Goal: Task Accomplishment & Management: Manage account settings

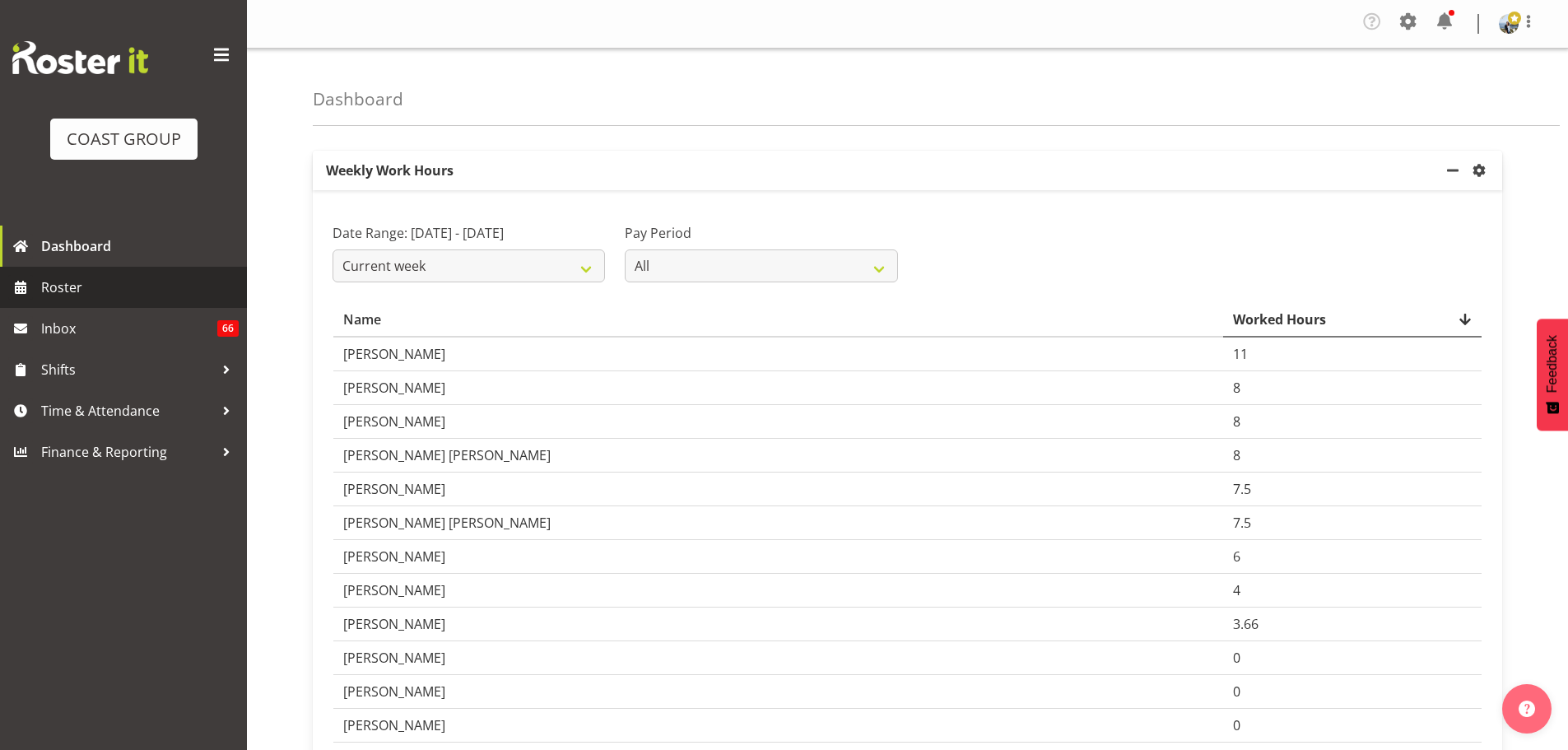
click at [45, 293] on span "Roster" at bounding box center [140, 288] width 198 height 25
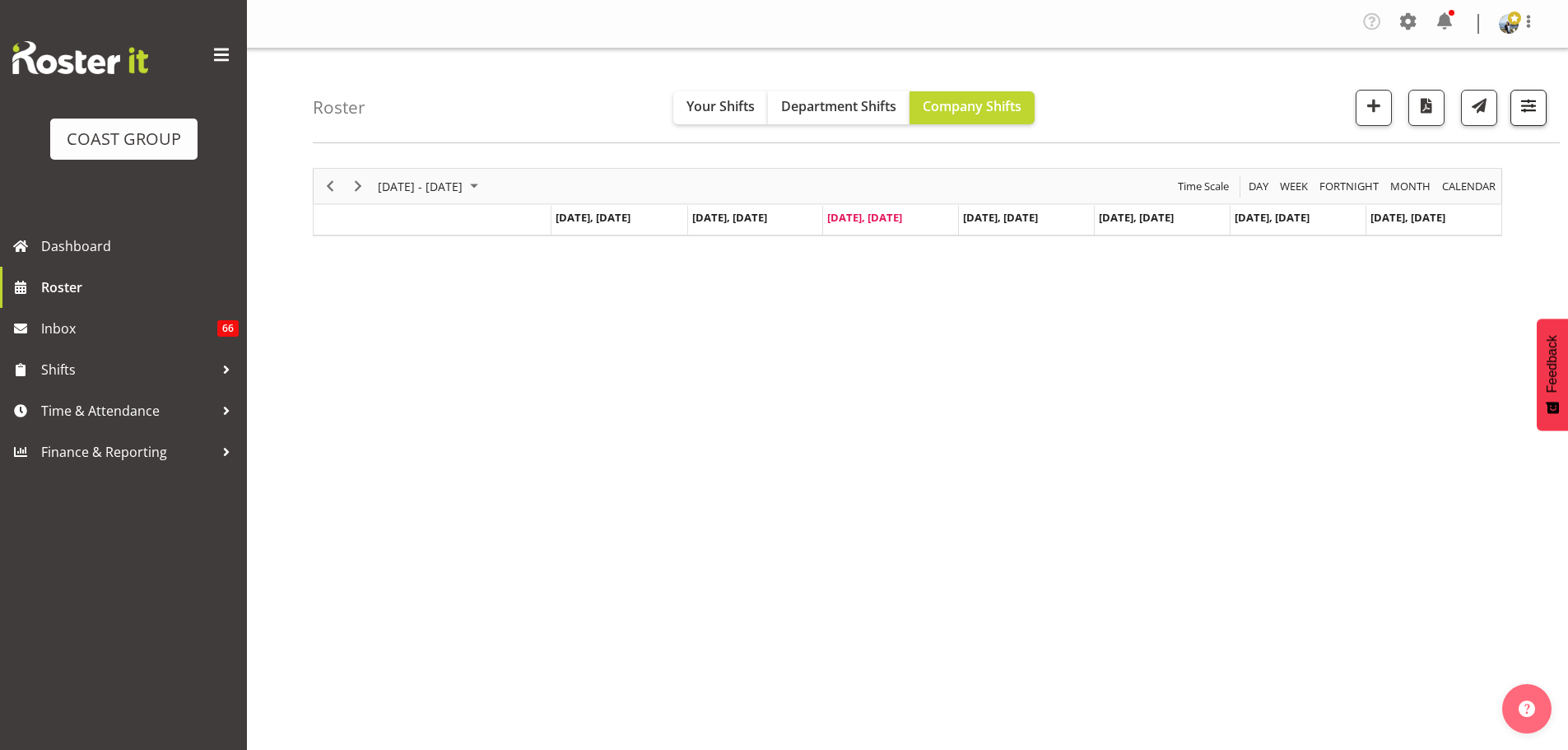
click at [1542, 102] on button "button" at bounding box center [1528, 108] width 37 height 37
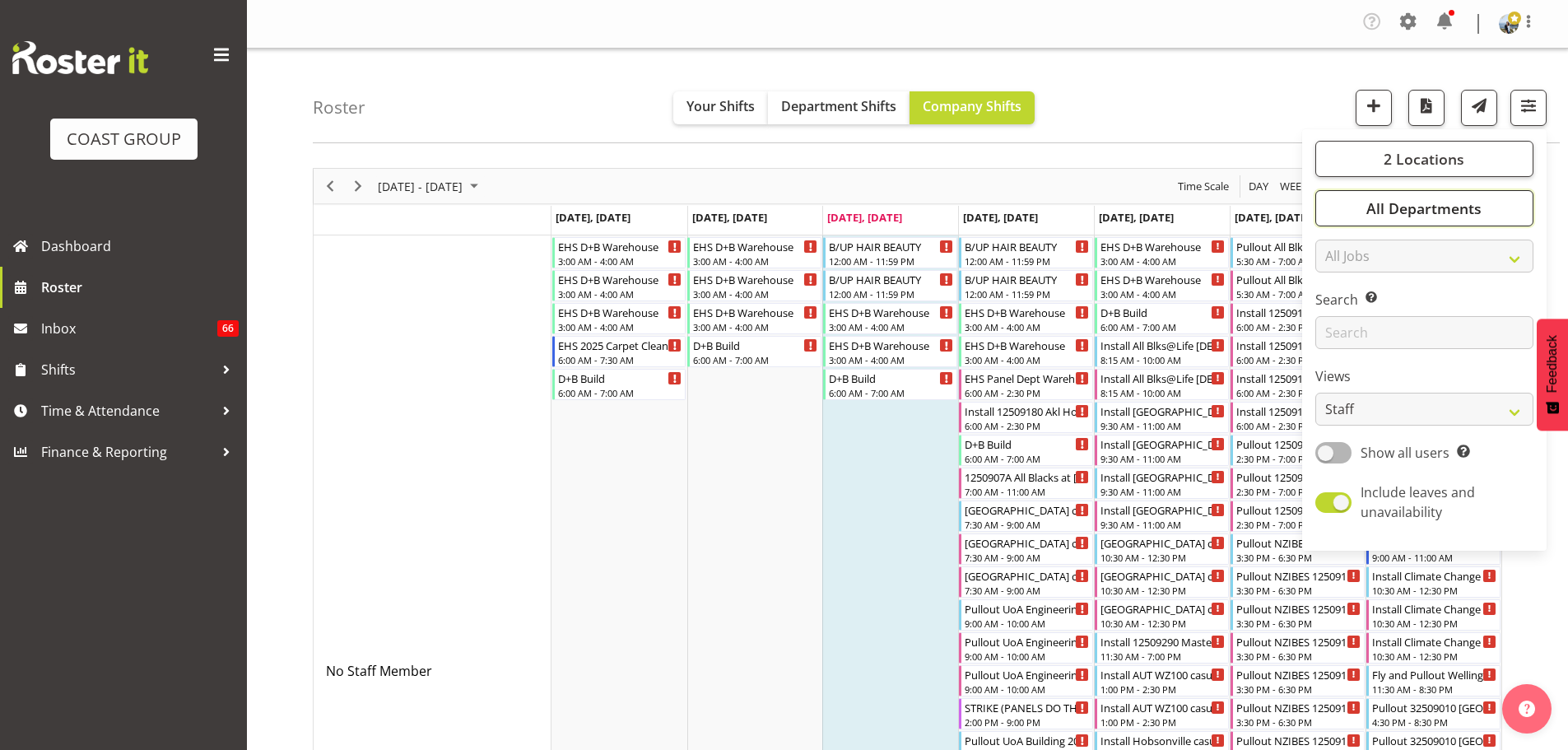
click at [1490, 210] on button "All Departments" at bounding box center [1424, 208] width 218 height 37
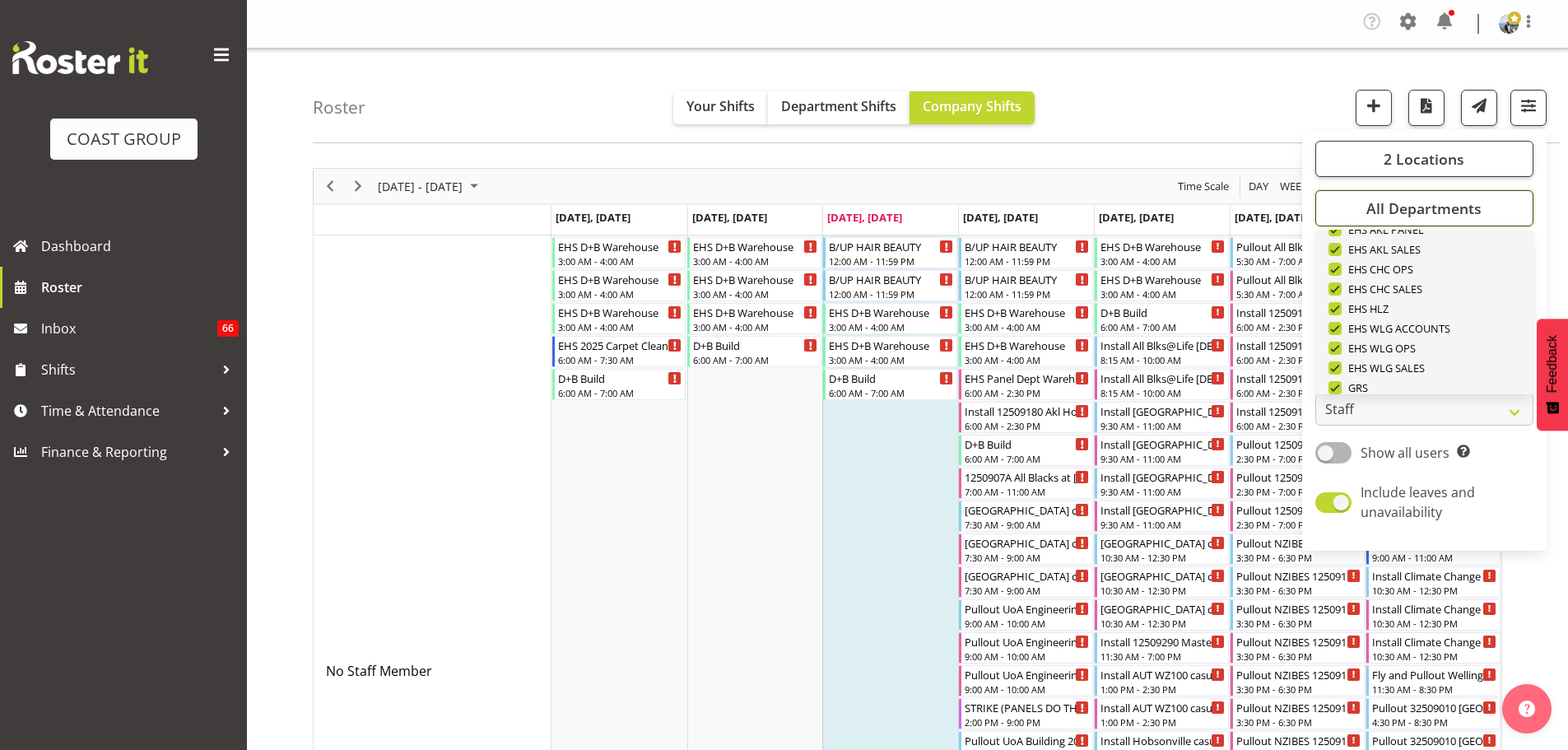
scroll to position [632, 0]
click at [1464, 371] on span "Deselect All" at bounding box center [1443, 368] width 67 height 16
checkbox input "false"
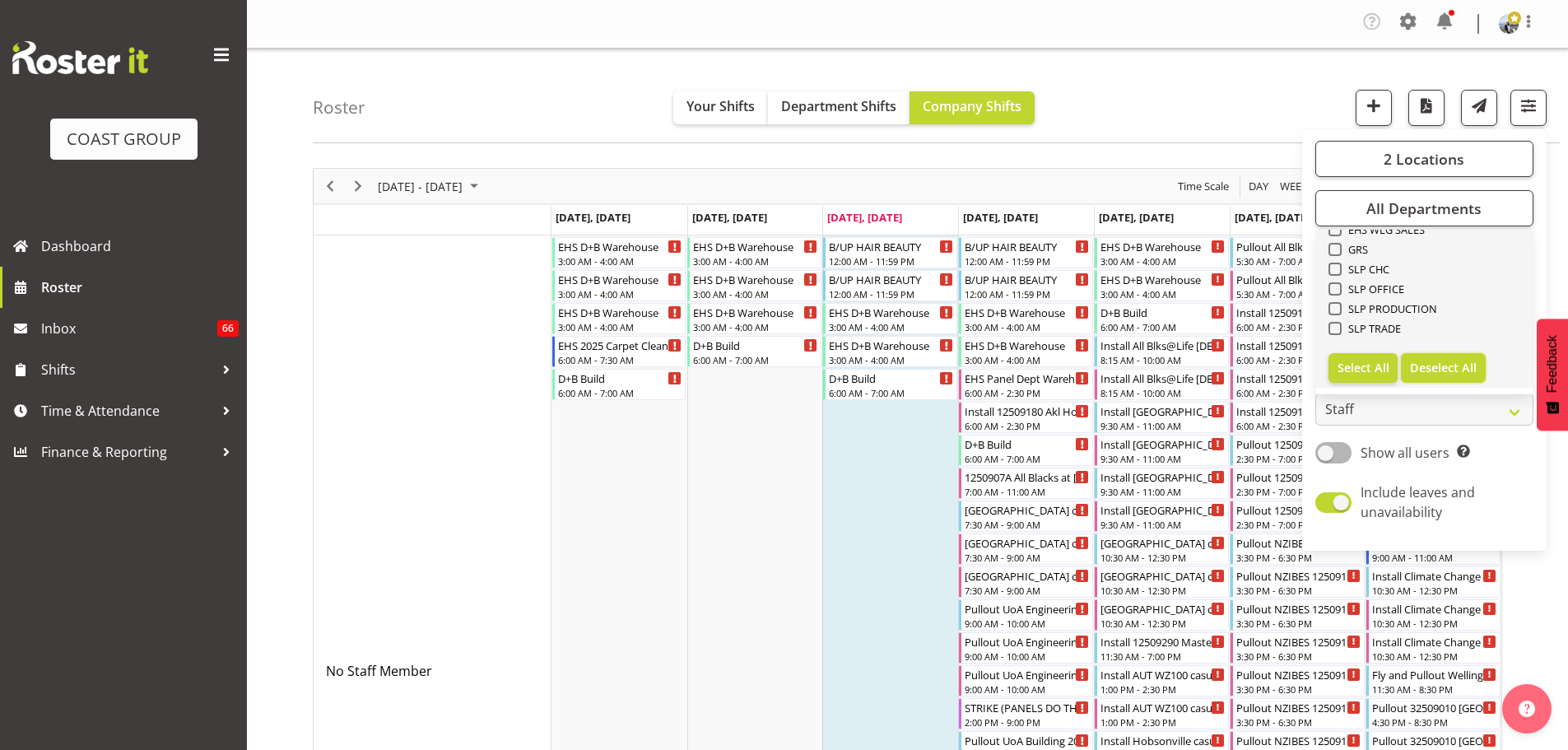
checkbox input "false"
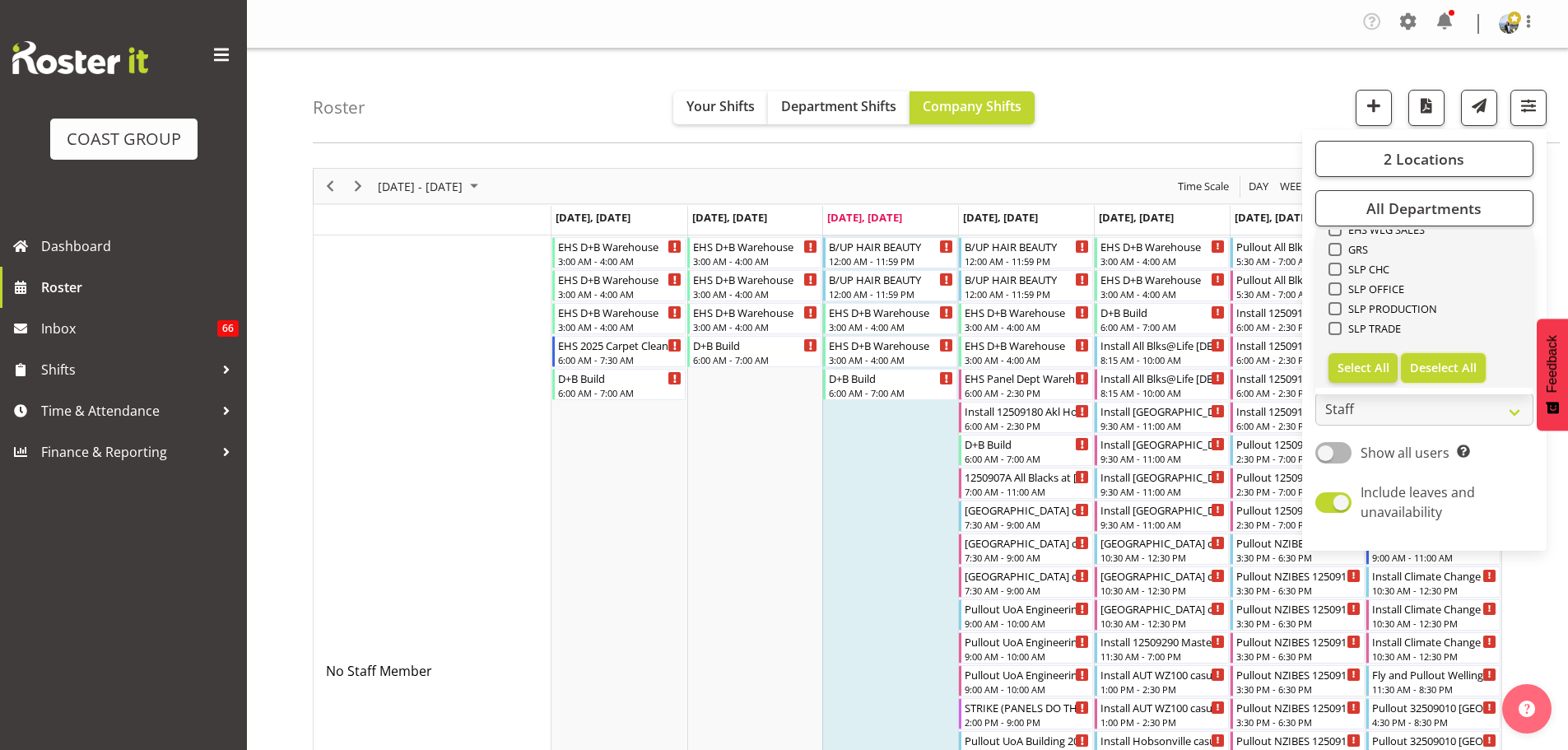
checkbox input "false"
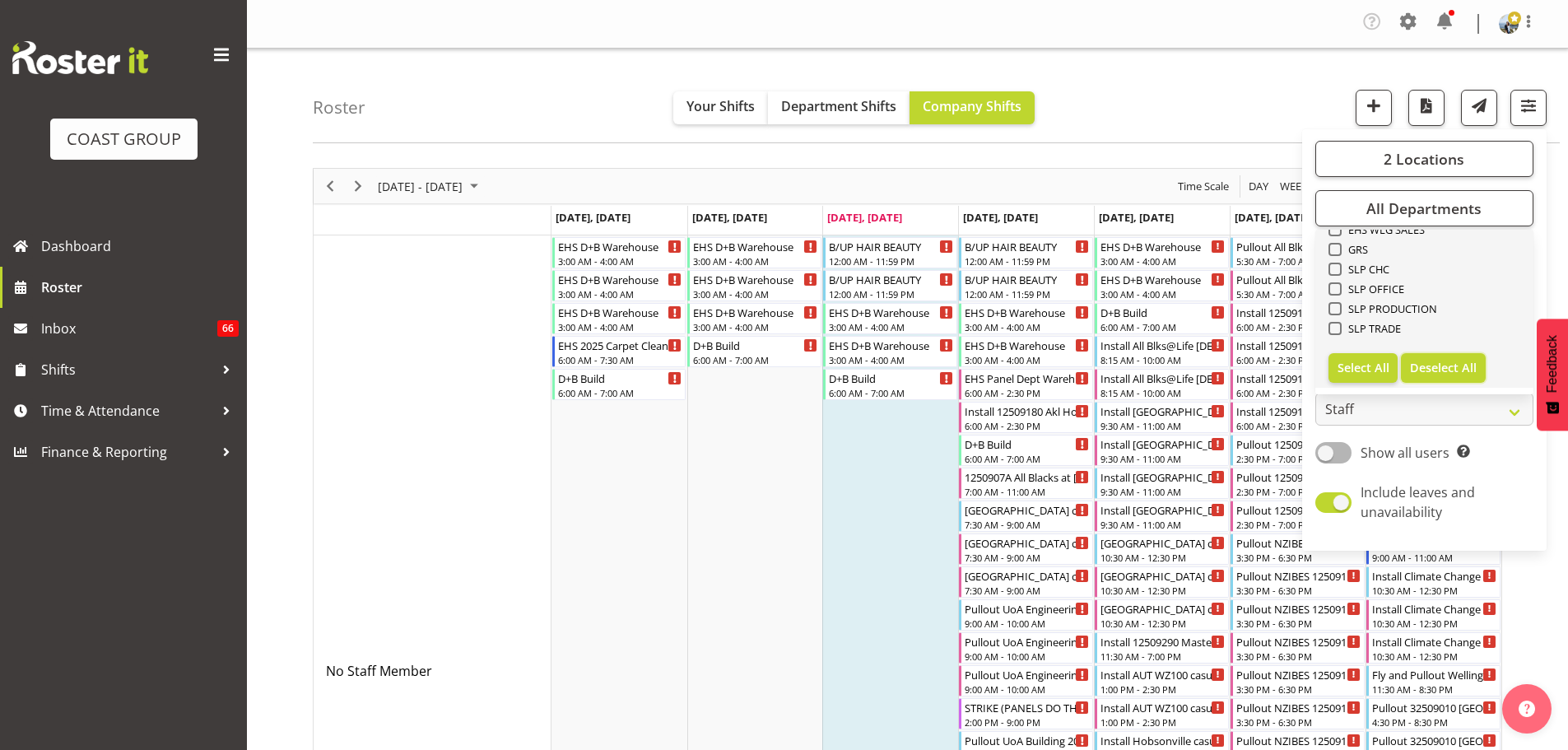
checkbox input "false"
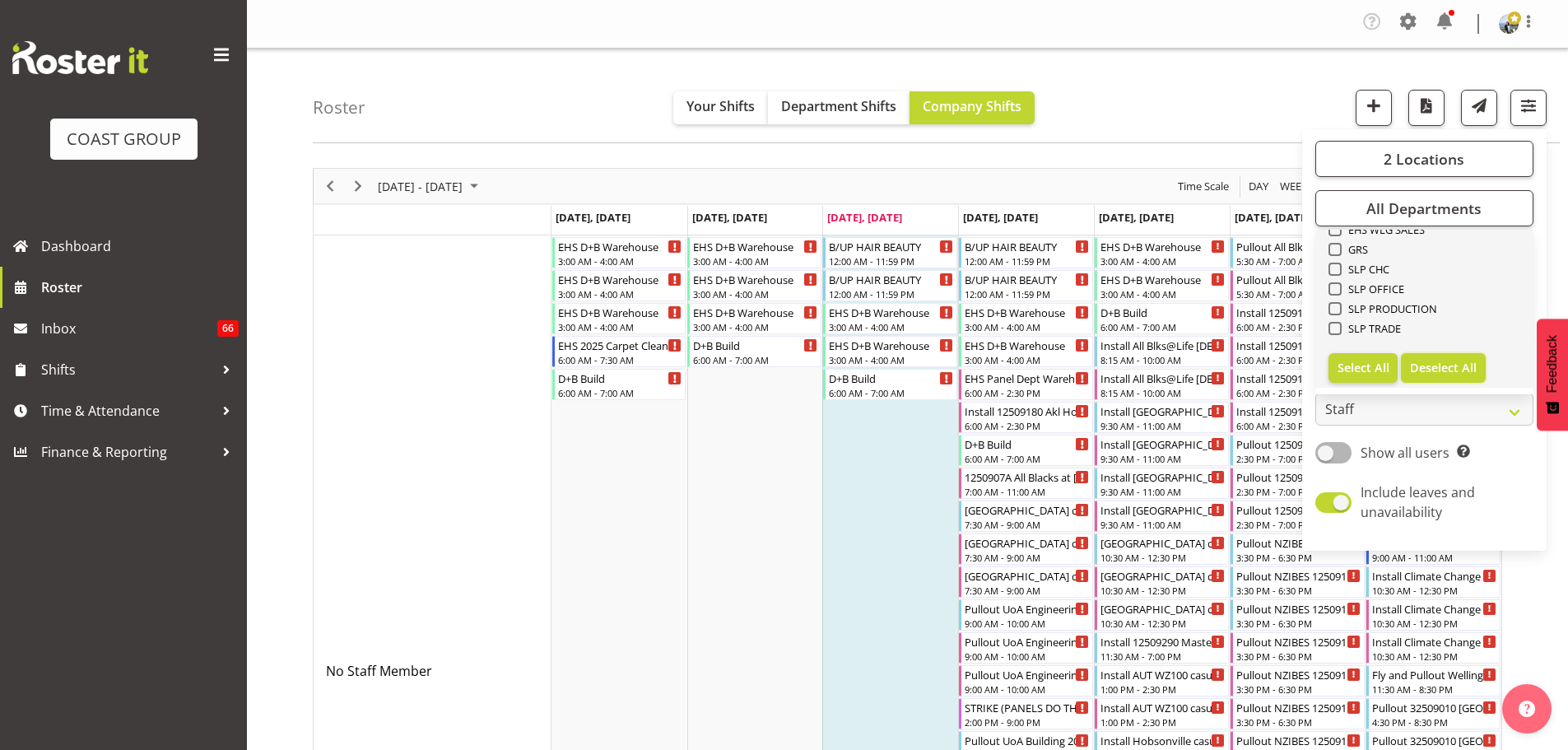
checkbox input "false"
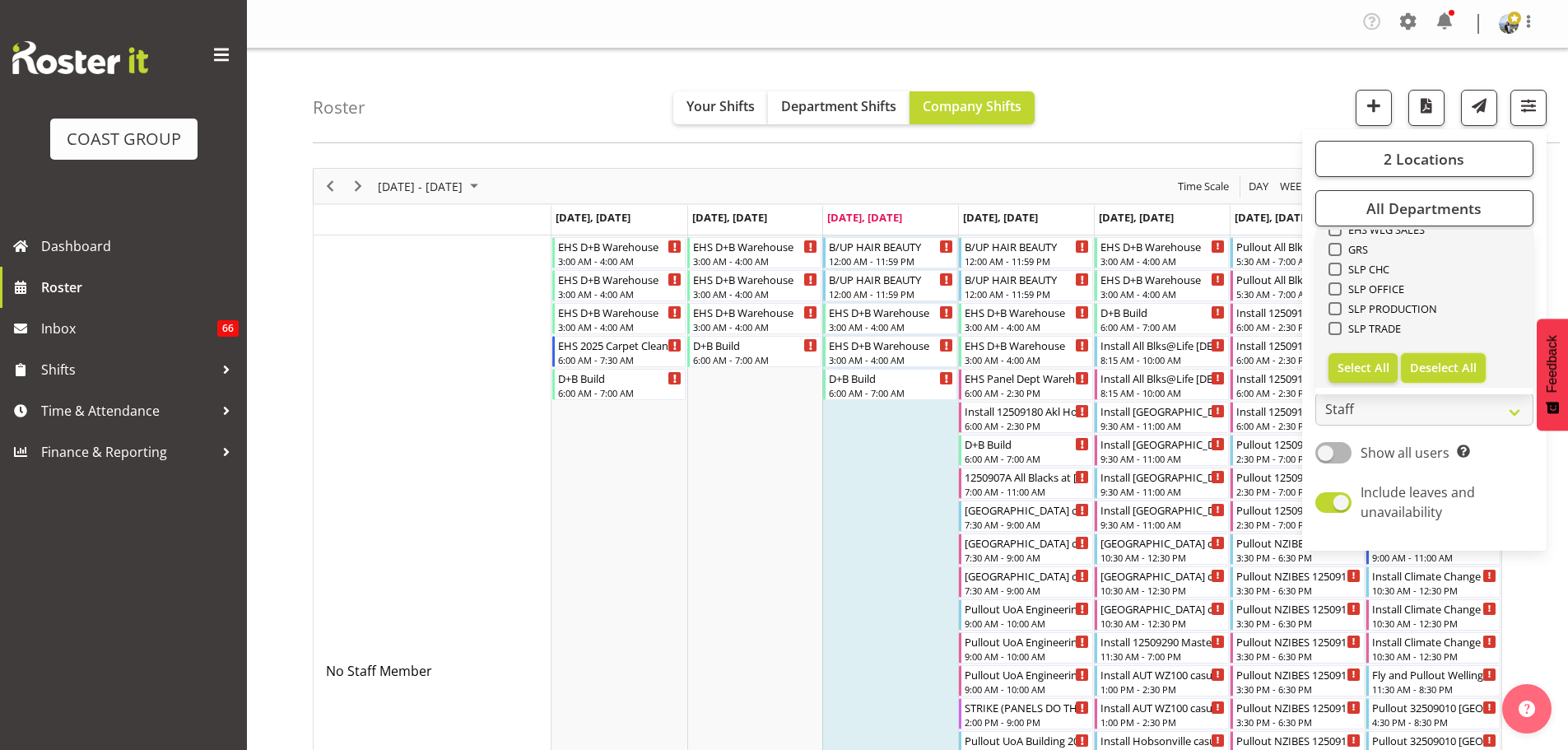
checkbox input "false"
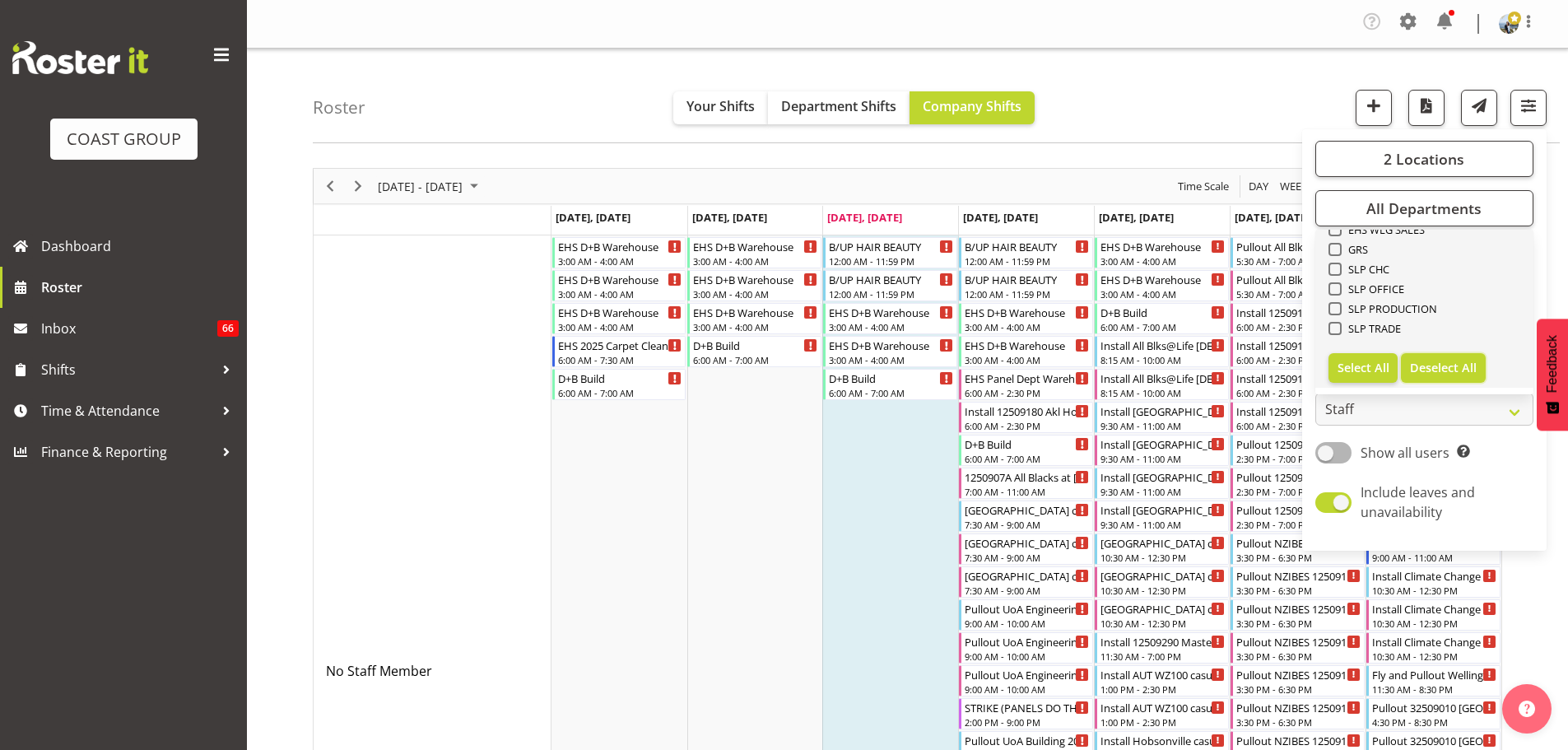
checkbox input "false"
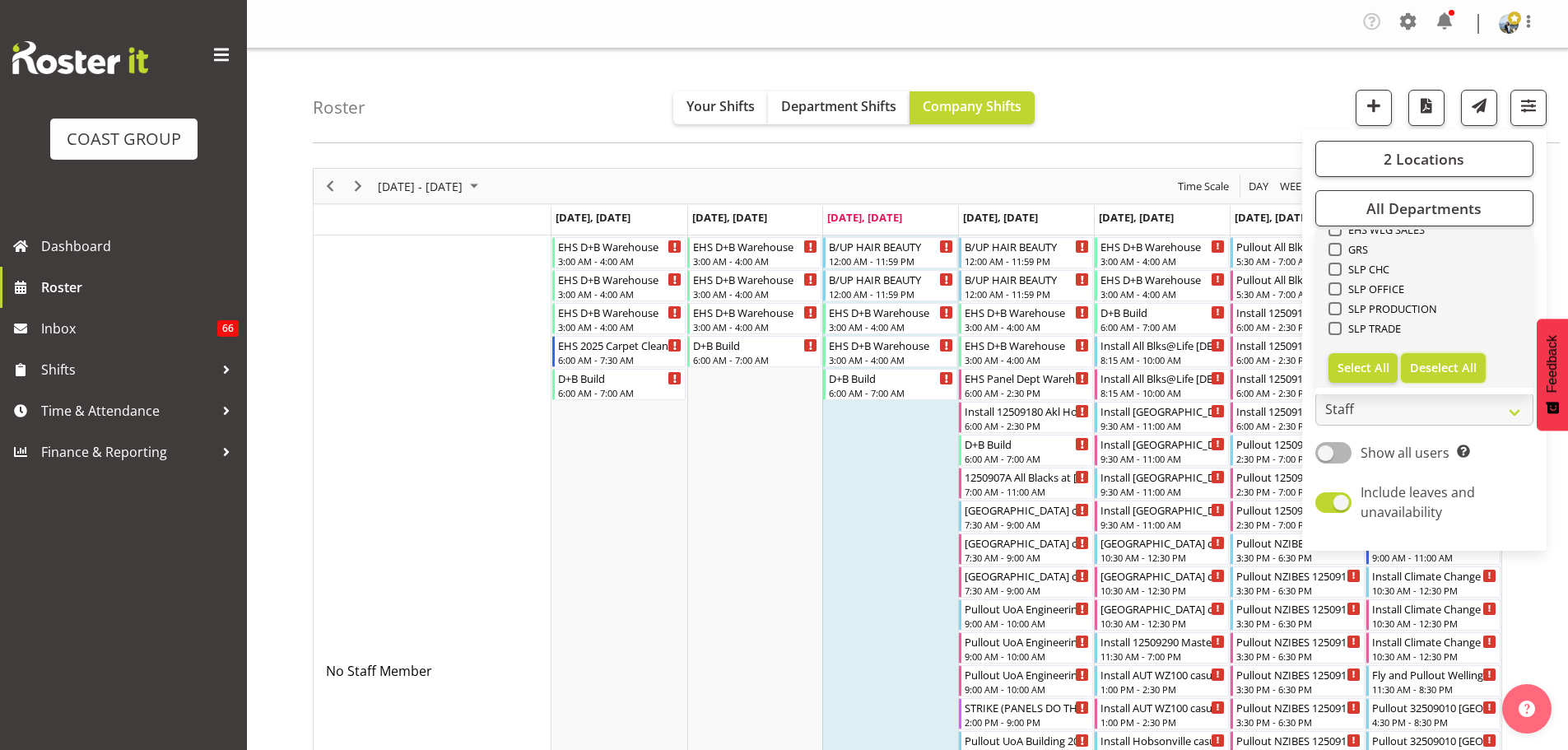
checkbox input "false"
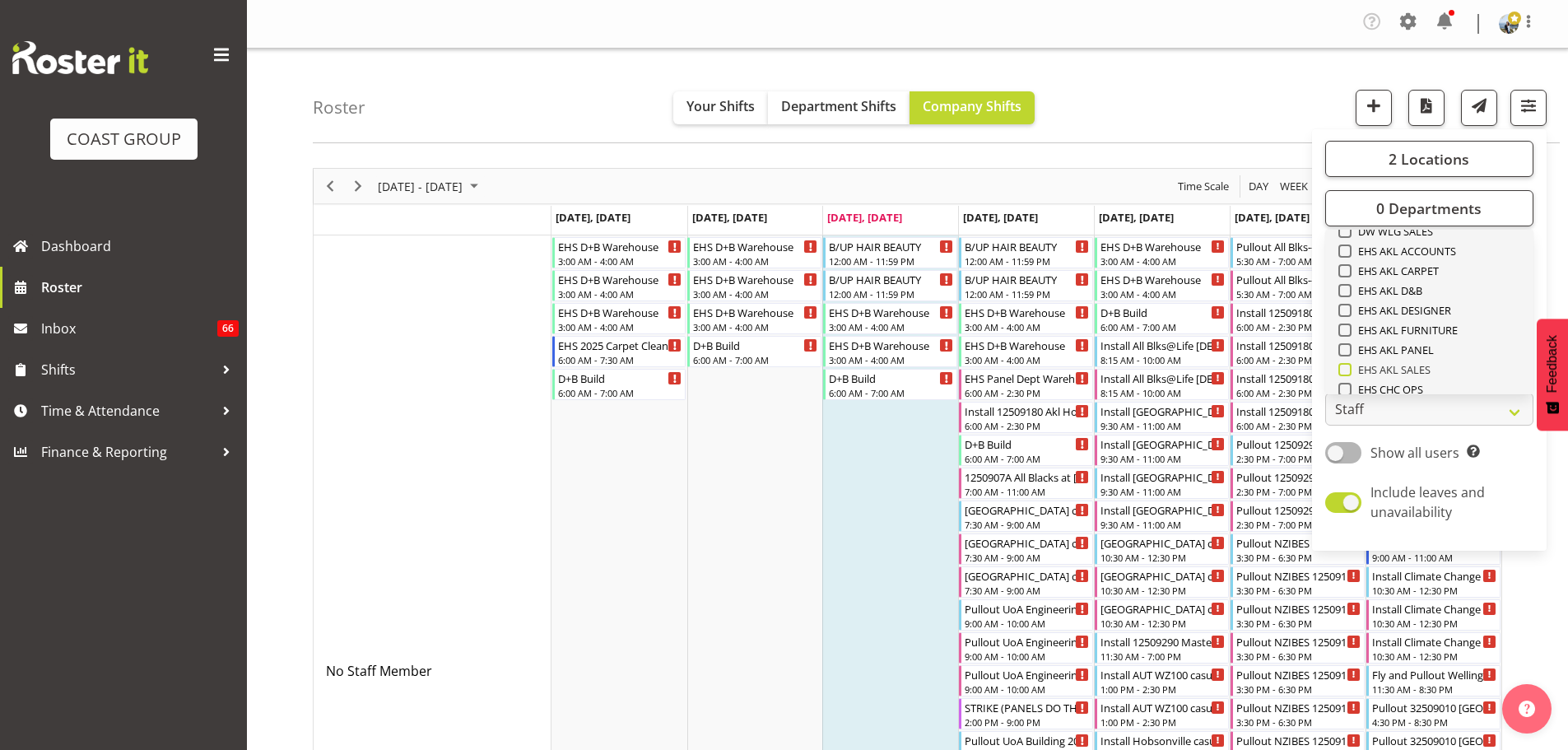
scroll to position [303, 0]
click at [1430, 341] on span "EHS AKL CARPET" at bounding box center [1395, 341] width 88 height 13
click at [1349, 341] on input "EHS AKL CARPET" at bounding box center [1343, 342] width 11 height 11
checkbox input "true"
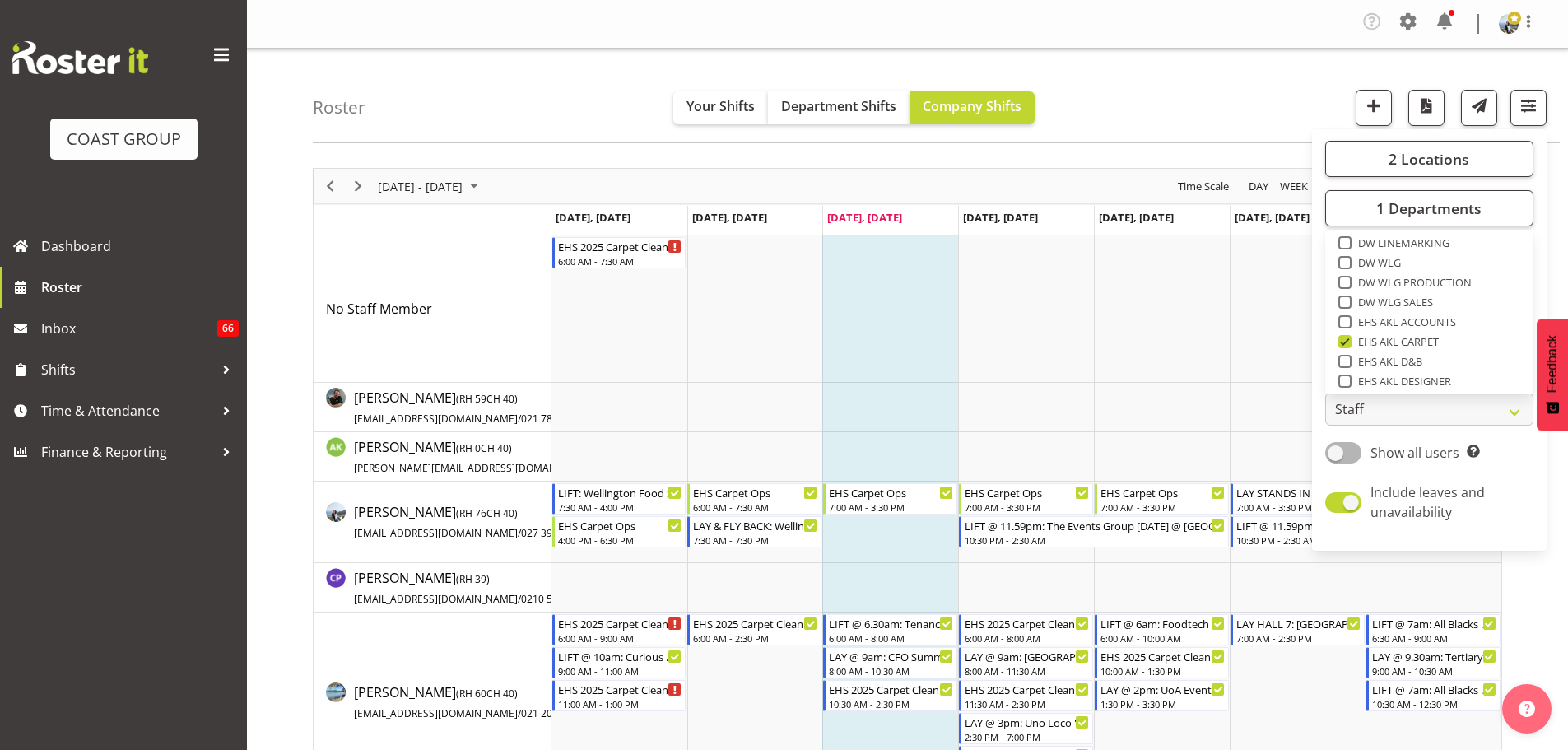
click at [1250, 94] on div "Roster Your Shifts Department Shifts Company Shifts 2 Locations Clear CARLTON E…" at bounding box center [936, 96] width 1247 height 94
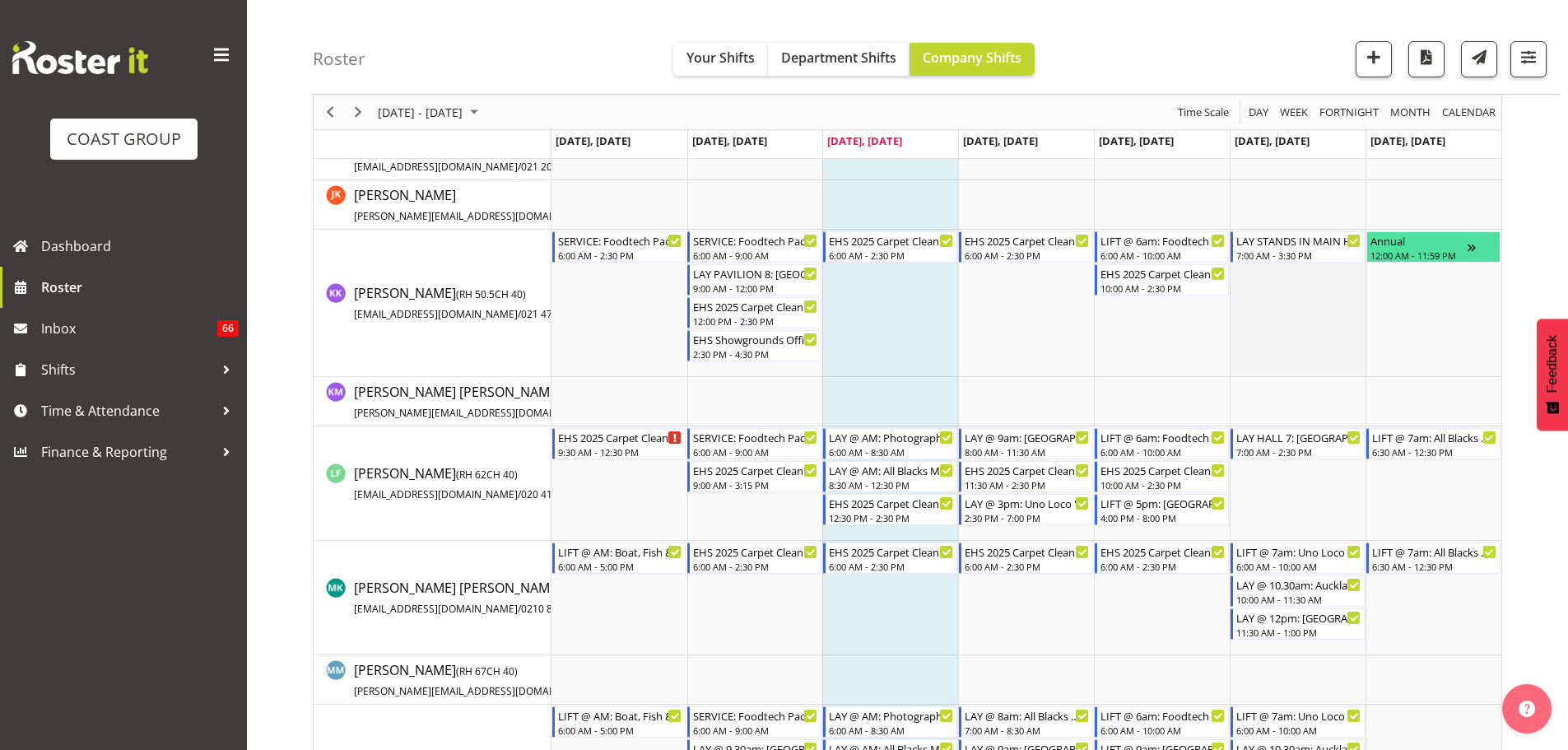
scroll to position [988, 0]
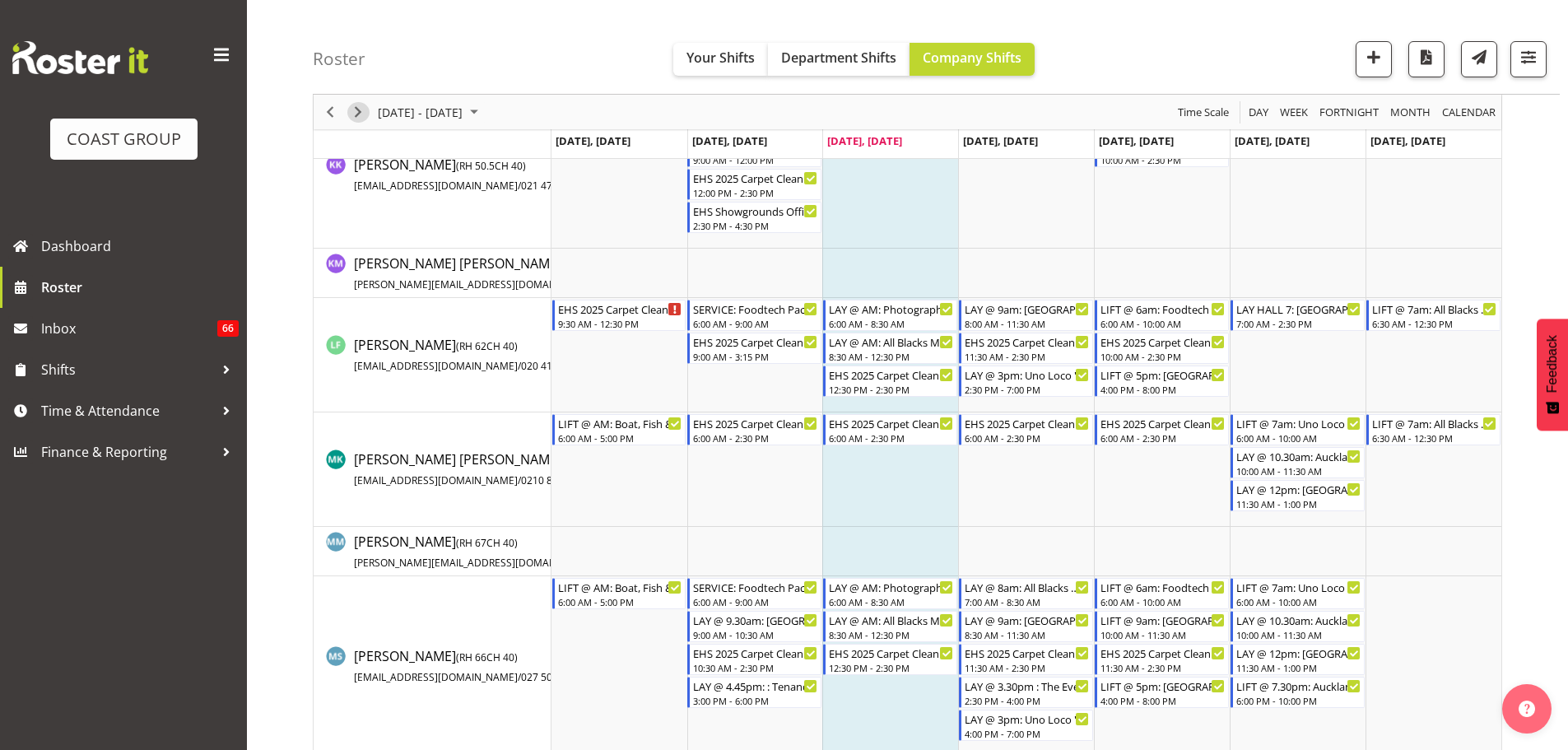
click at [363, 110] on span "Next" at bounding box center [358, 112] width 20 height 20
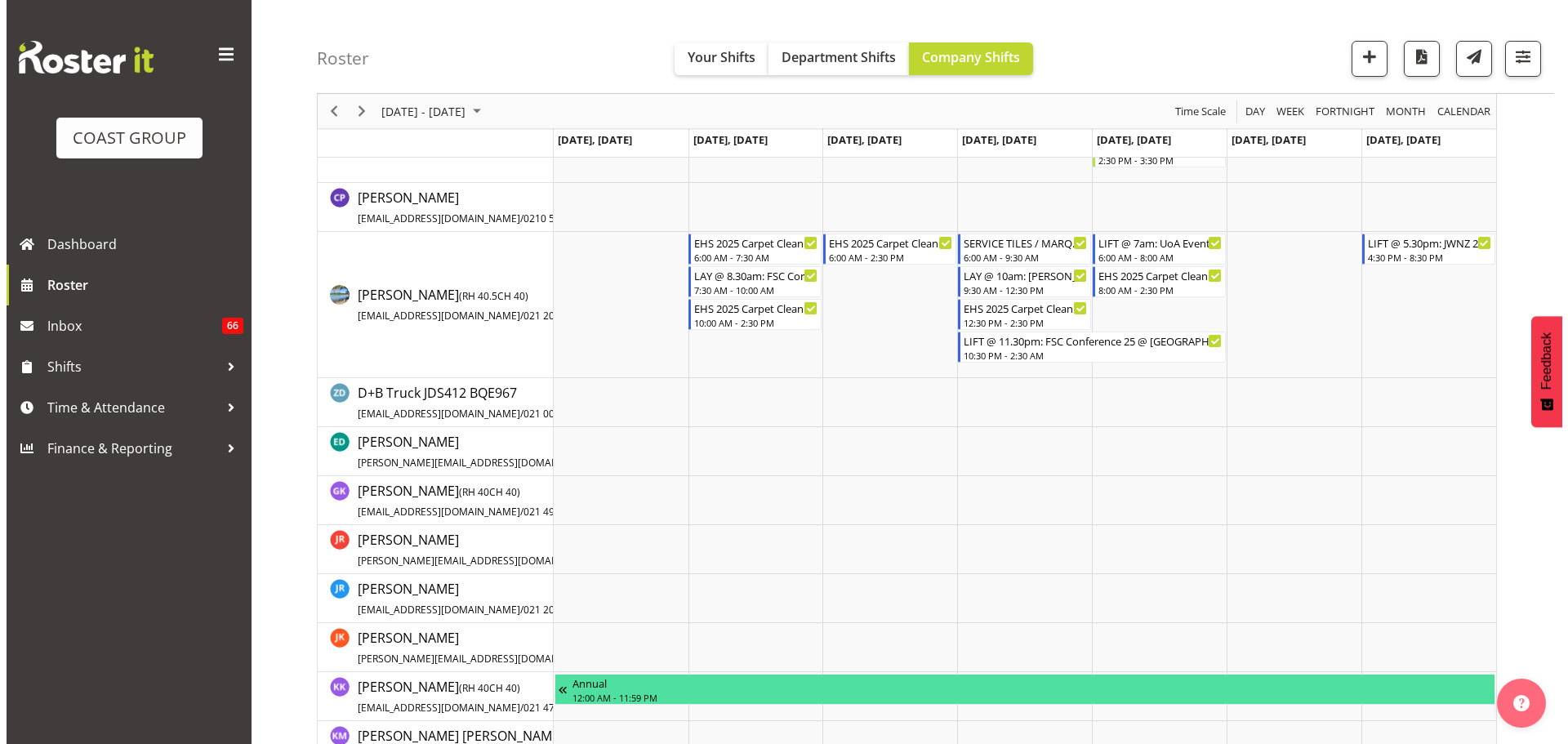
scroll to position [816, 0]
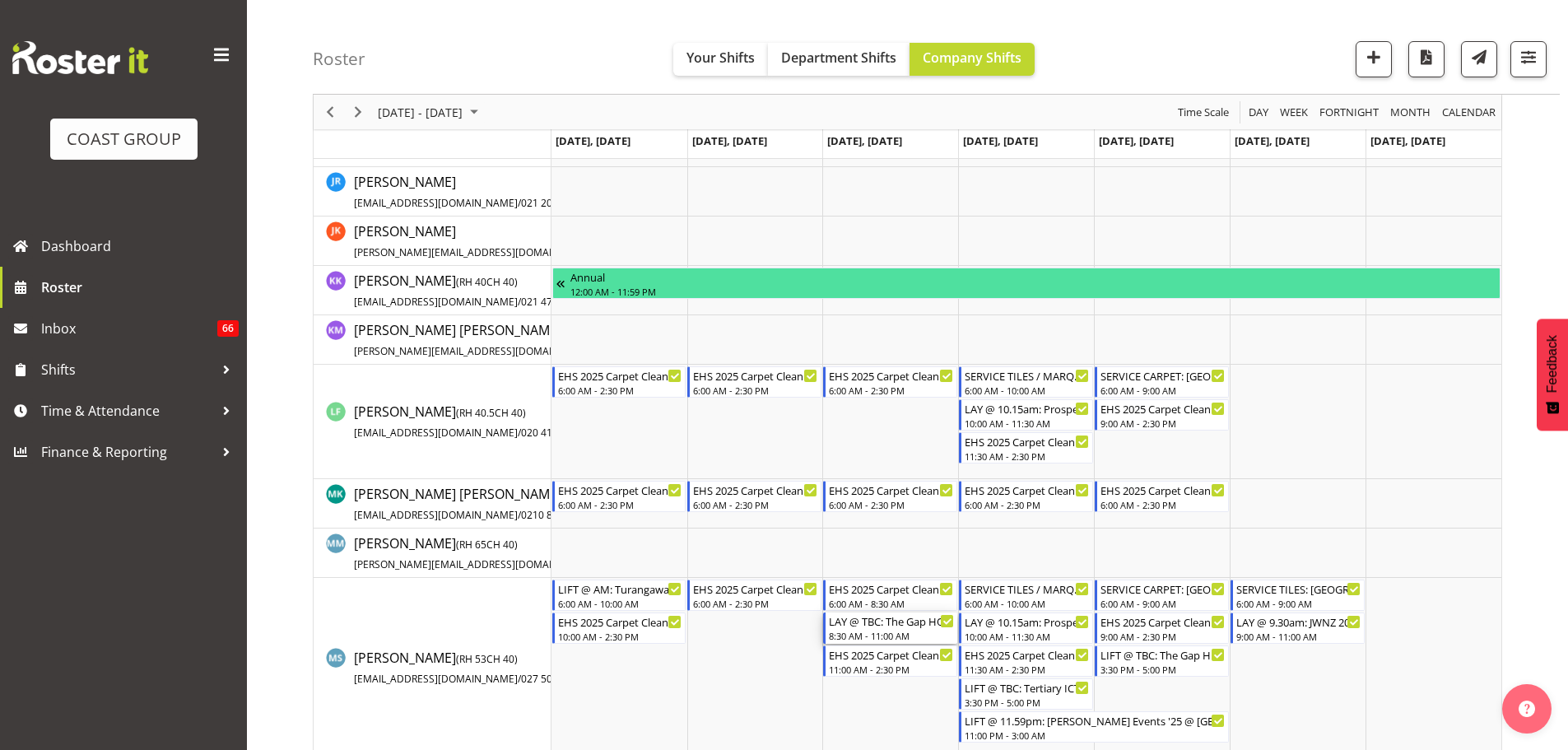
click at [919, 624] on div "LAY @ TBC: The Gap HQ 25 @ [GEOGRAPHIC_DATA]" at bounding box center [891, 620] width 125 height 16
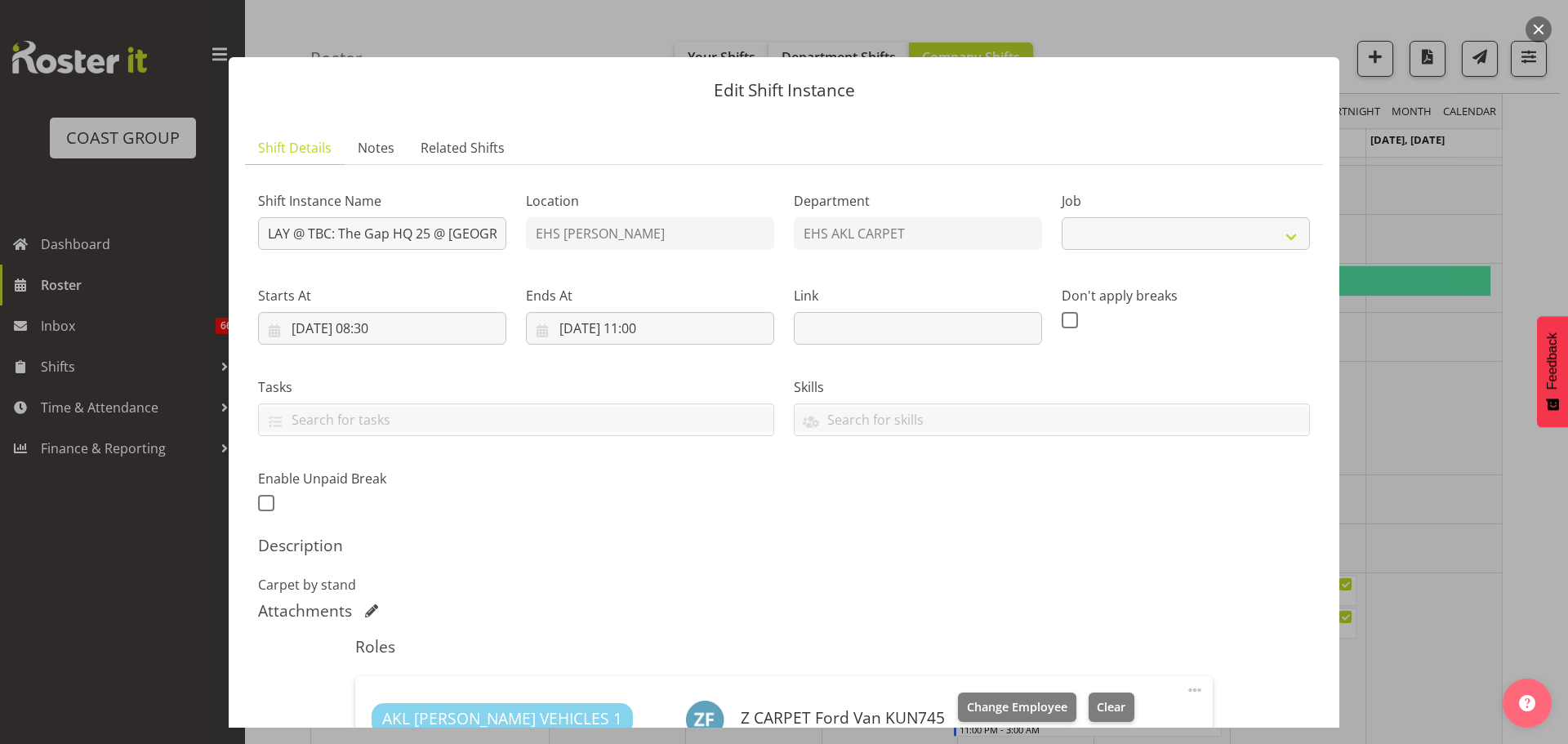
select select "9861"
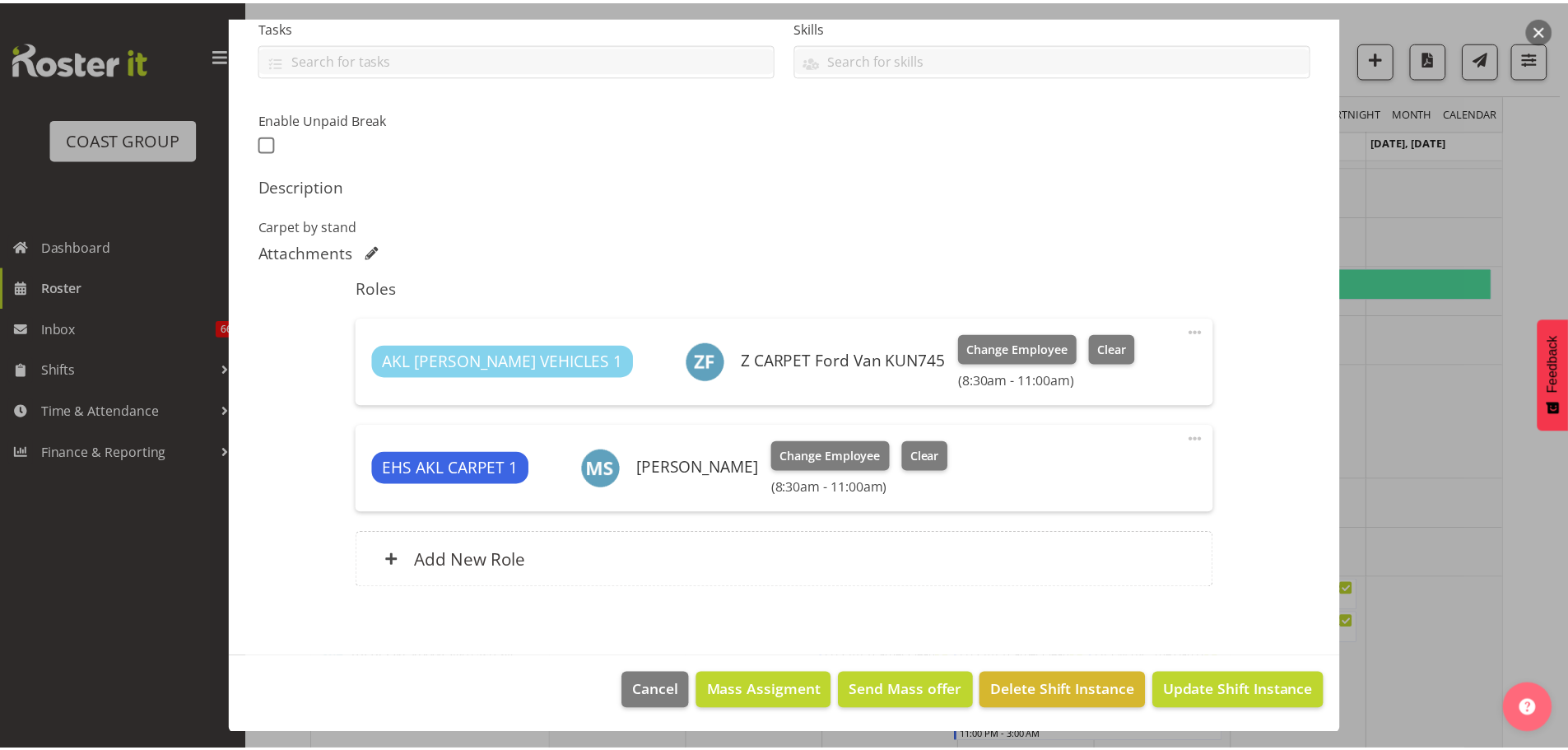
scroll to position [364, 0]
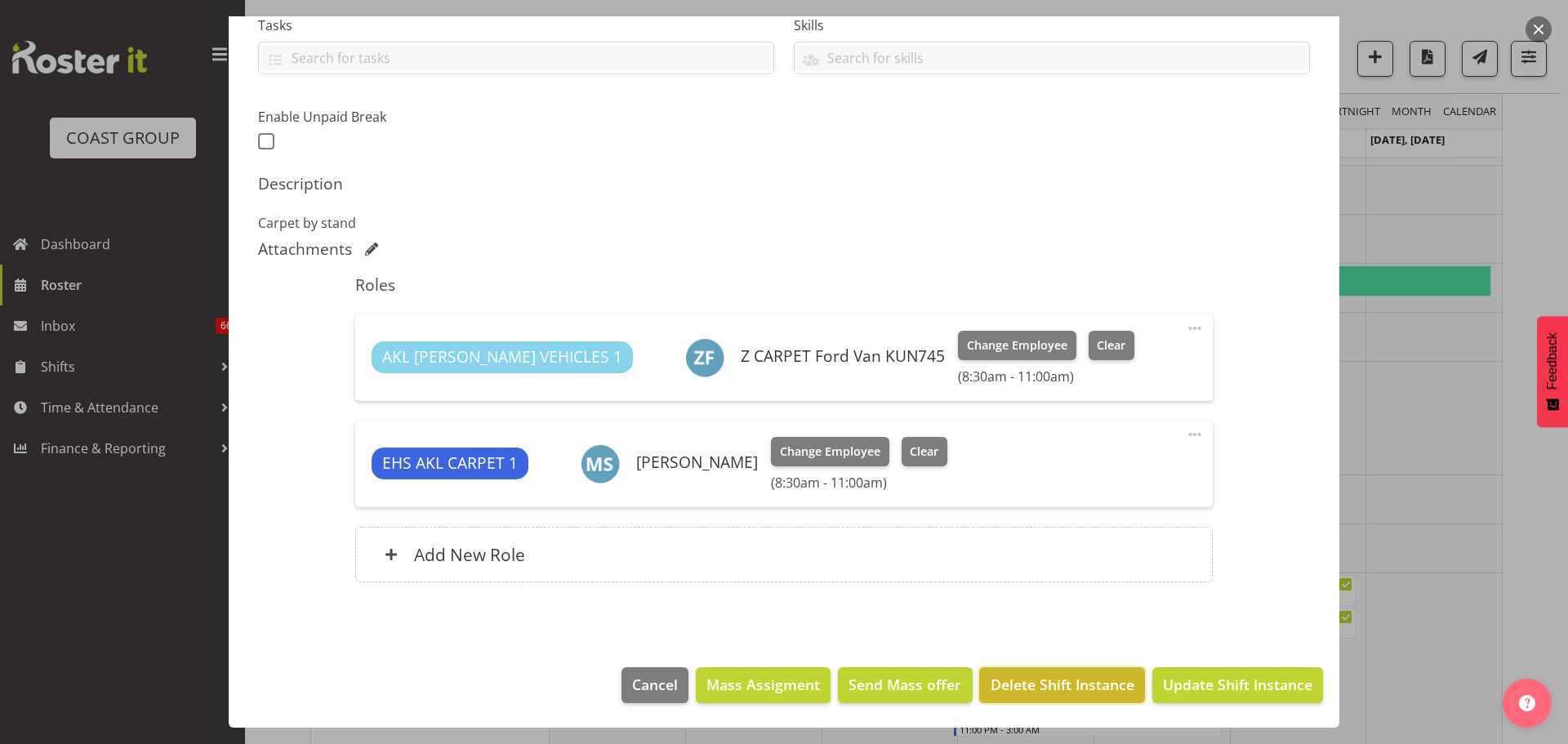
click at [1057, 682] on span "Delete Shift Instance" at bounding box center [1062, 684] width 144 height 21
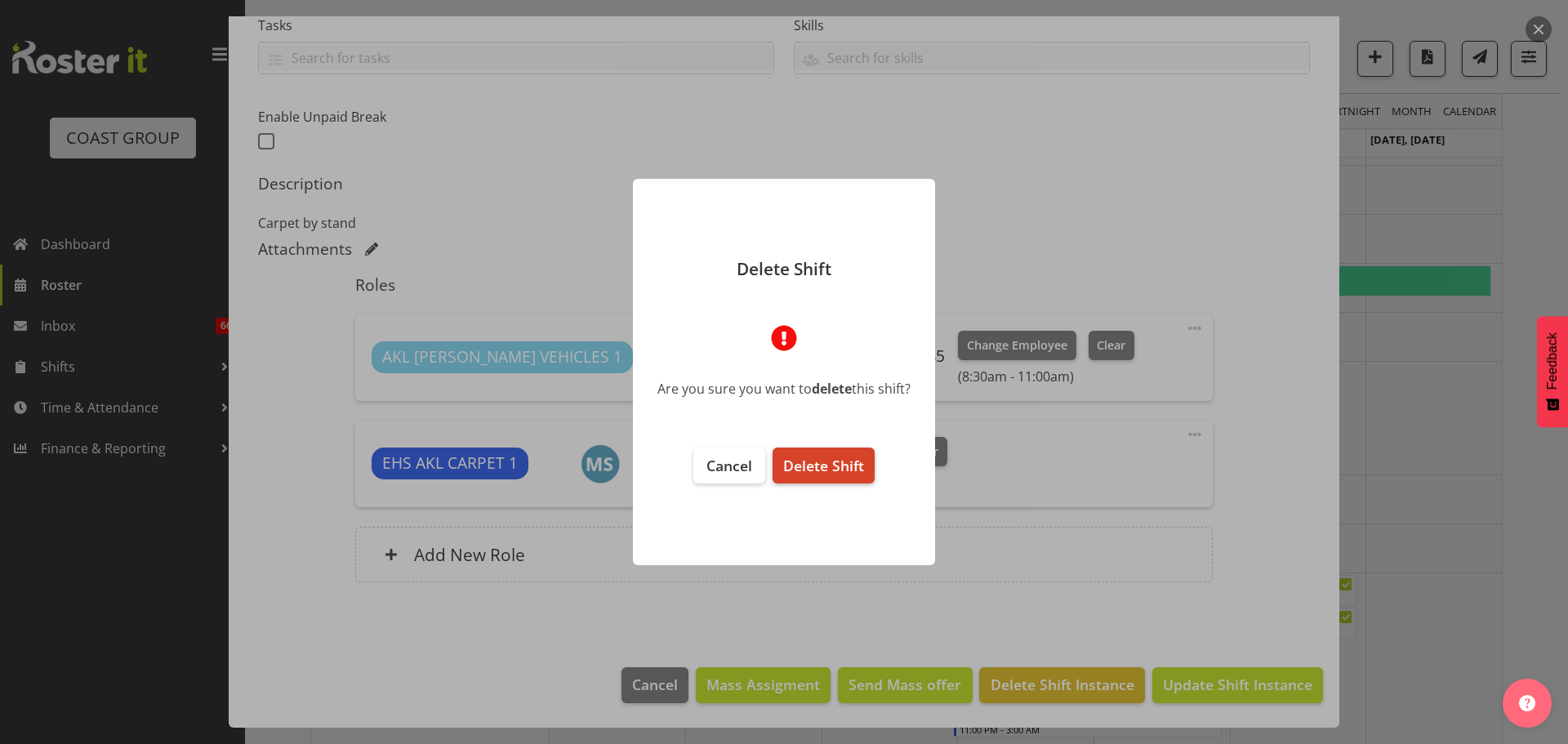
click at [817, 479] on button "Delete Shift" at bounding box center [823, 465] width 102 height 36
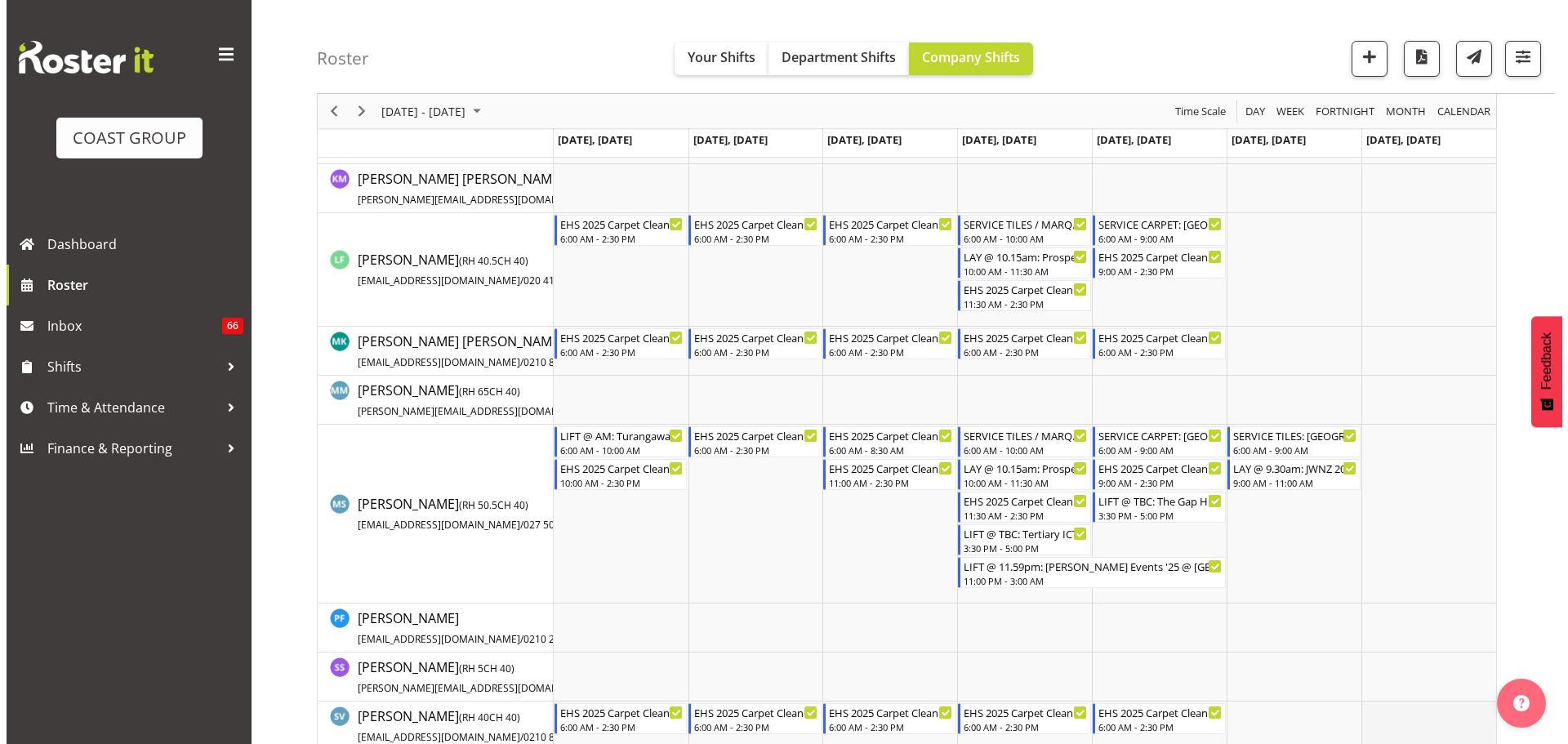
scroll to position [966, 0]
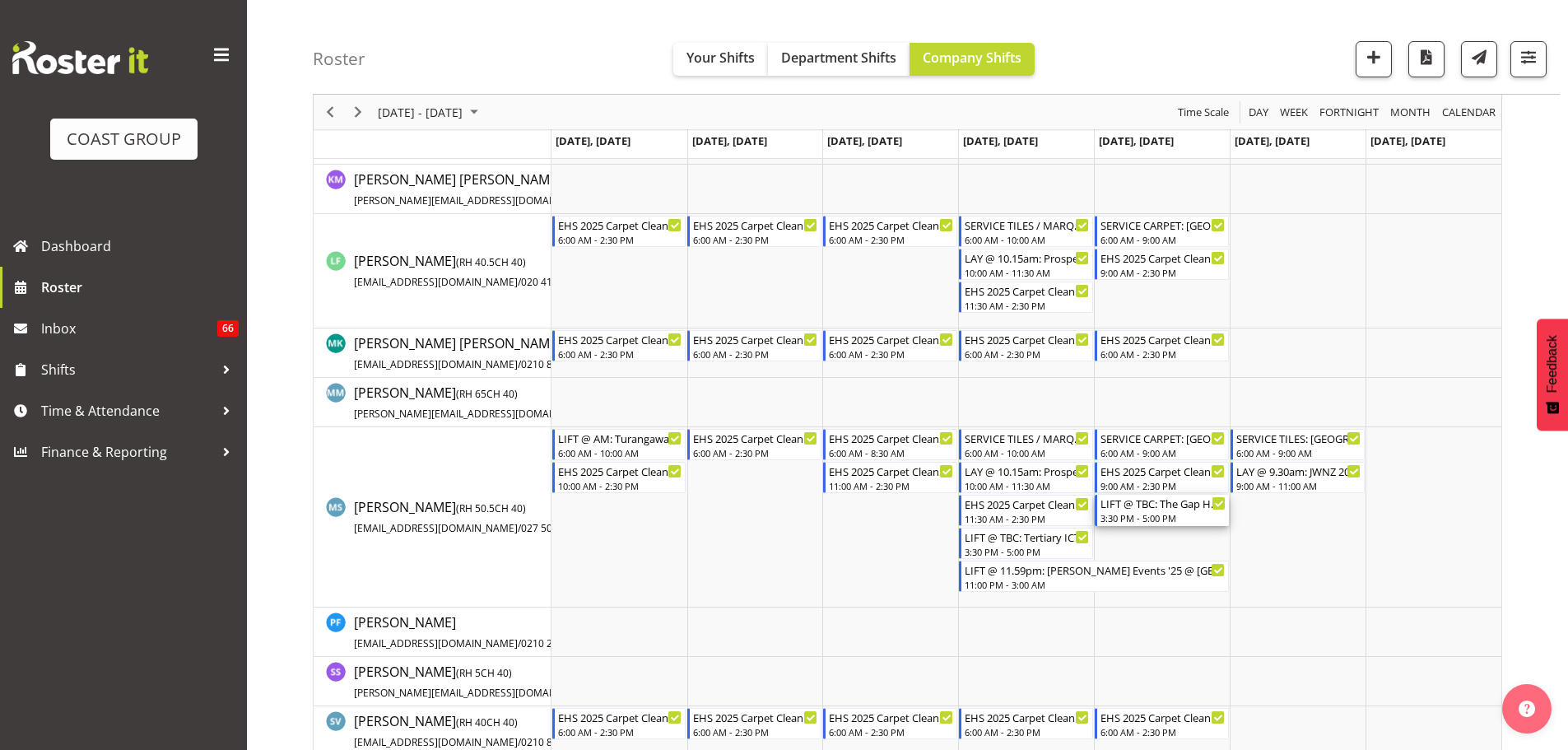
click at [1180, 511] on div "LIFT @ TBC: The Gap HQ 25 @ [GEOGRAPHIC_DATA] 3:30 PM - 5:00 PM" at bounding box center [1163, 510] width 125 height 31
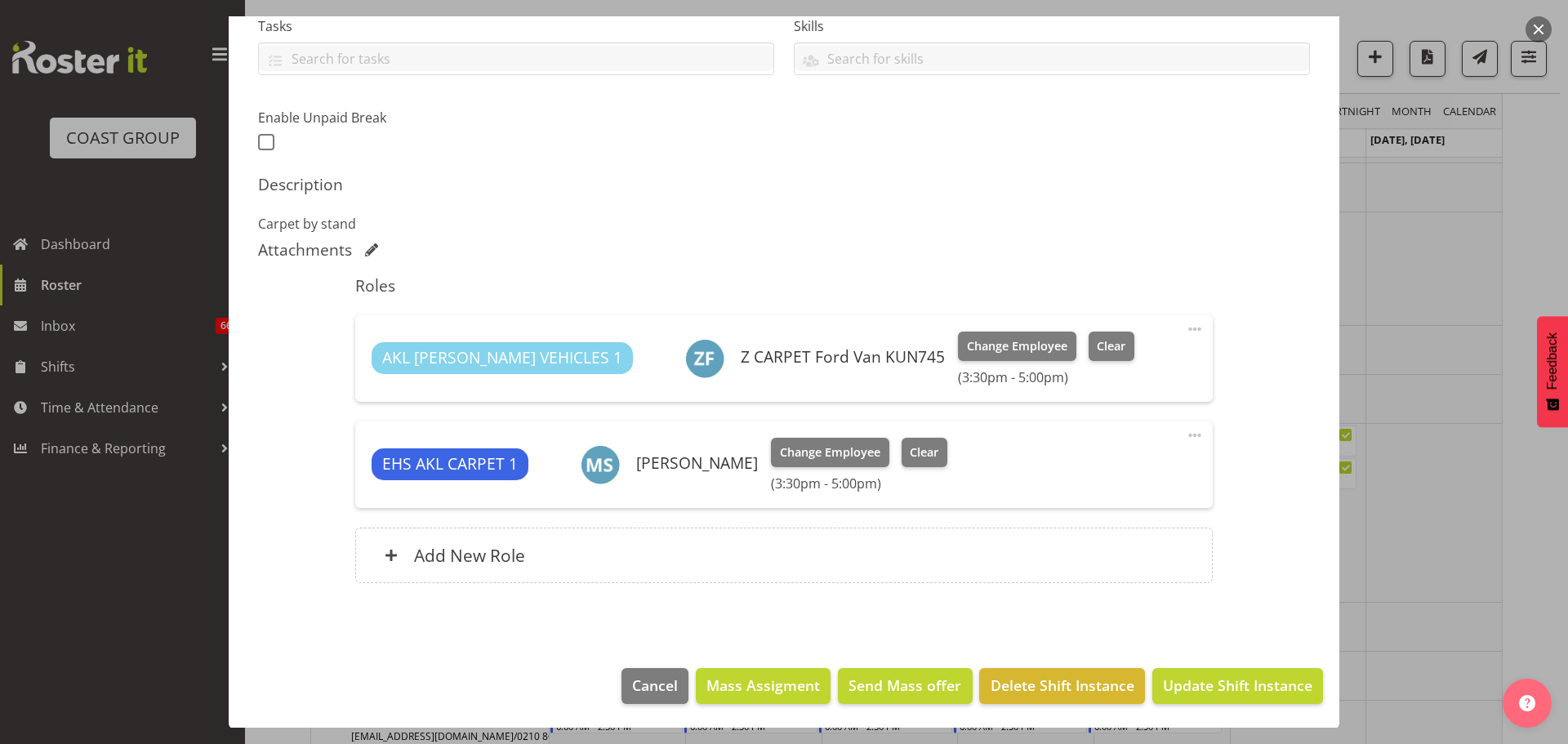
select select "9861"
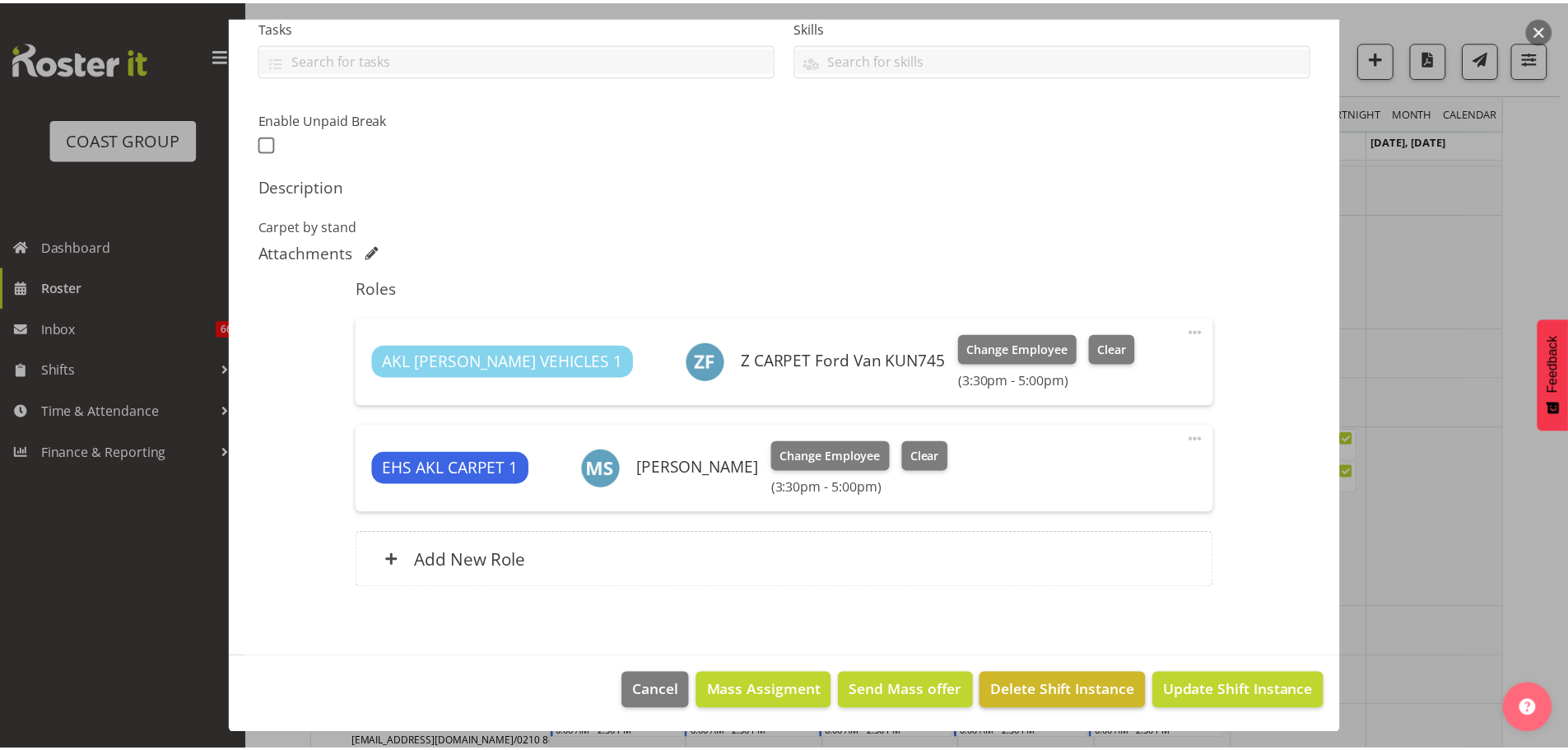
scroll to position [364, 0]
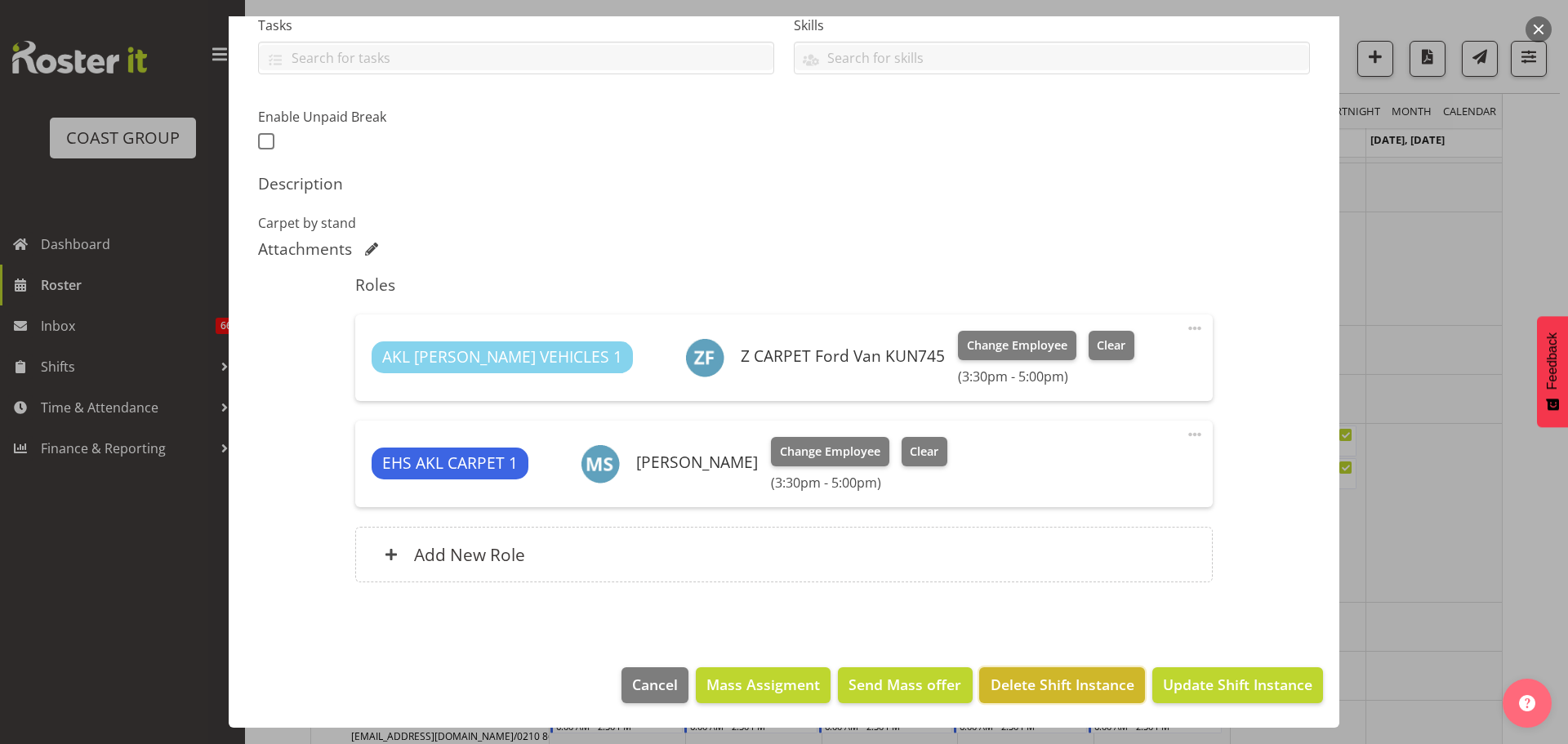
click at [1080, 679] on span "Delete Shift Instance" at bounding box center [1062, 684] width 144 height 21
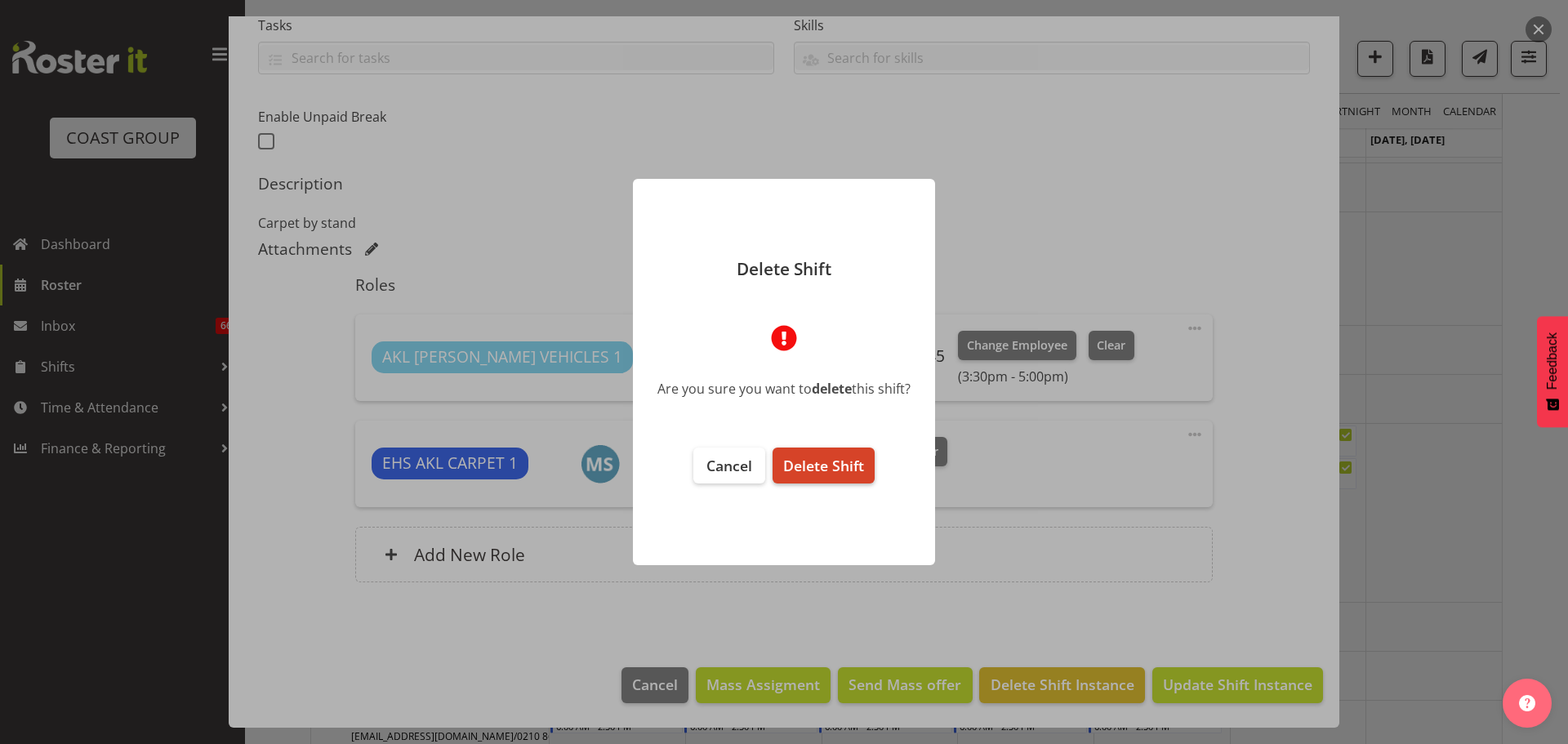
click at [840, 452] on button "Delete Shift" at bounding box center [823, 465] width 102 height 36
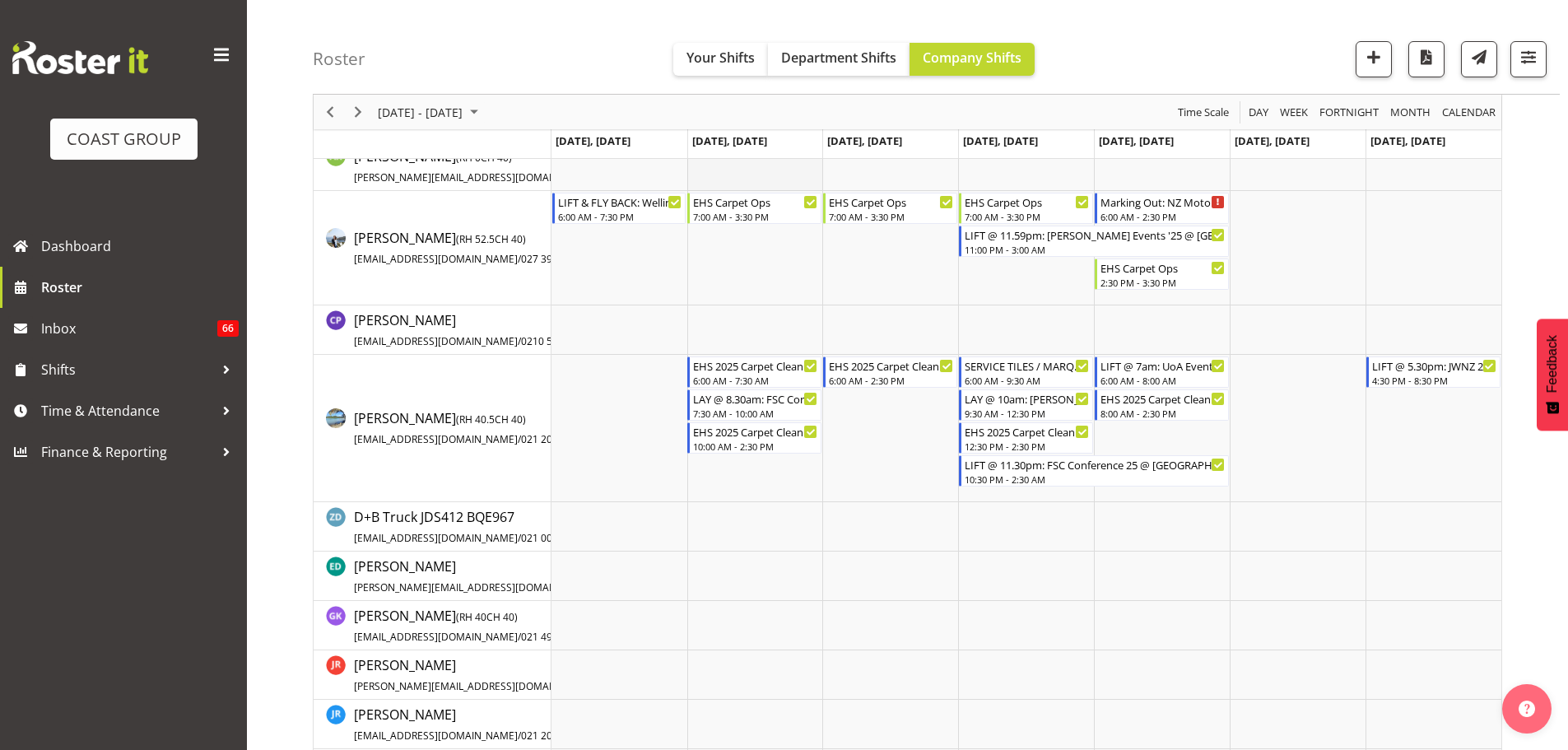
scroll to position [54, 0]
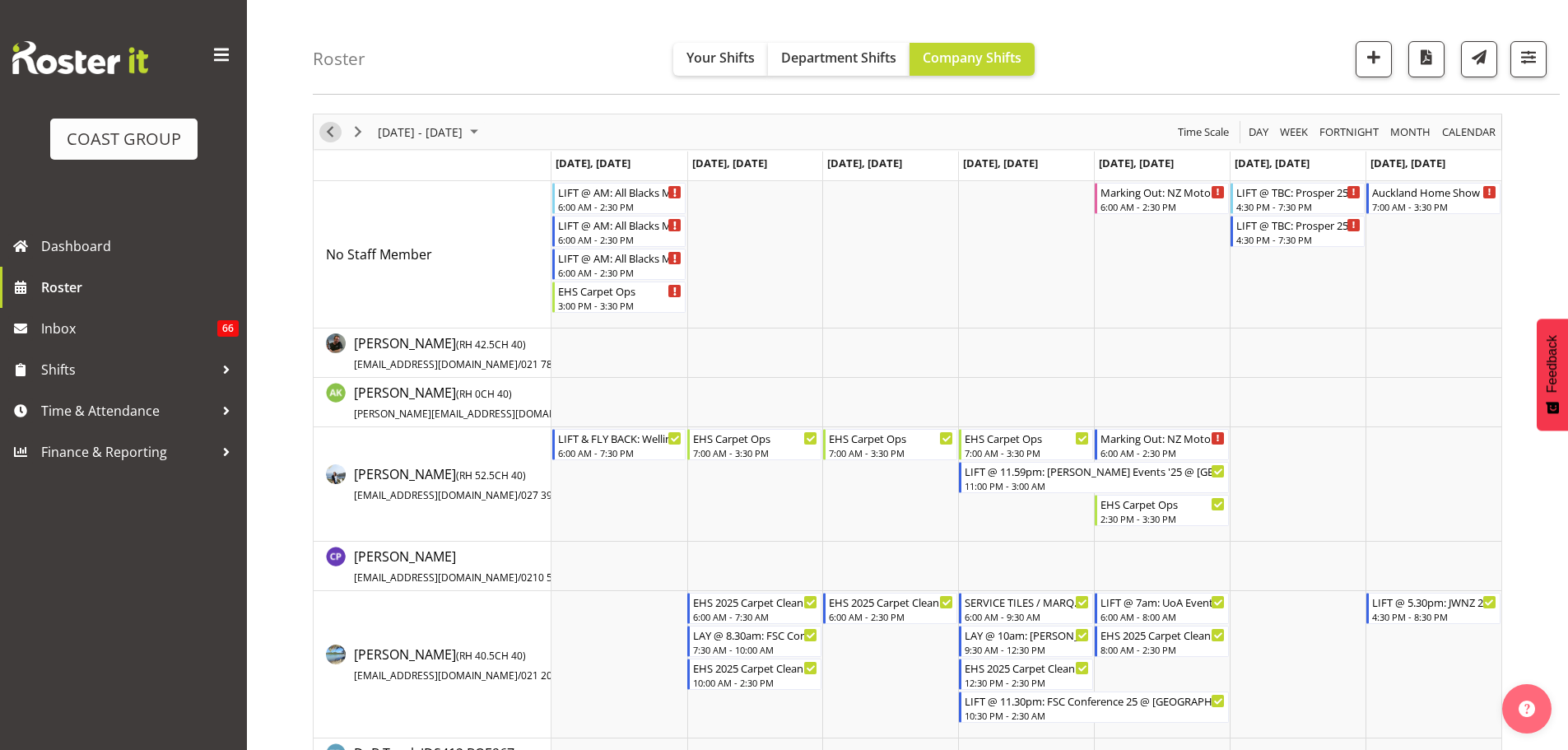
click at [331, 135] on span "Previous" at bounding box center [330, 132] width 20 height 20
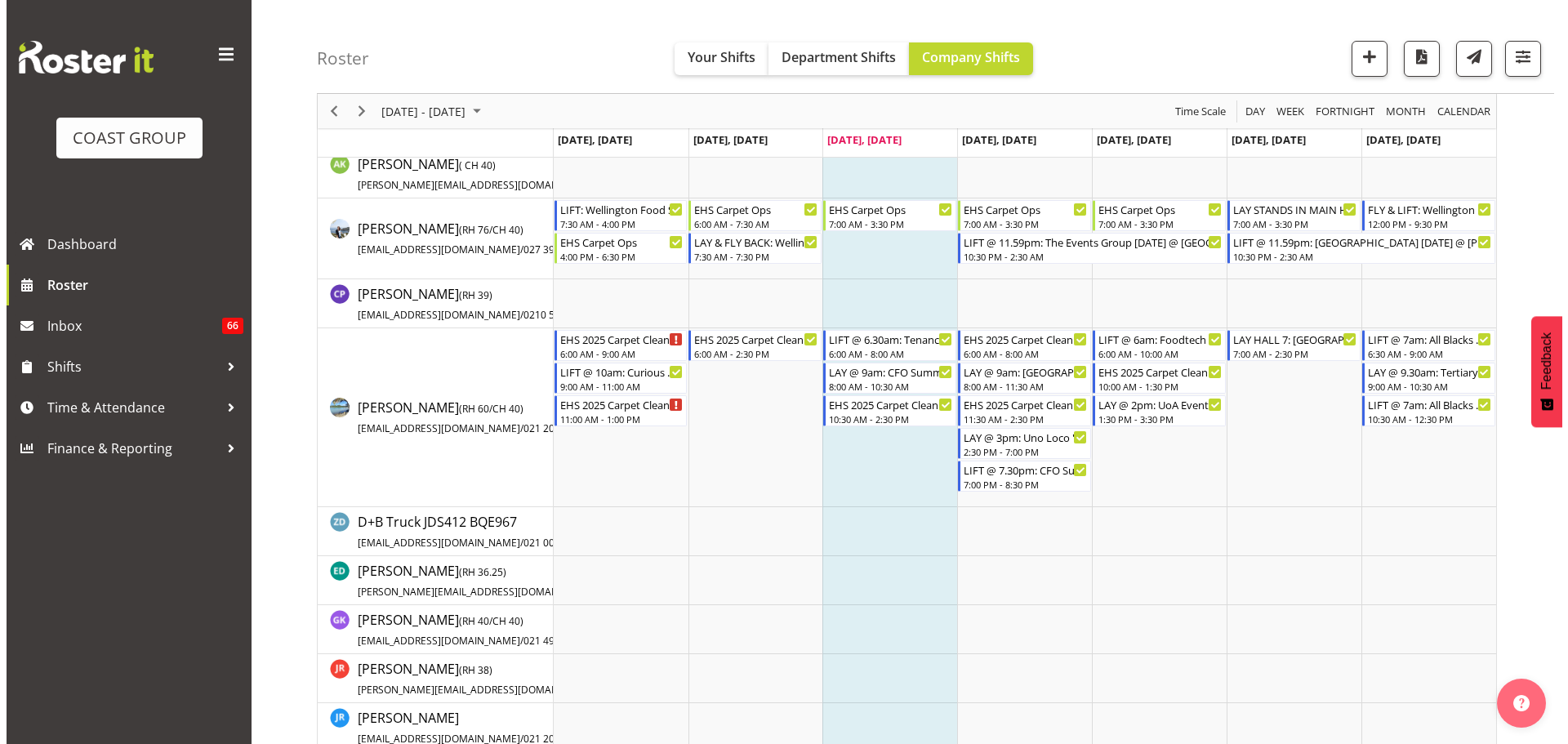
scroll to position [299, 0]
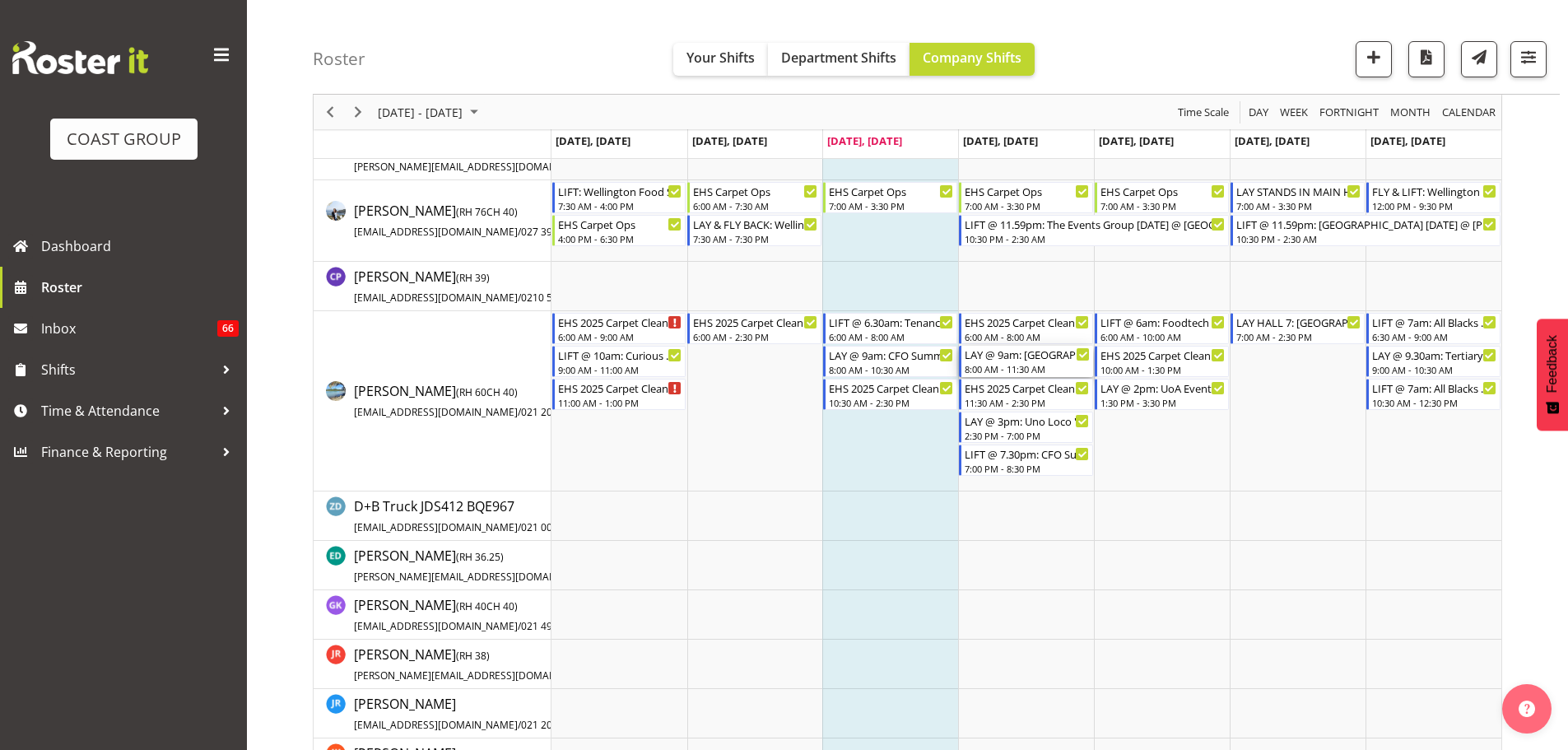
click at [976, 359] on div "LAY @ 9am: [GEOGRAPHIC_DATA]'s Conference '25 @ [GEOGRAPHIC_DATA]" at bounding box center [1027, 354] width 125 height 16
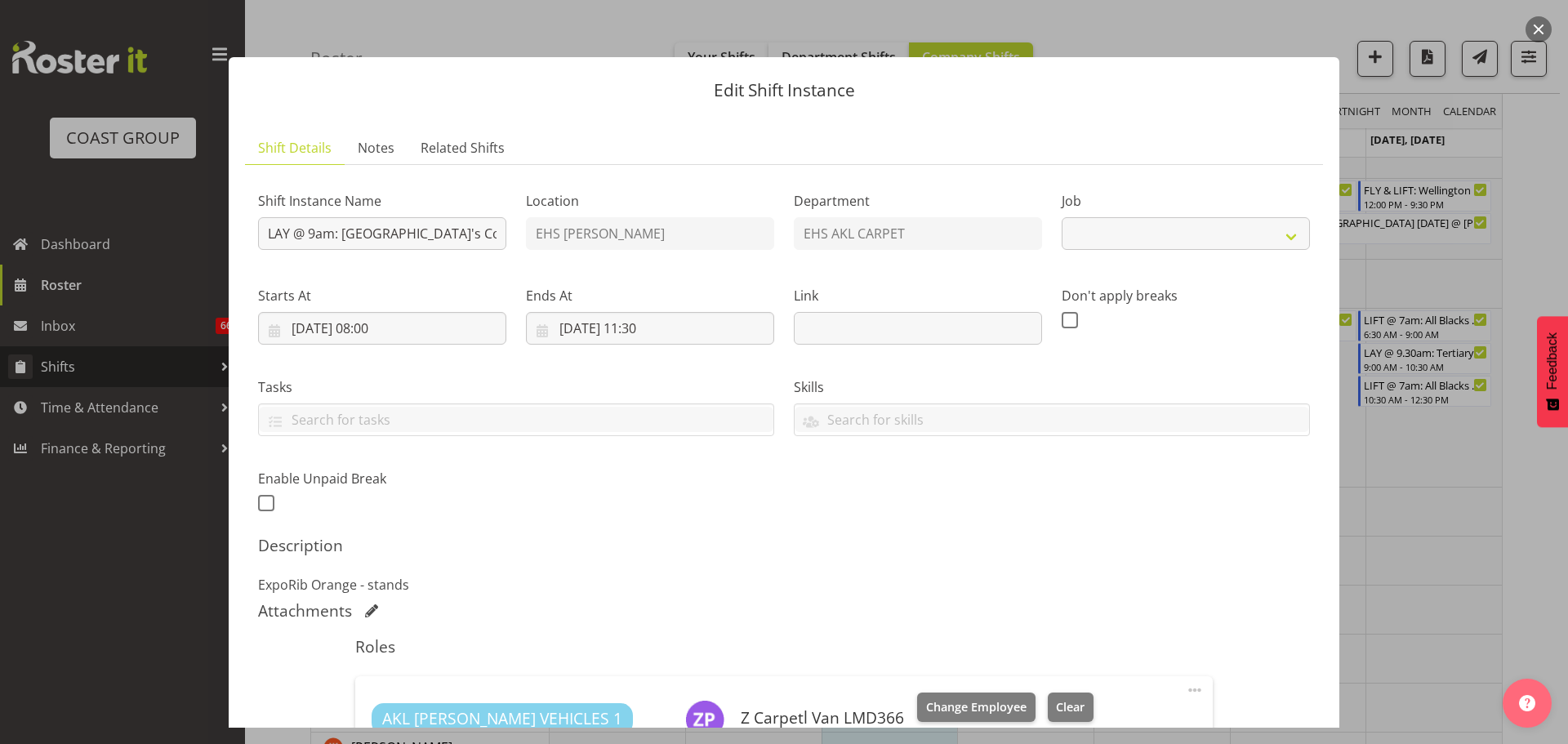
select select "8575"
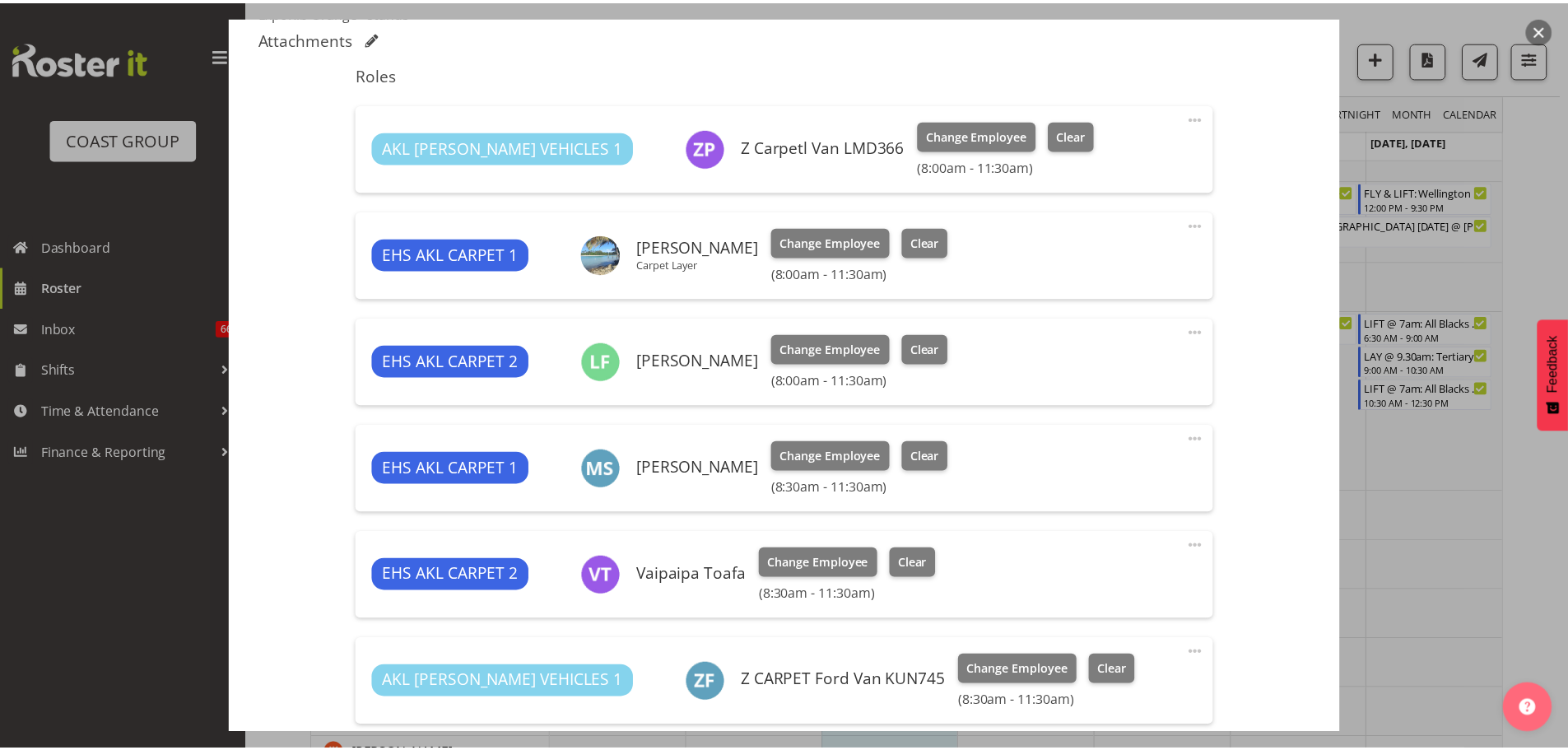
scroll to position [793, 0]
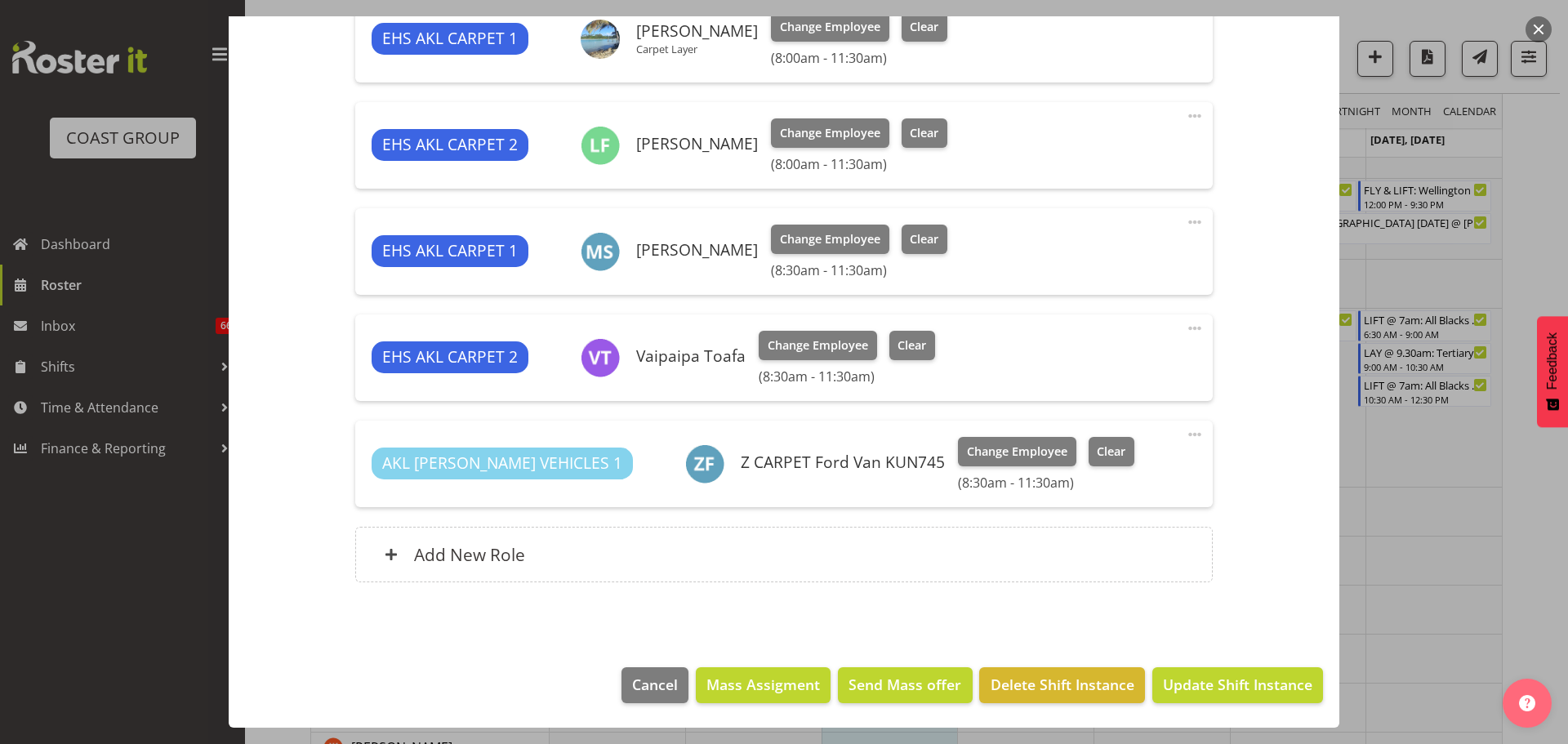
click at [1399, 596] on div at bounding box center [784, 372] width 1568 height 744
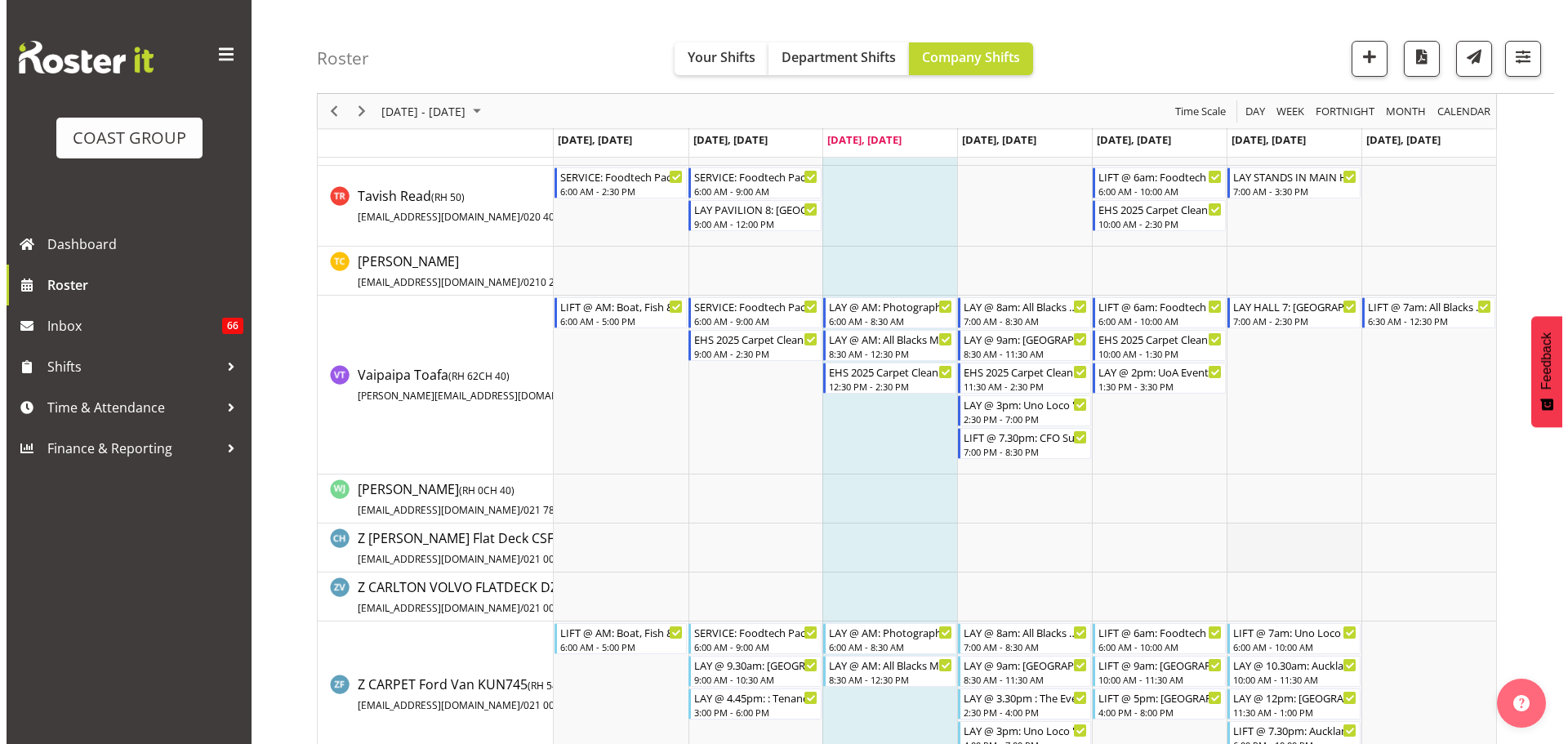
scroll to position [1768, 0]
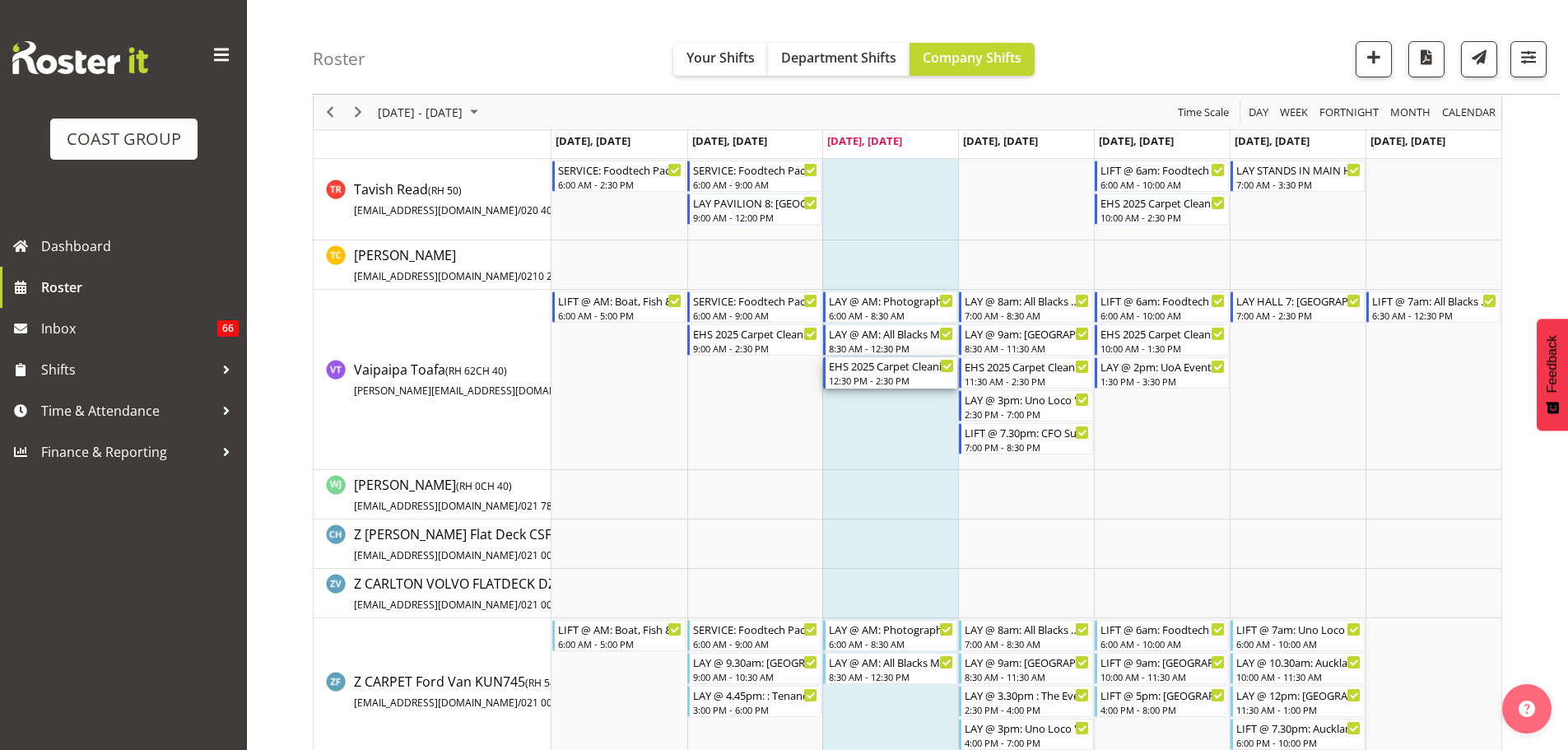
click at [910, 373] on div "EHS 2025 Carpet Cleaning, Maintenance, etc 12:30 PM - 2:30 PM" at bounding box center [891, 372] width 125 height 31
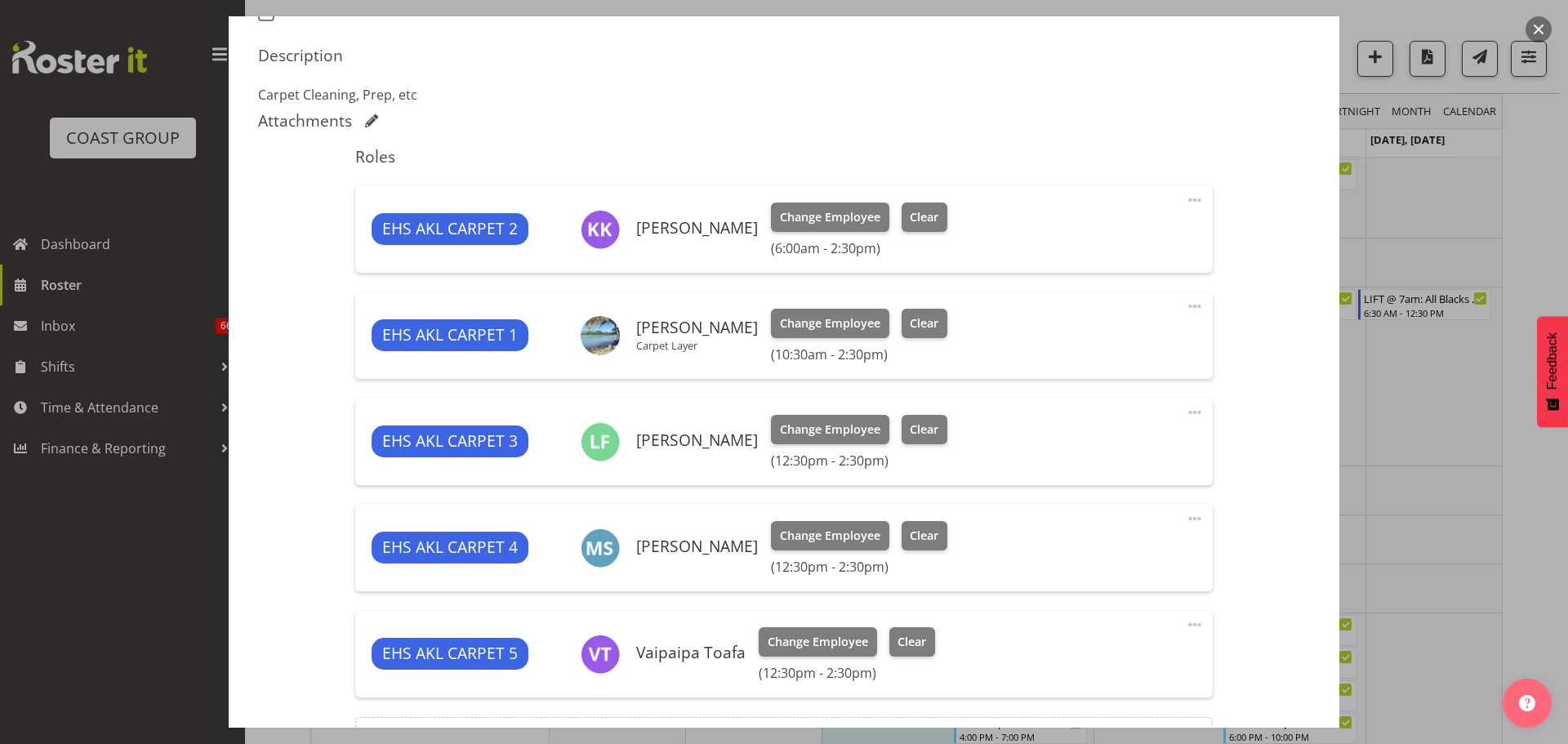
select select "69"
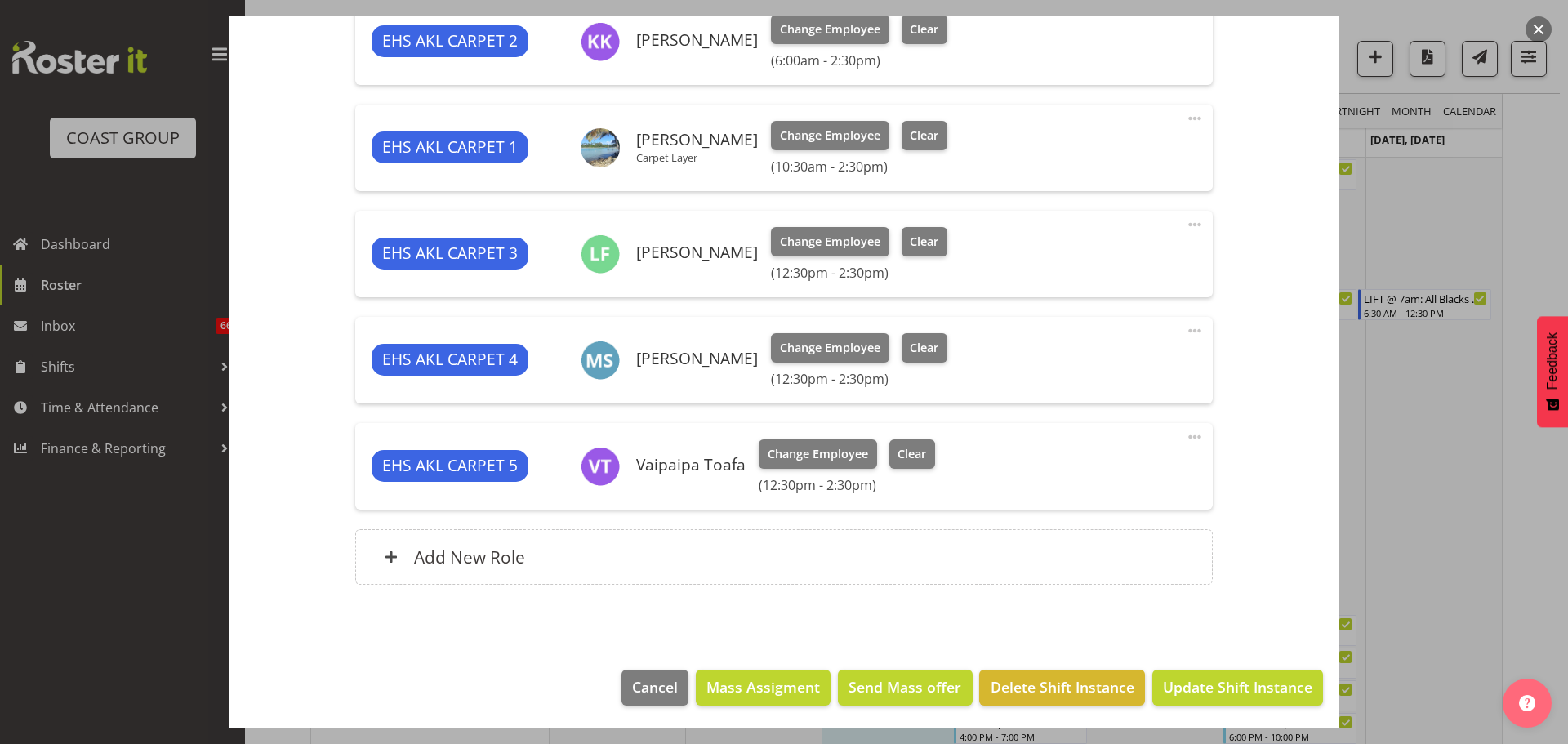
scroll to position [680, 0]
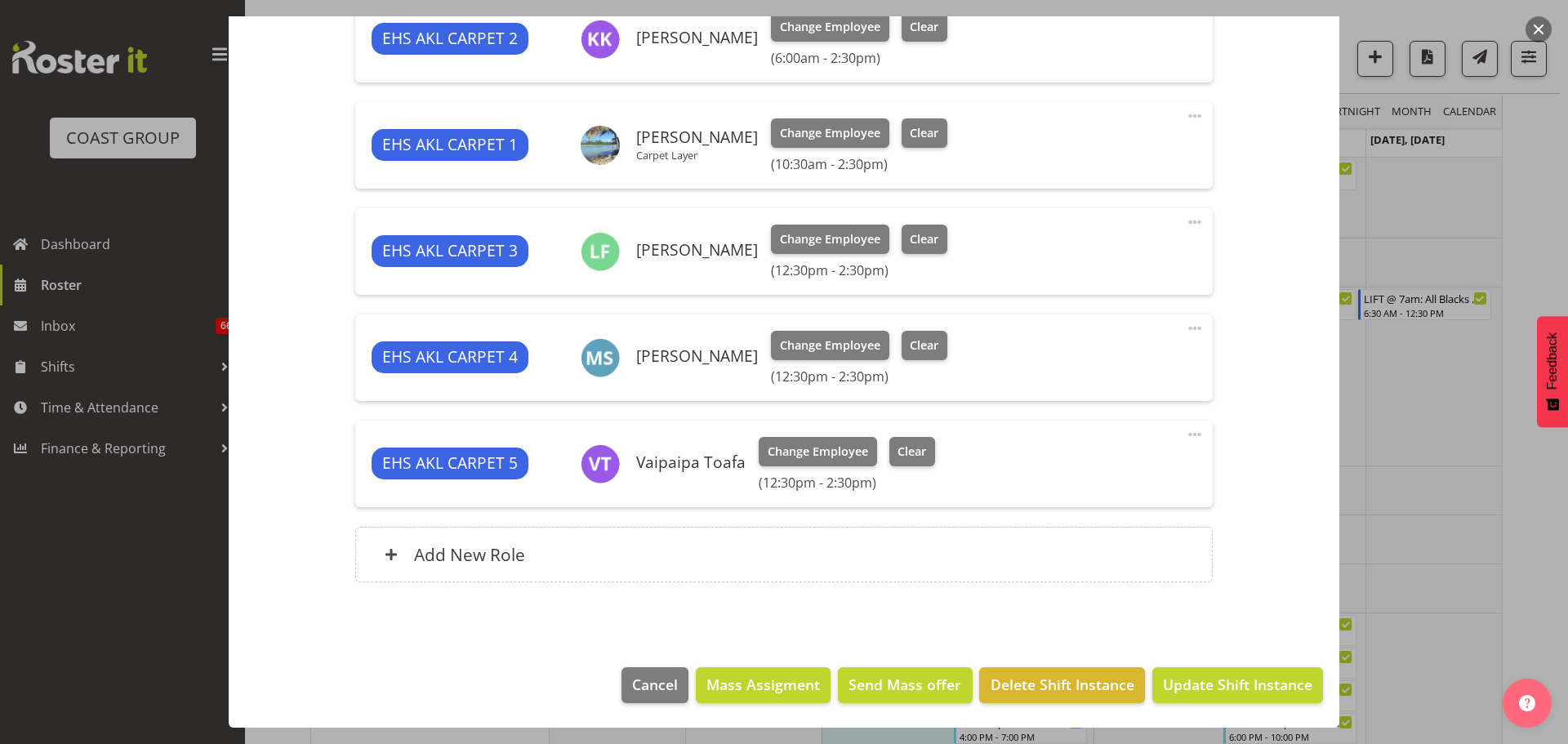
click at [1188, 435] on span at bounding box center [1195, 434] width 19 height 19
click at [1118, 540] on link "Delete" at bounding box center [1125, 532] width 156 height 29
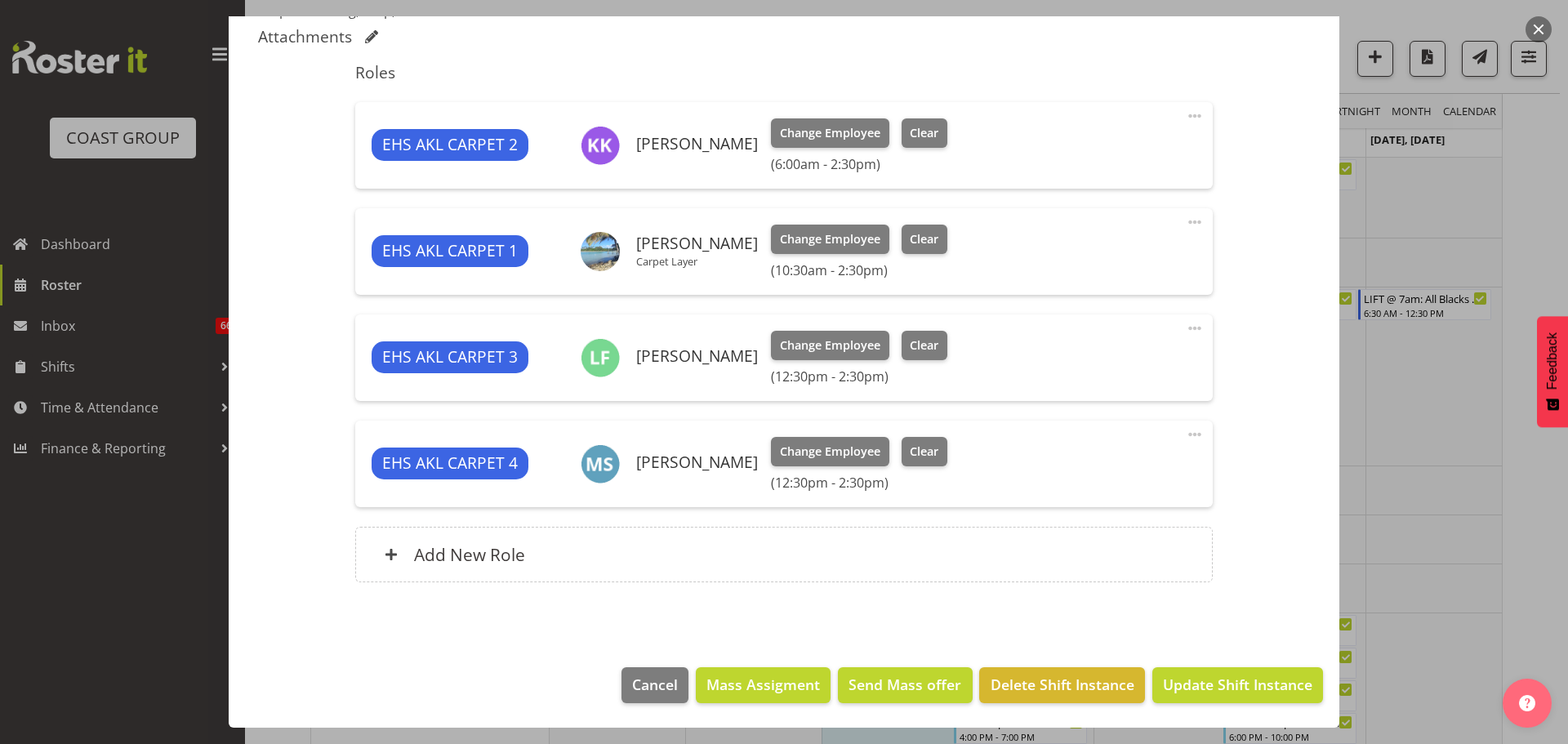
scroll to position [574, 0]
click at [1185, 432] on span at bounding box center [1195, 434] width 19 height 19
click at [1155, 525] on link "Delete" at bounding box center [1125, 532] width 156 height 29
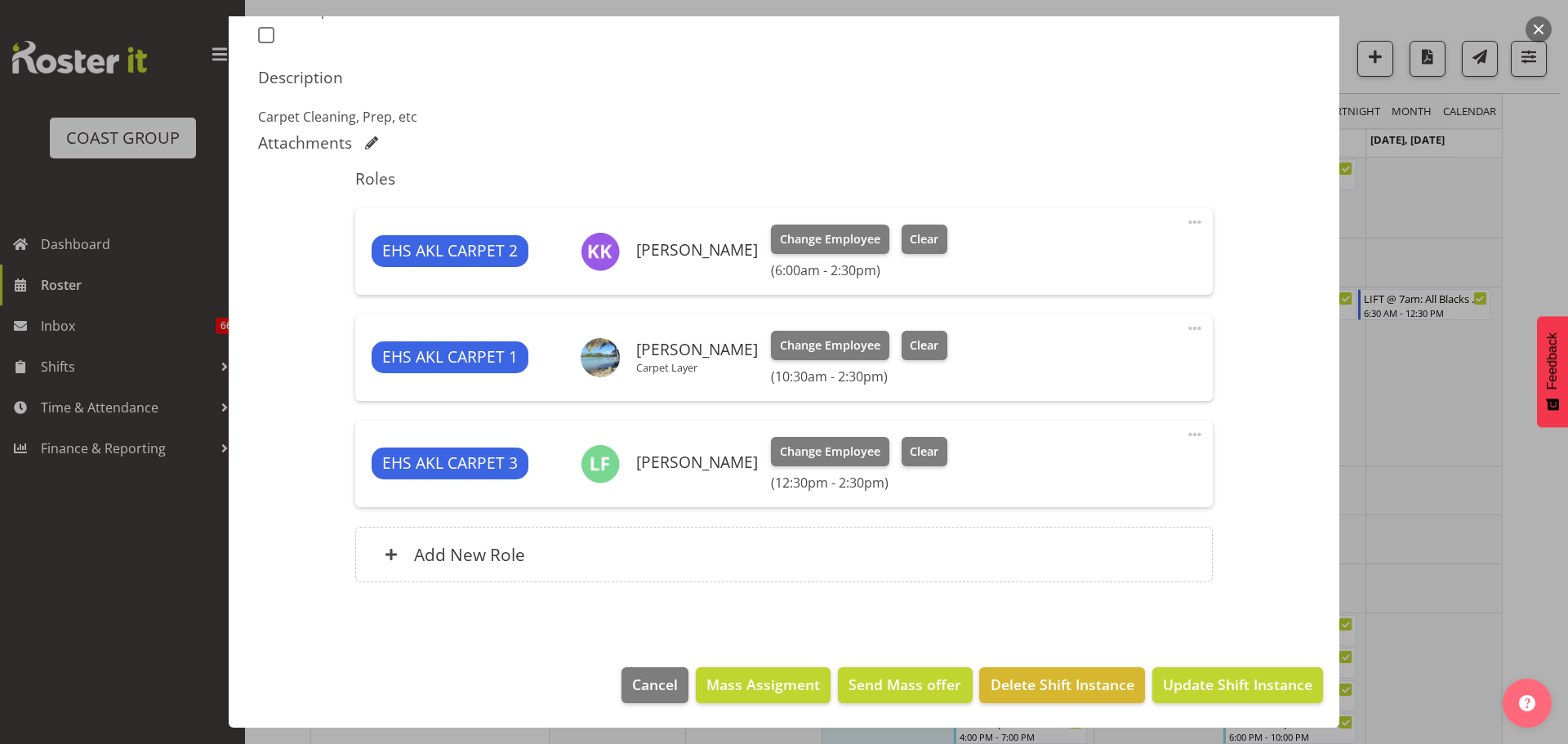
scroll to position [467, 0]
click at [1185, 430] on span at bounding box center [1195, 434] width 19 height 19
click at [1157, 540] on link "Delete" at bounding box center [1125, 532] width 156 height 29
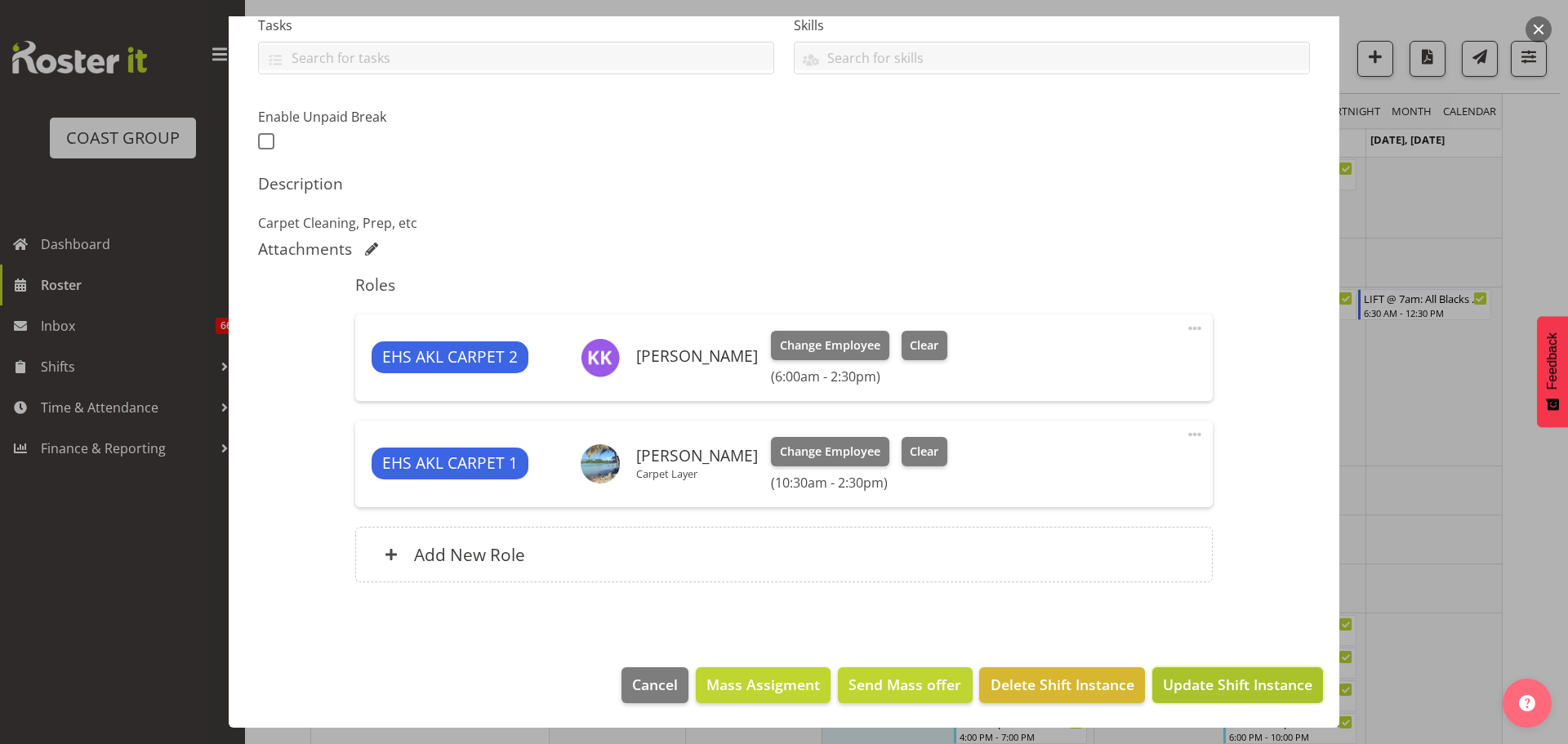
click at [1258, 690] on span "Update Shift Instance" at bounding box center [1237, 684] width 149 height 21
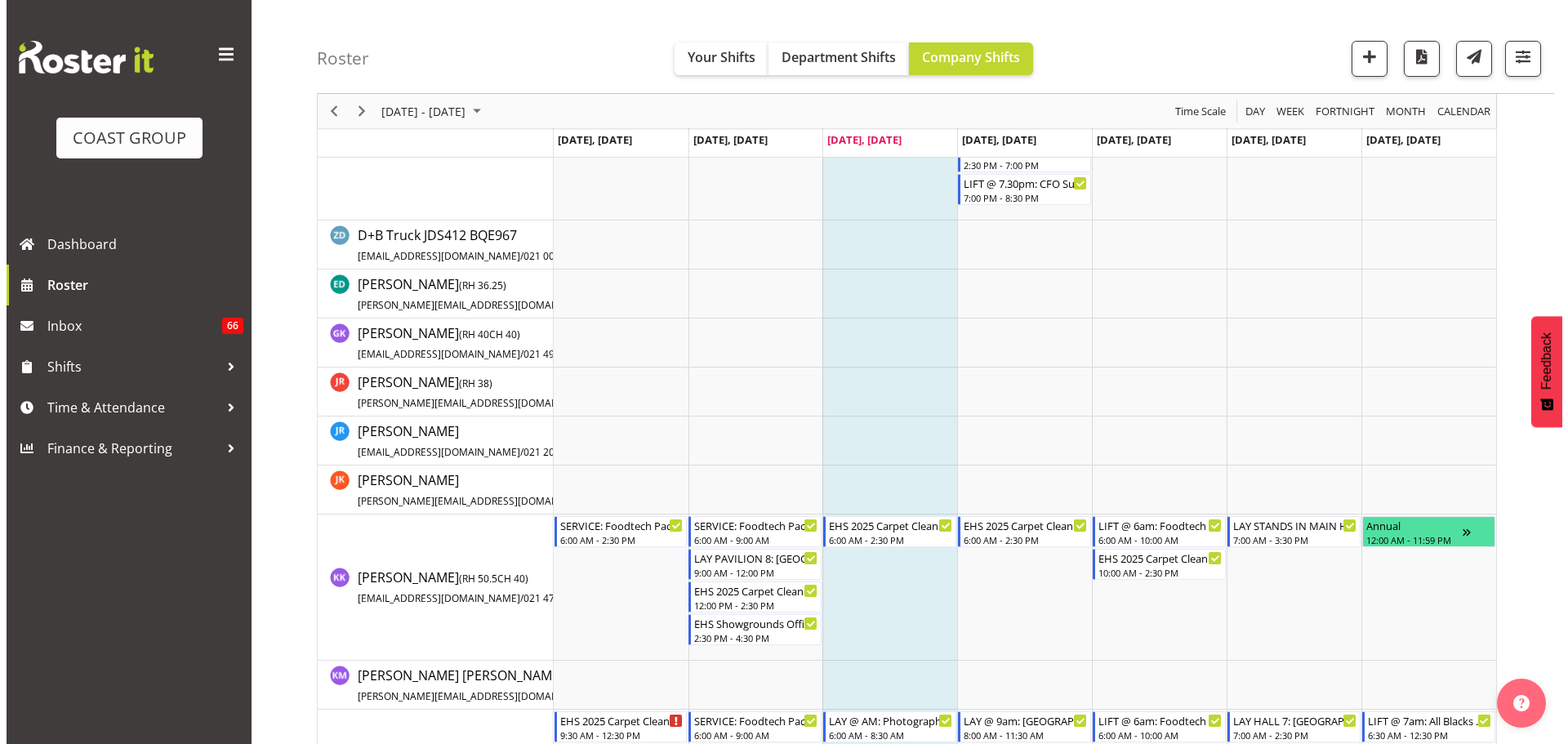
scroll to position [816, 0]
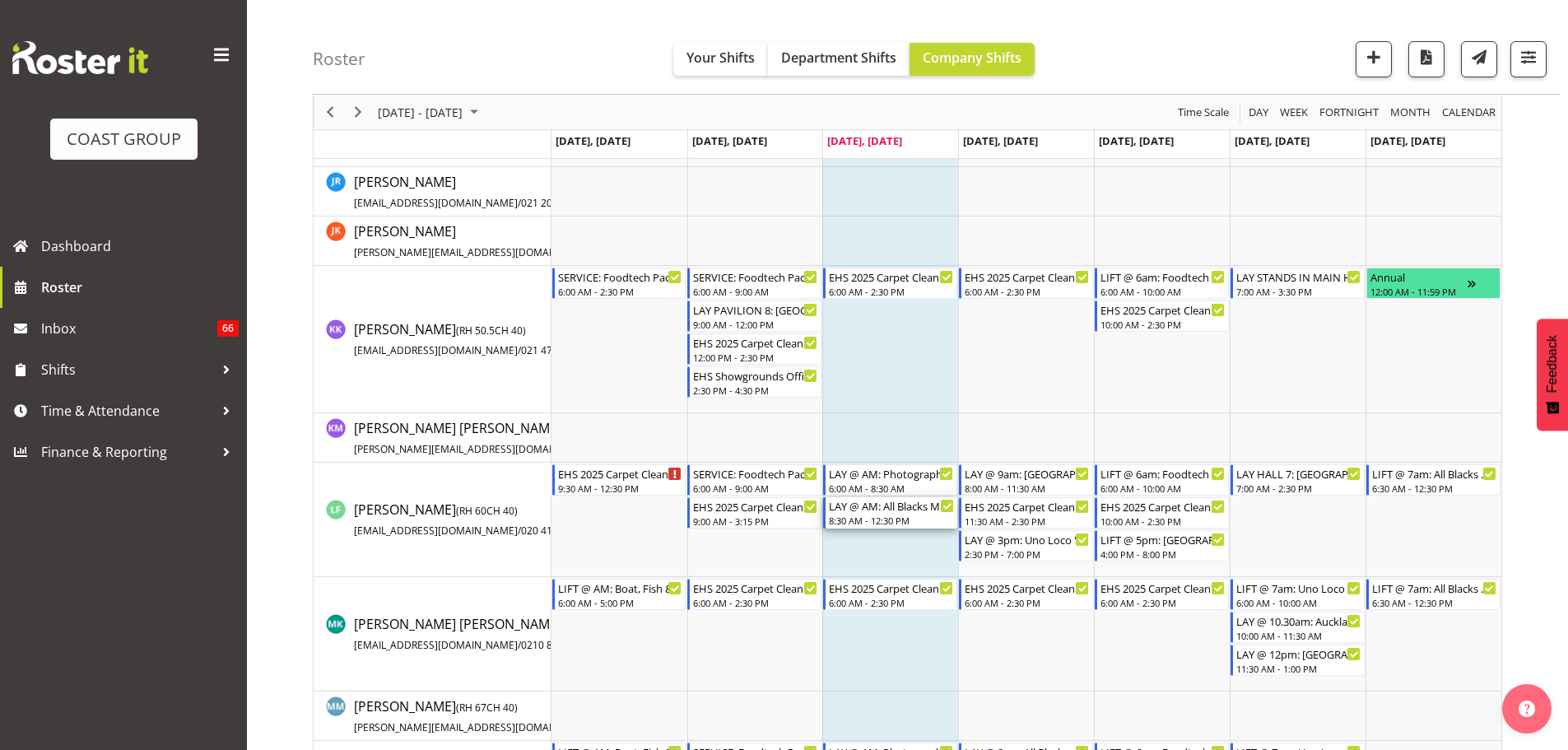
click at [898, 518] on div "8:30 AM - 12:30 PM" at bounding box center [891, 520] width 125 height 13
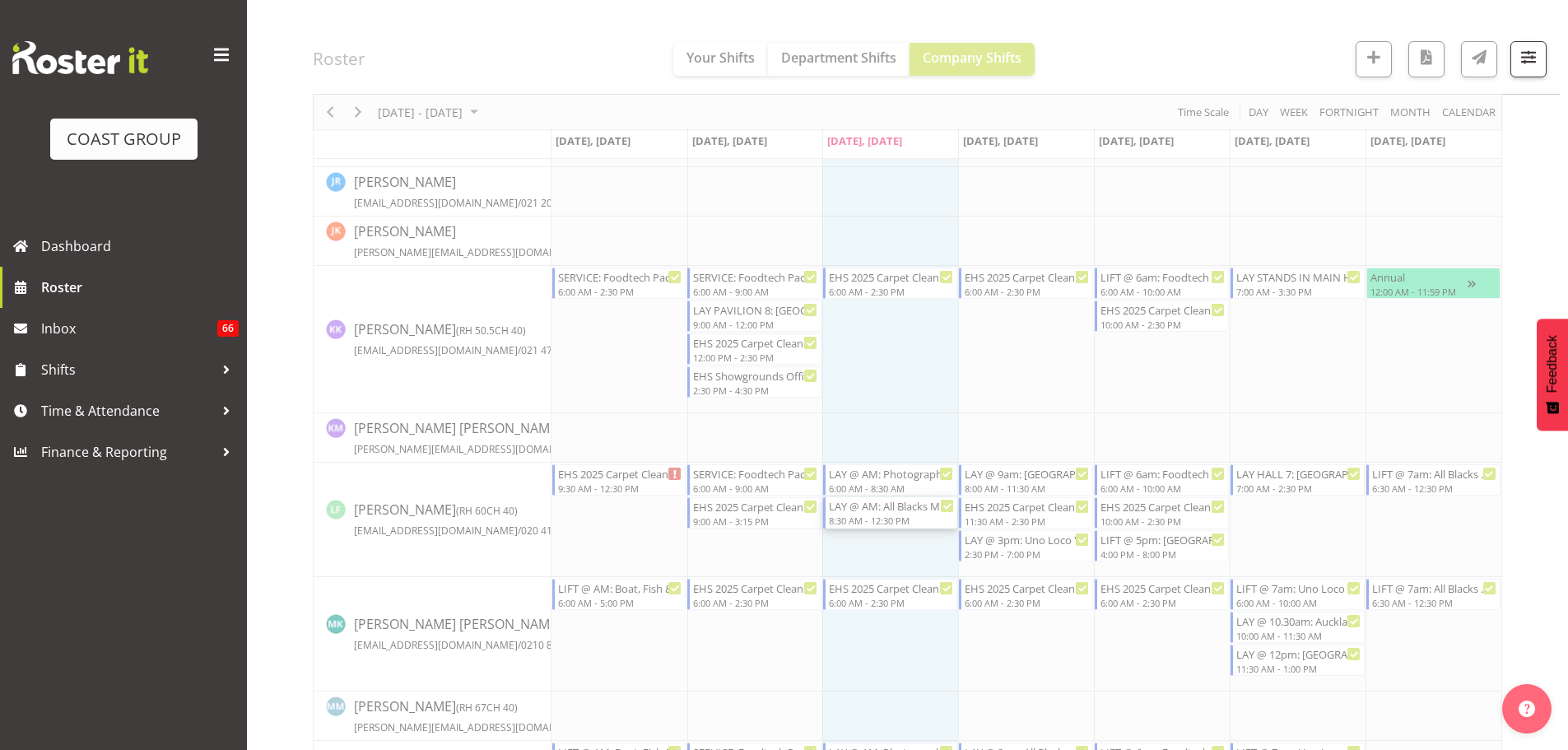
select select
select select "8"
select select "2025"
select select "12"
select select "30"
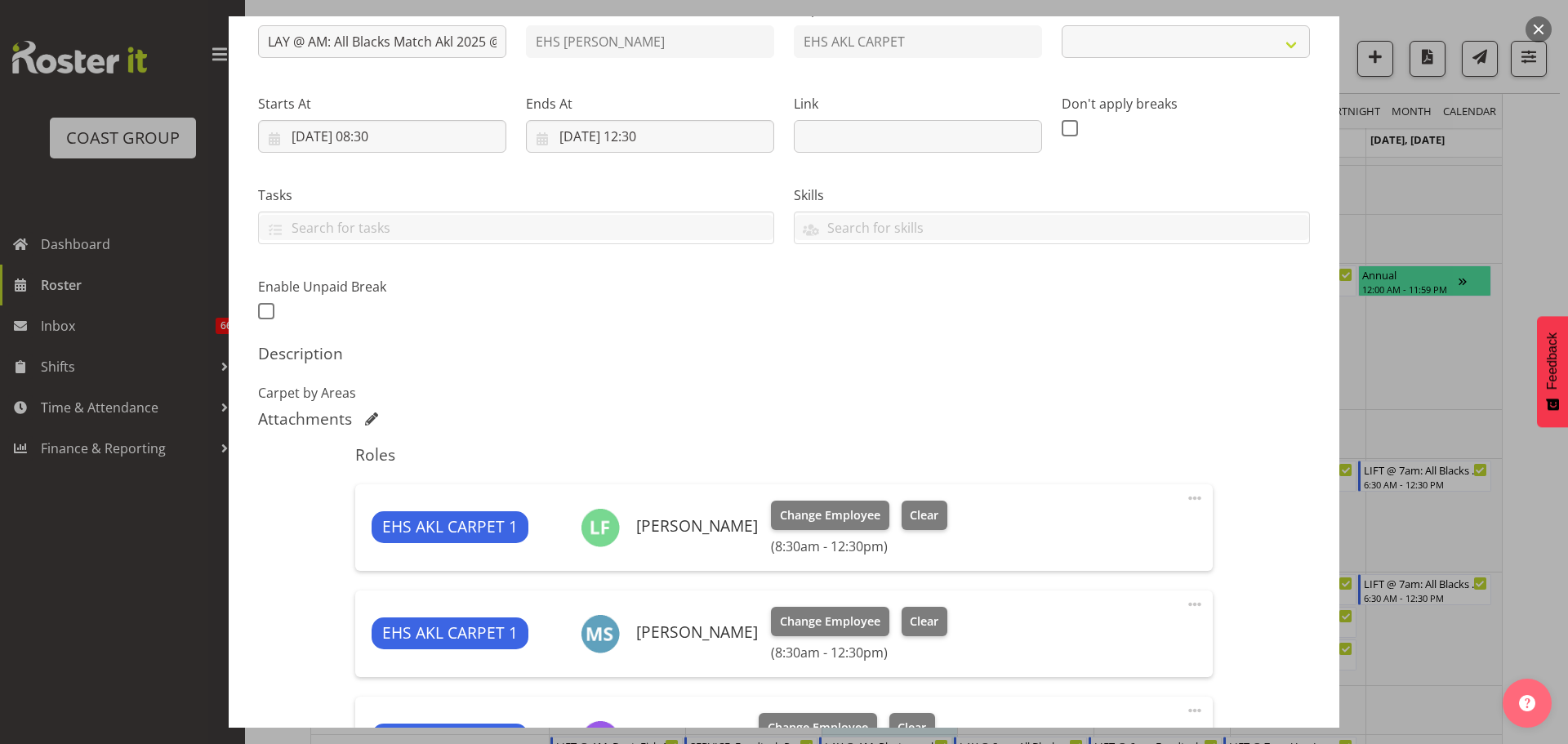
select select "9410"
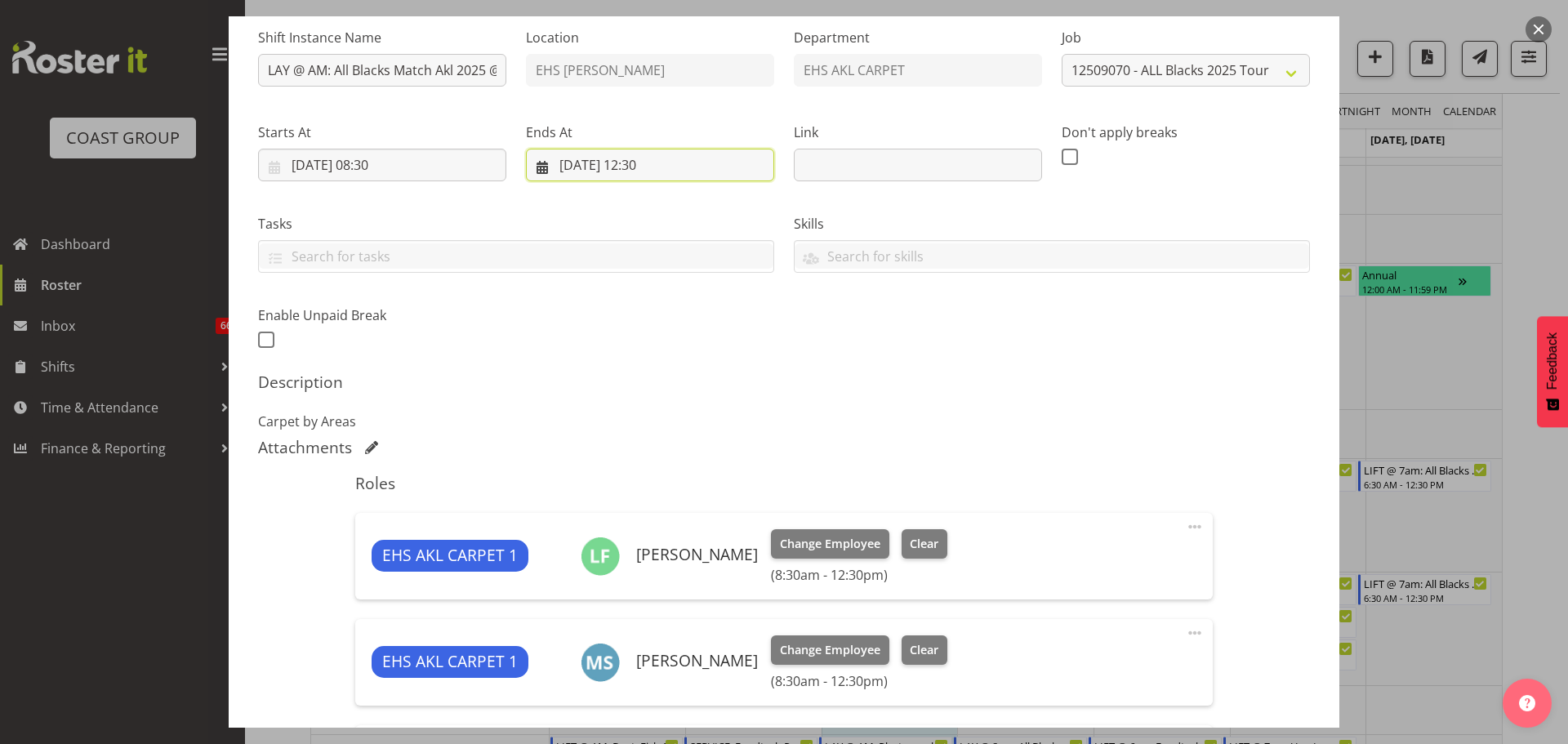
click at [649, 163] on input "[DATE] 12:30" at bounding box center [650, 164] width 248 height 33
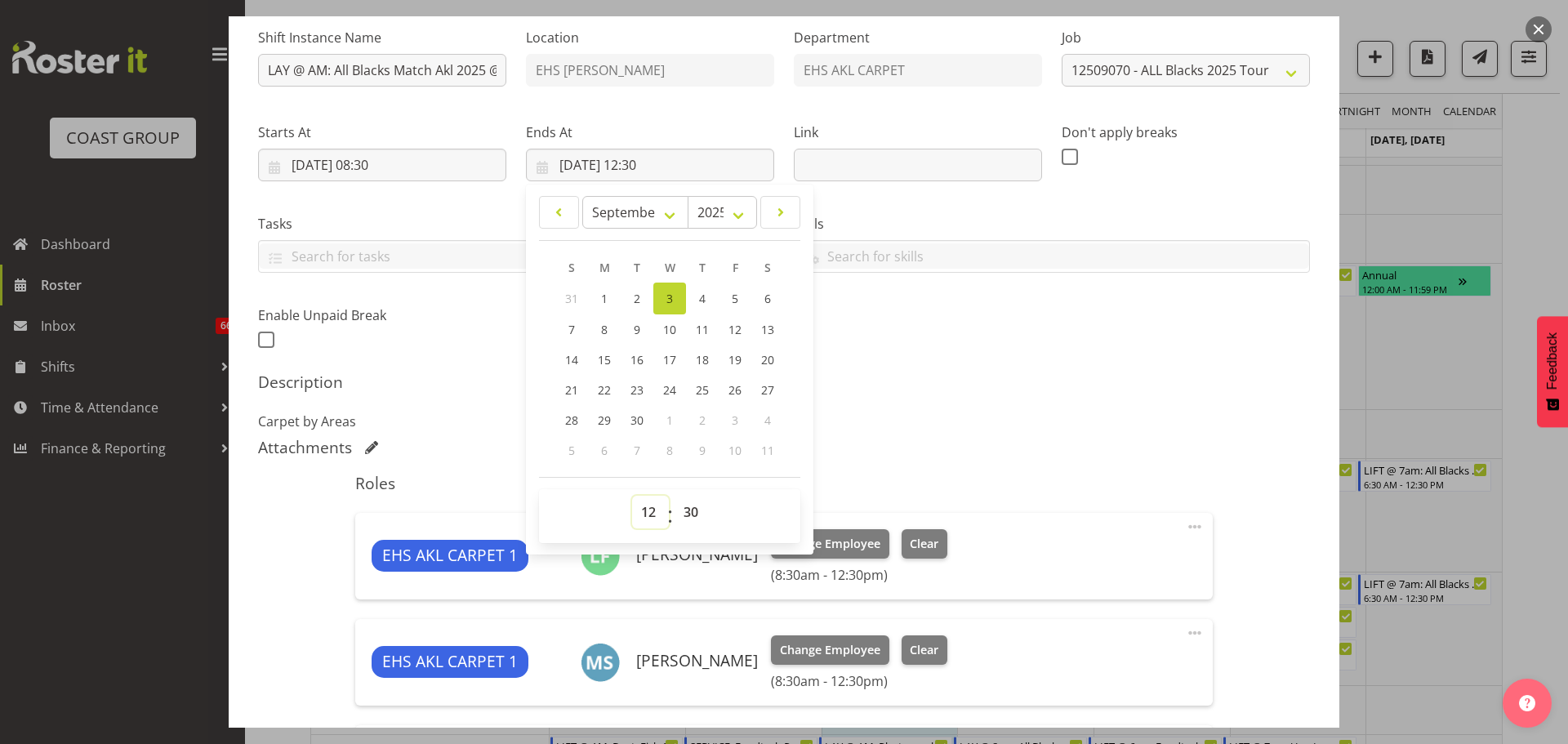
click at [650, 503] on select "00 01 02 03 04 05 06 07 08 09 10 11 12 13 14 15 16 17 18 19 20 21 22 23" at bounding box center [651, 512] width 37 height 33
select select "14"
click at [632, 496] on select "00 01 02 03 04 05 06 07 08 09 10 11 12 13 14 15 16 17 18 19 20 21 22 23" at bounding box center [651, 512] width 37 height 33
type input "[DATE] 14:30"
click at [1121, 406] on div "Description Carpet by Areas" at bounding box center [784, 401] width 1052 height 59
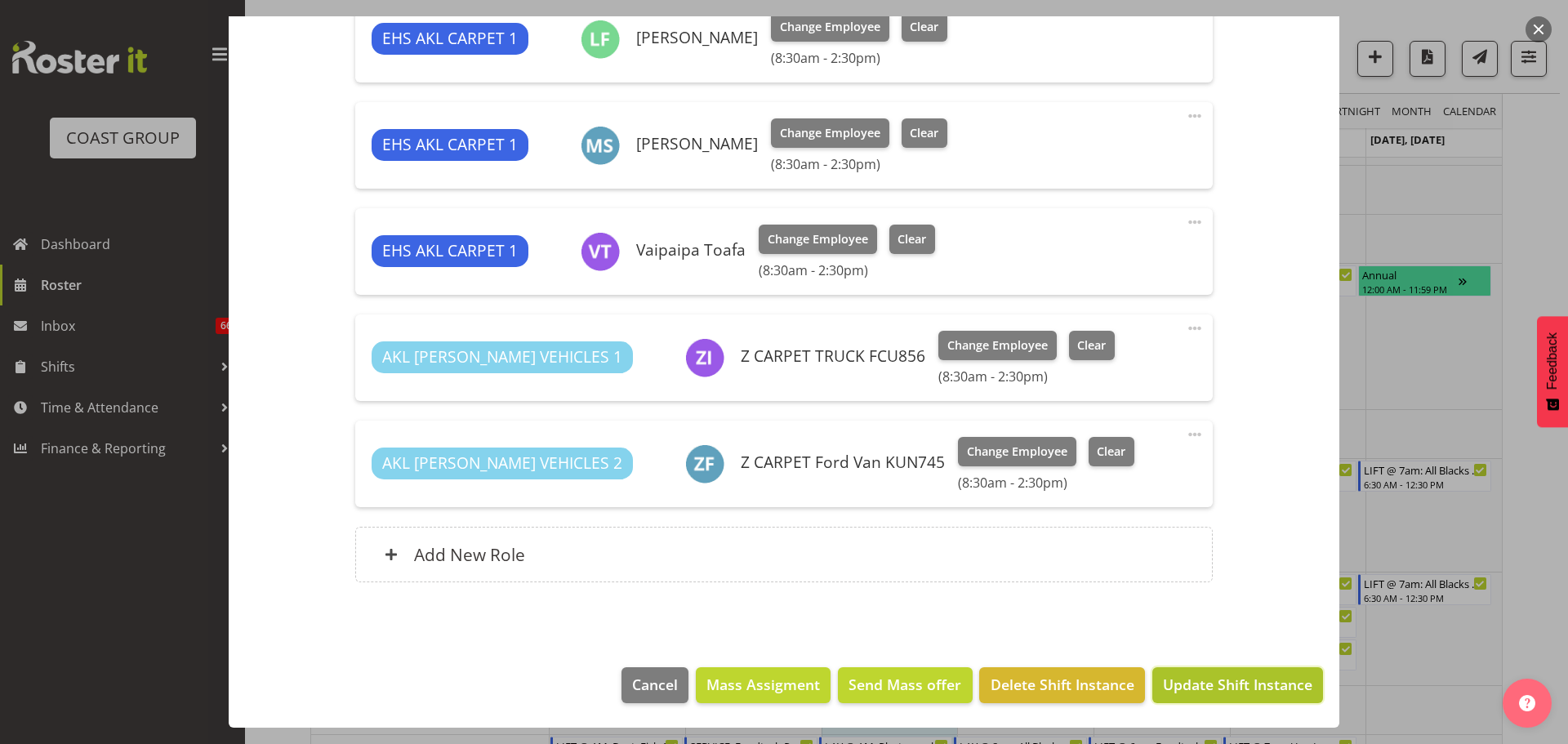
click at [1197, 693] on span "Update Shift Instance" at bounding box center [1237, 684] width 149 height 21
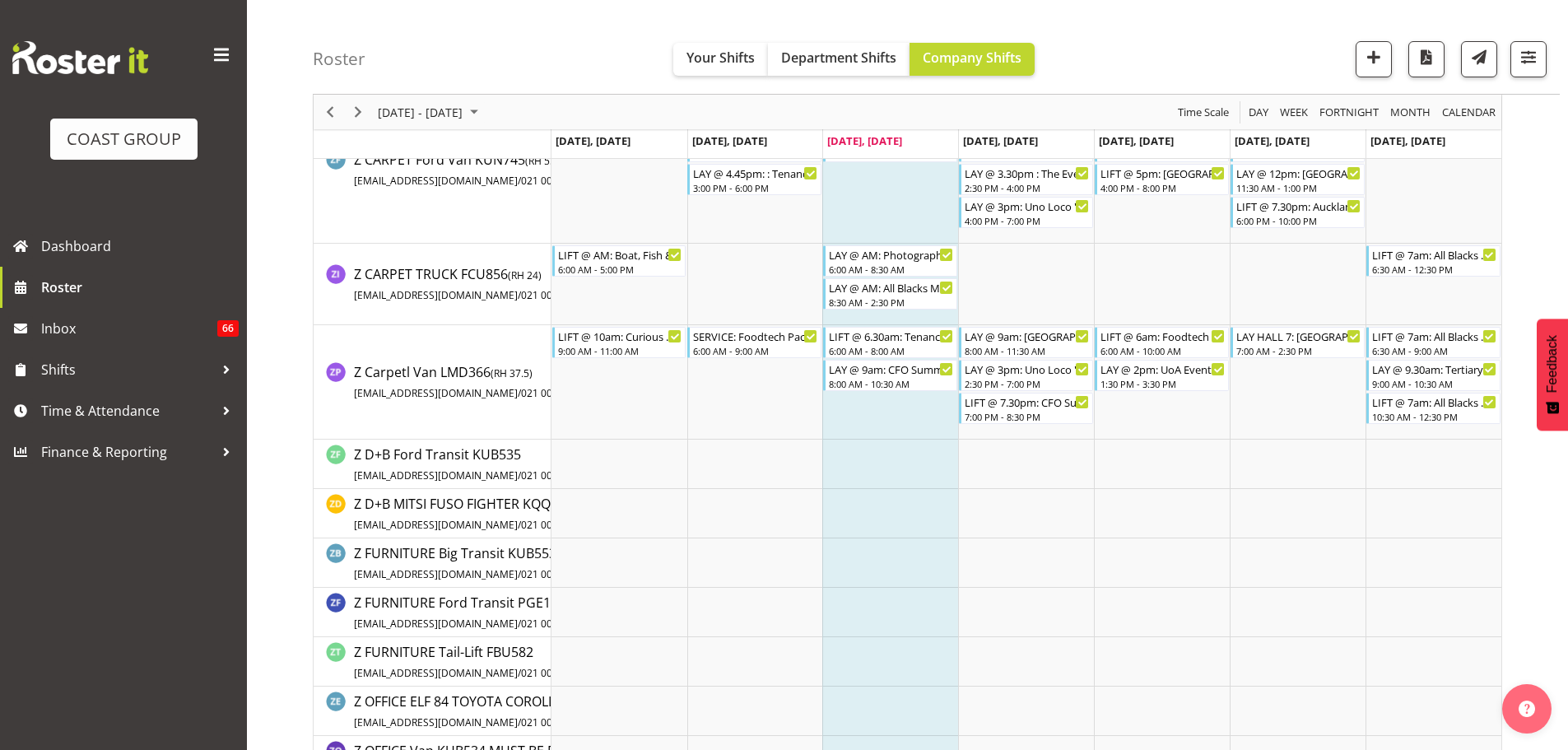
scroll to position [2469, 0]
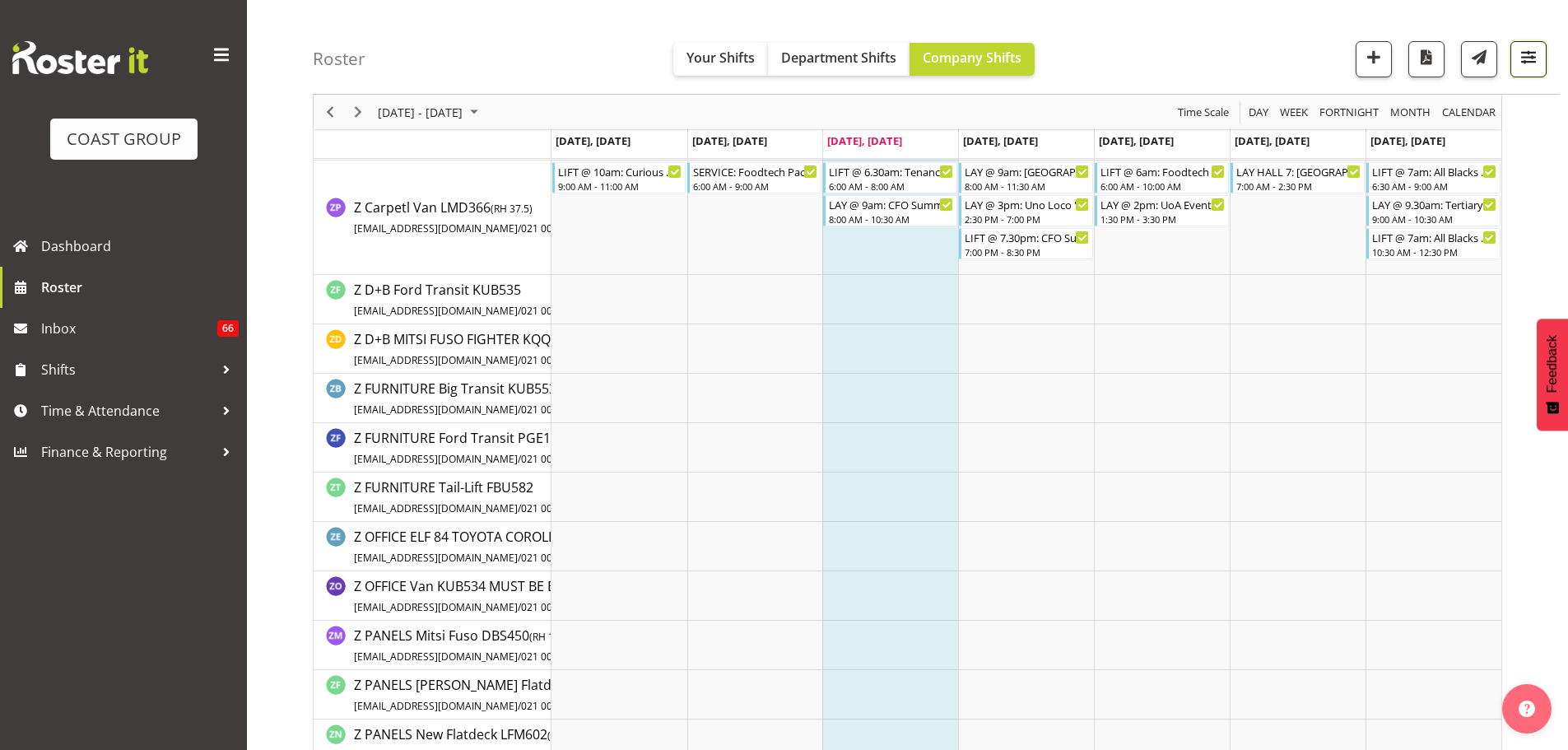
click at [1531, 69] on button "button" at bounding box center [1528, 59] width 37 height 37
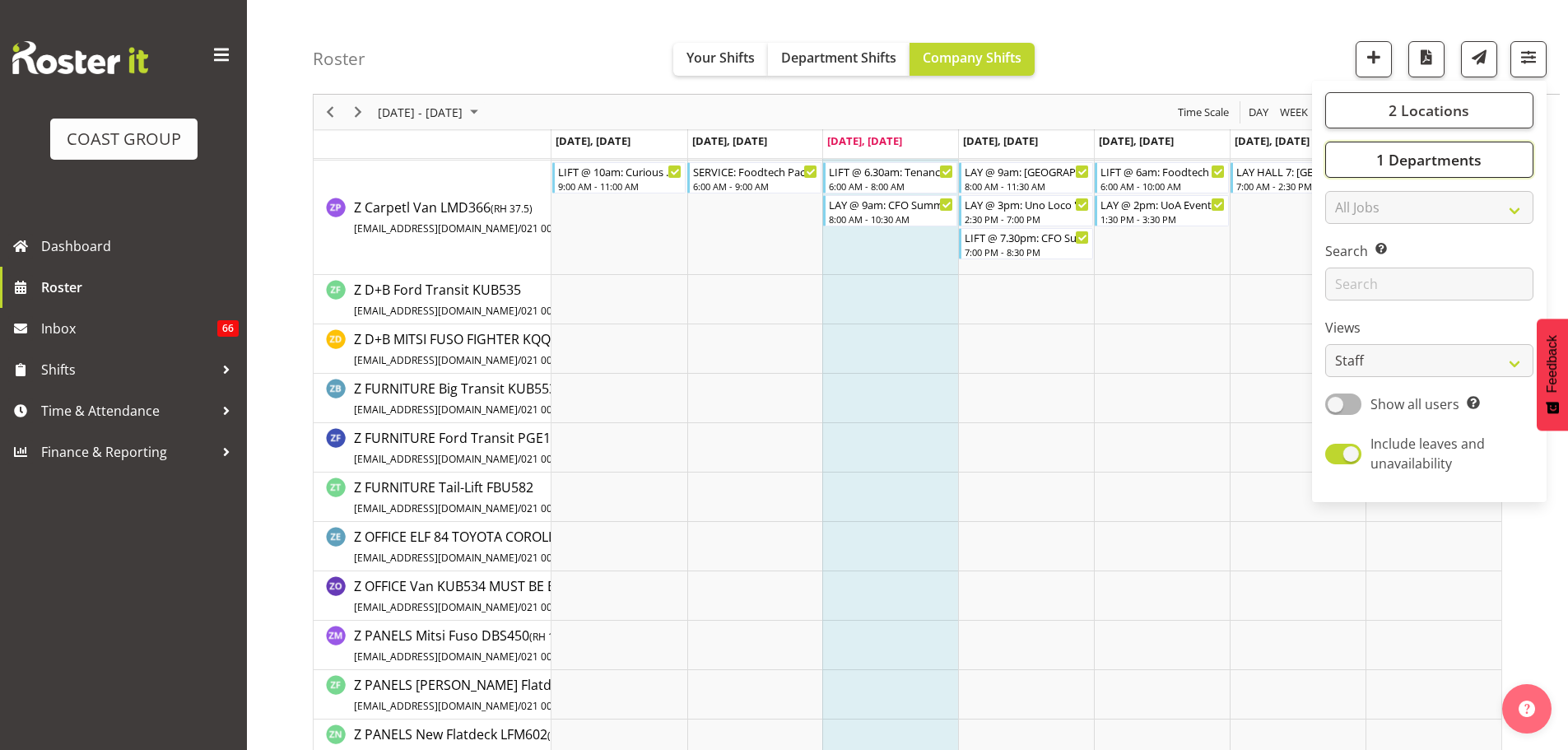
click at [1466, 158] on span "1 Departments" at bounding box center [1429, 159] width 105 height 20
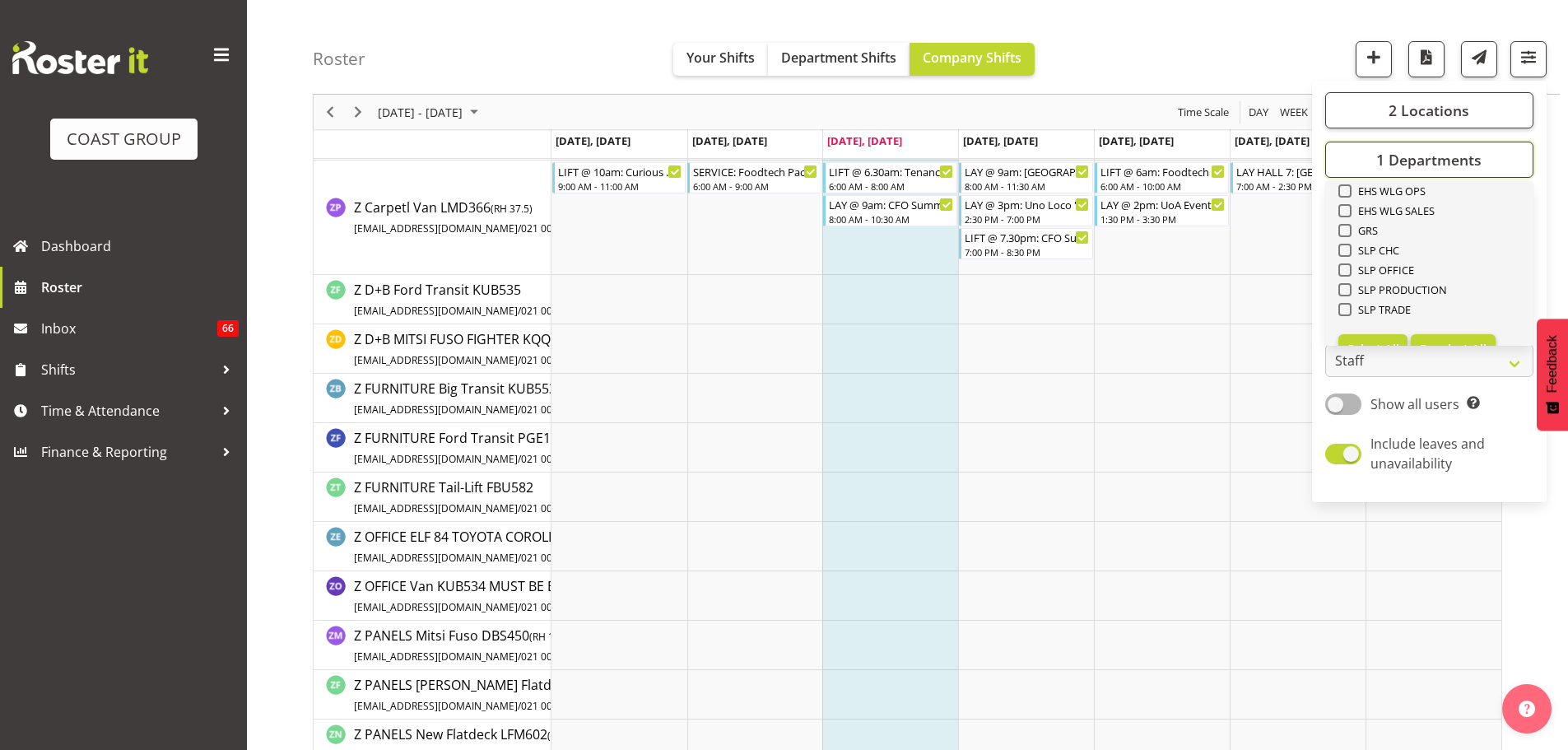
scroll to position [632, 0]
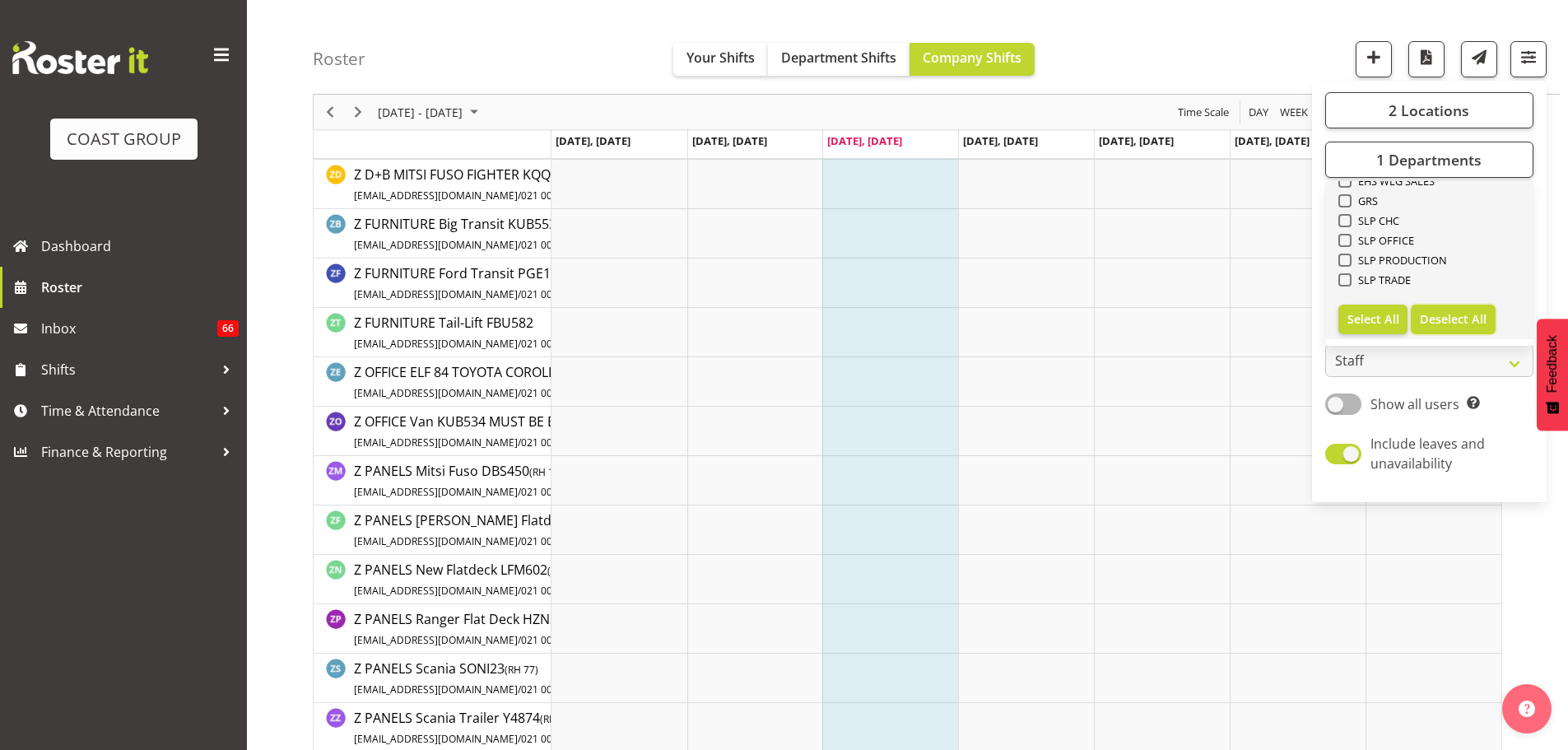
click at [1475, 311] on span "Deselect All" at bounding box center [1453, 319] width 67 height 16
checkbox input "false"
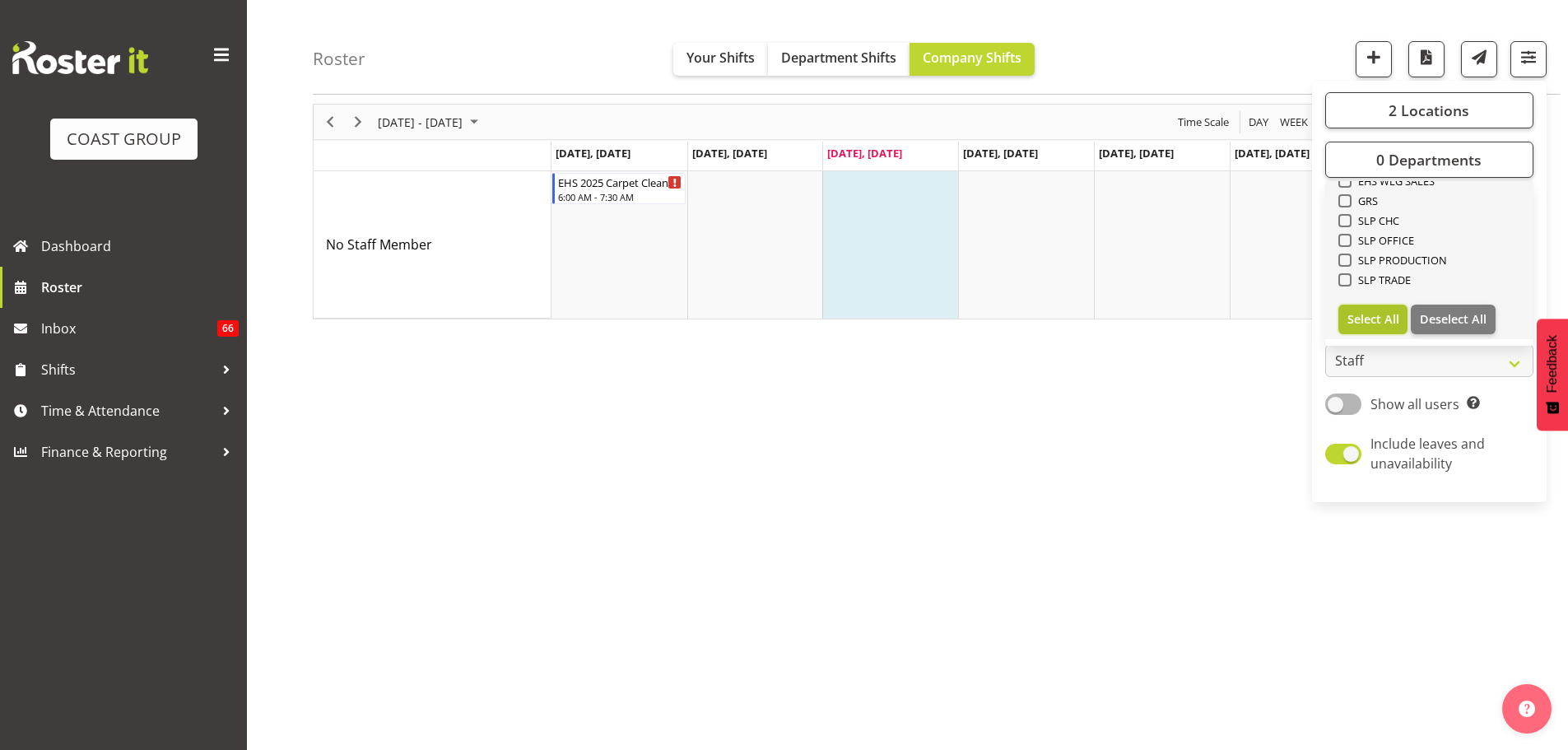
click at [1394, 316] on span "Select All" at bounding box center [1373, 319] width 52 height 16
checkbox input "true"
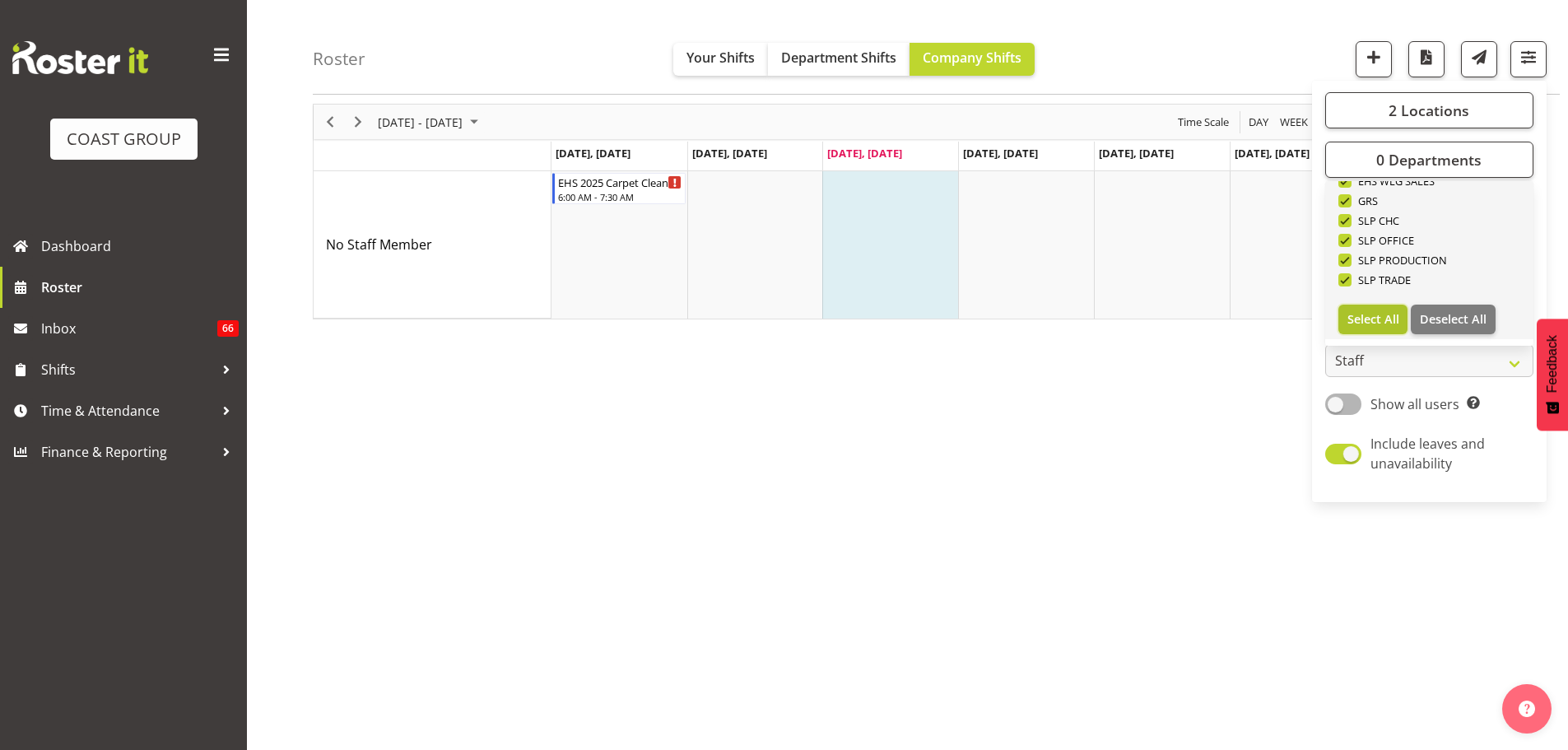
checkbox input "true"
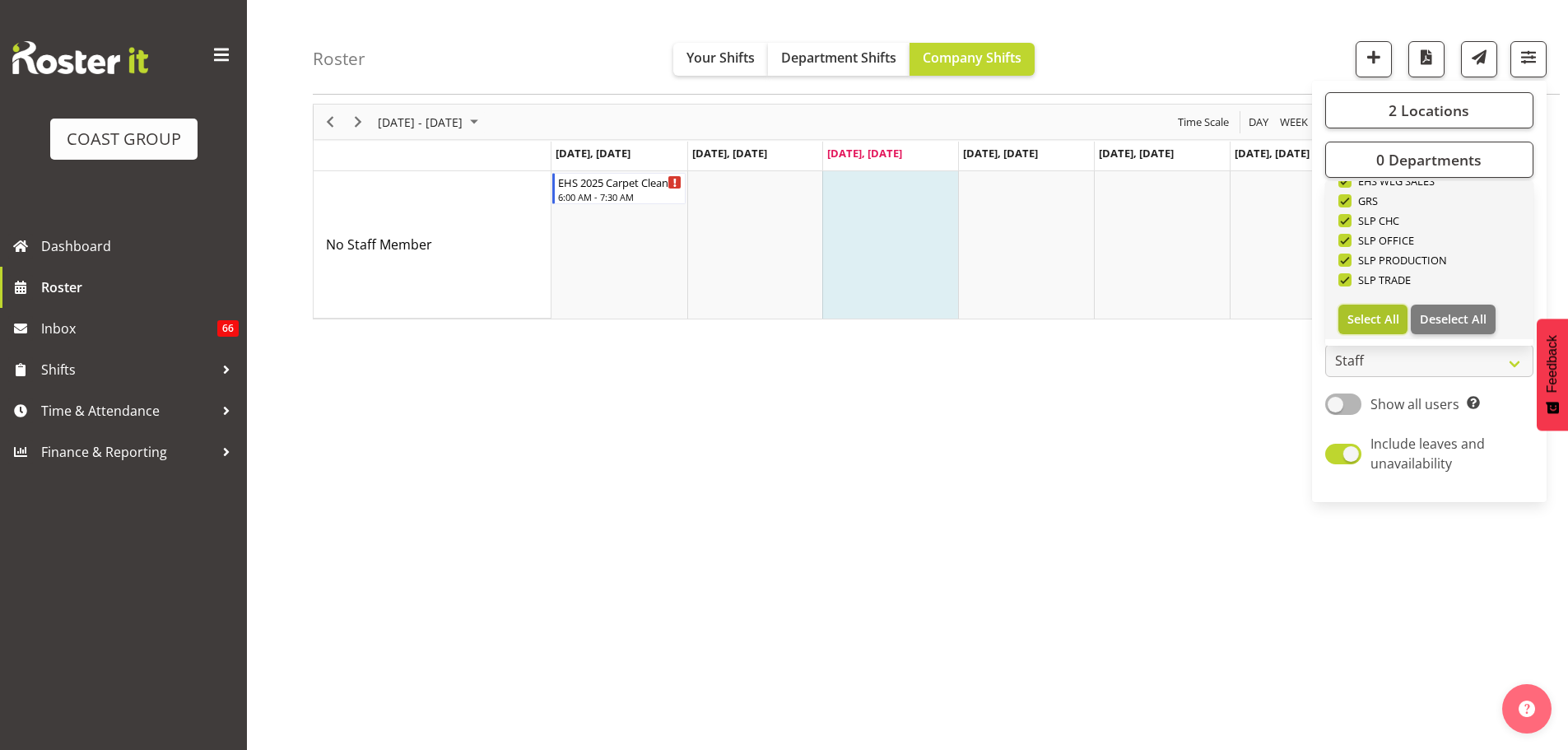
checkbox input "true"
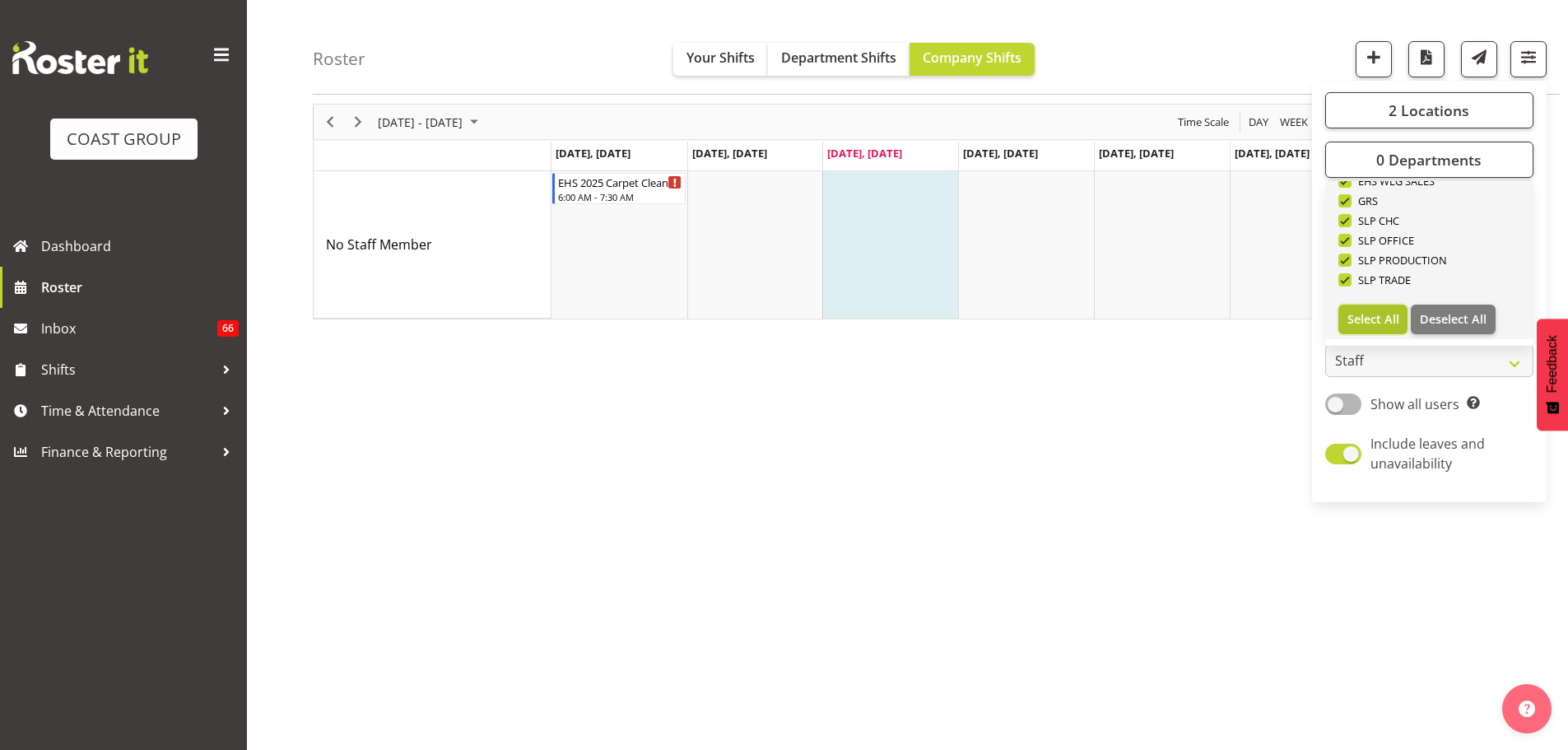
checkbox input "true"
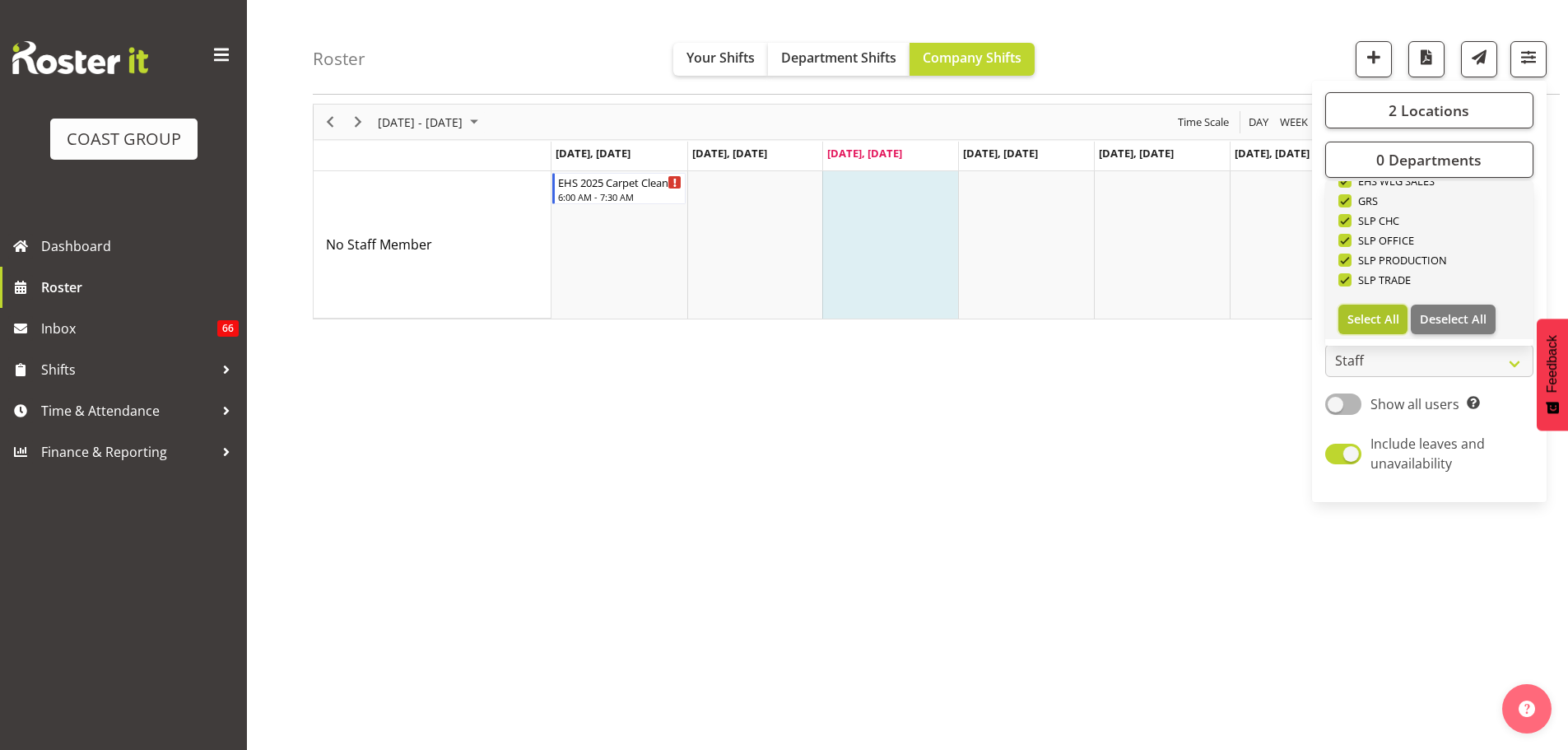
checkbox input "true"
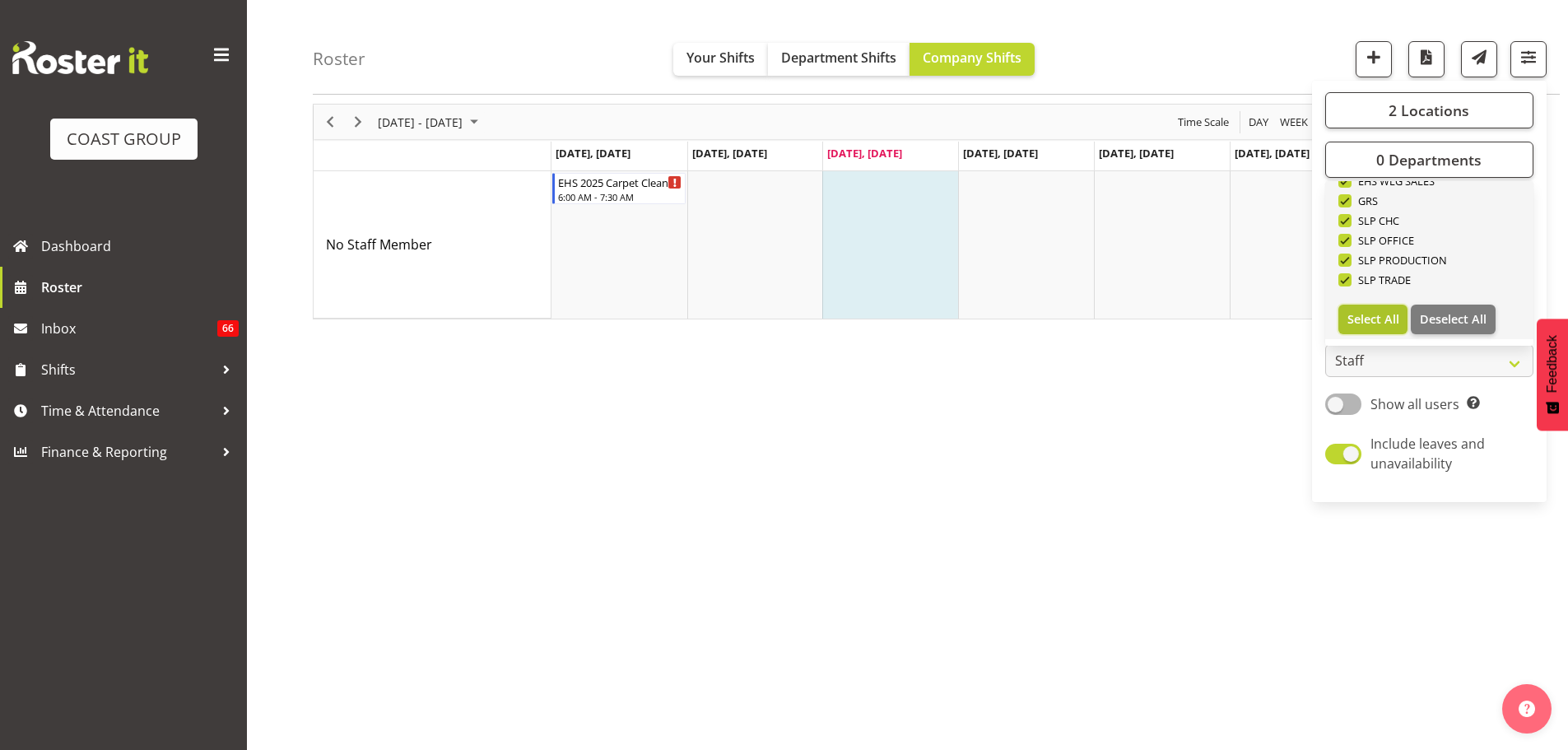
checkbox input "true"
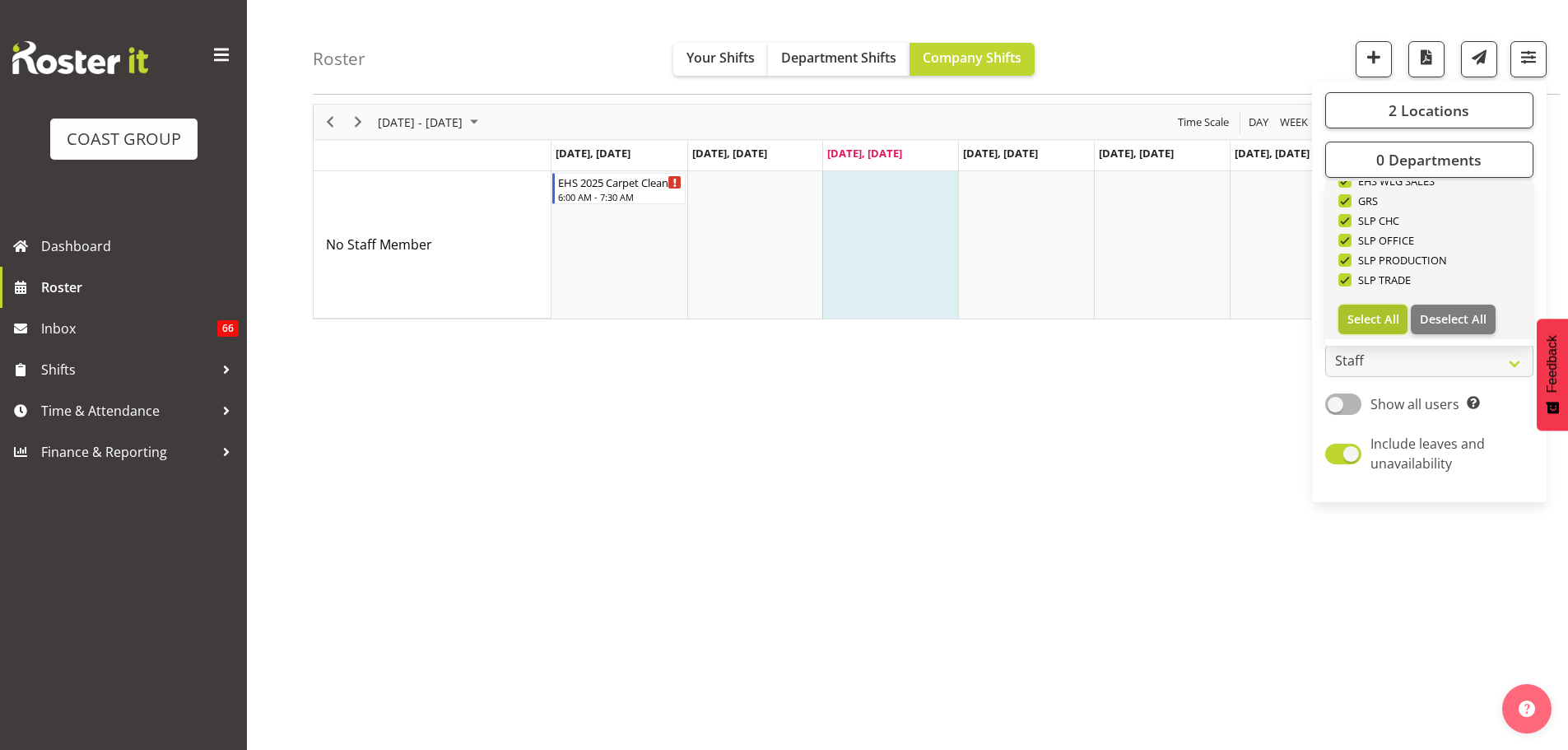
checkbox input "true"
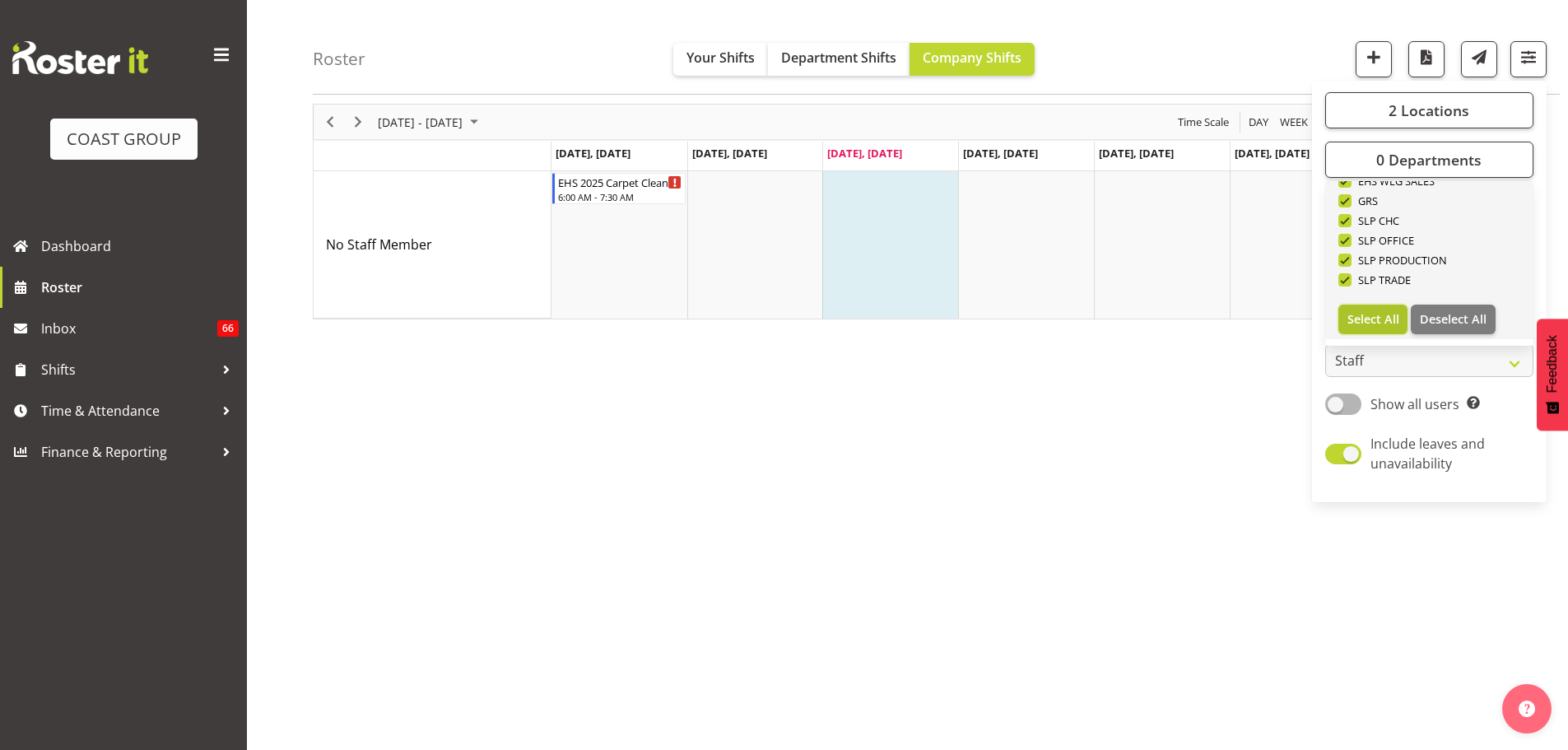
checkbox input "true"
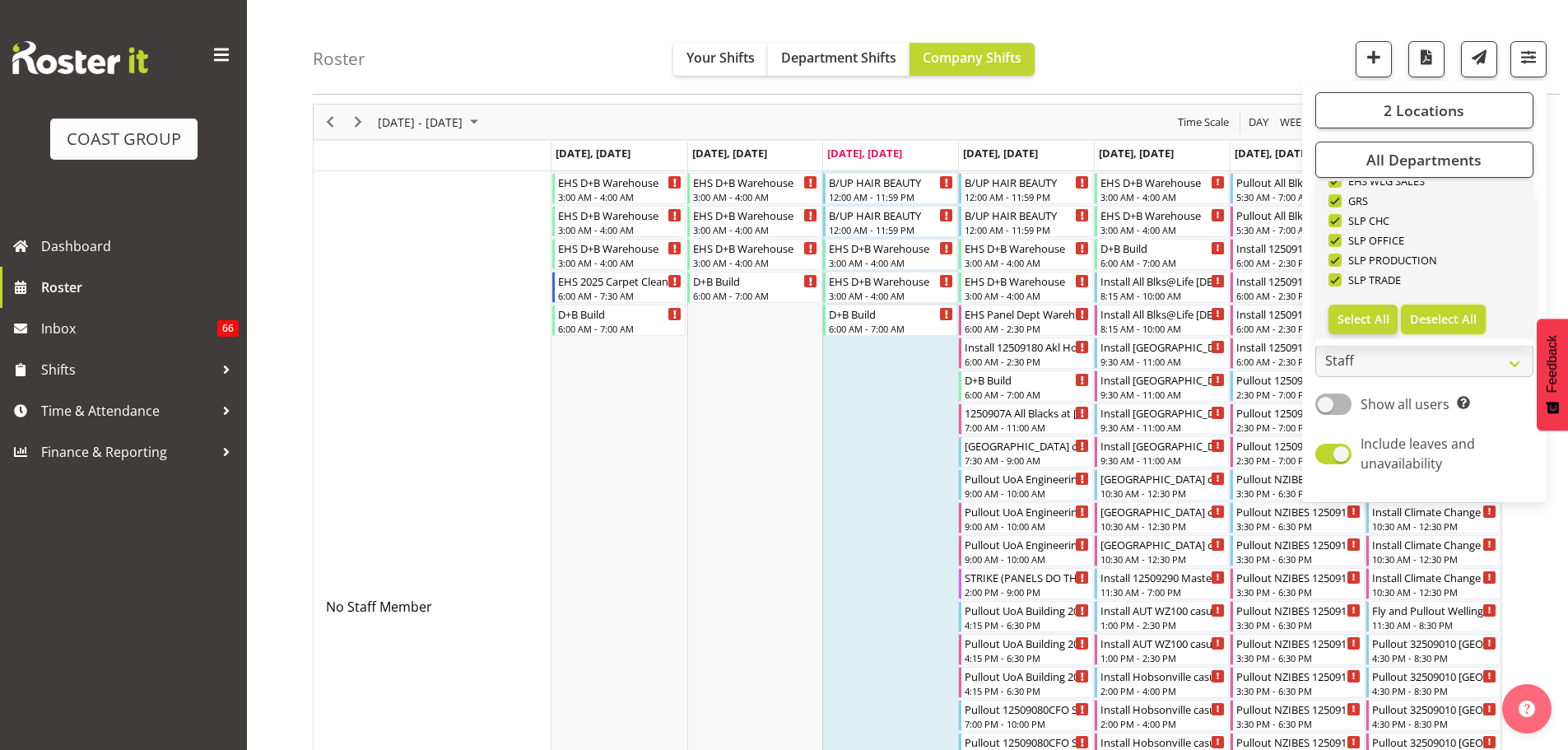
drag, startPoint x: 1462, startPoint y: 314, endPoint x: 1457, endPoint y: 269, distance: 45.3
click at [1461, 314] on span "Deselect All" at bounding box center [1443, 319] width 67 height 16
checkbox input "false"
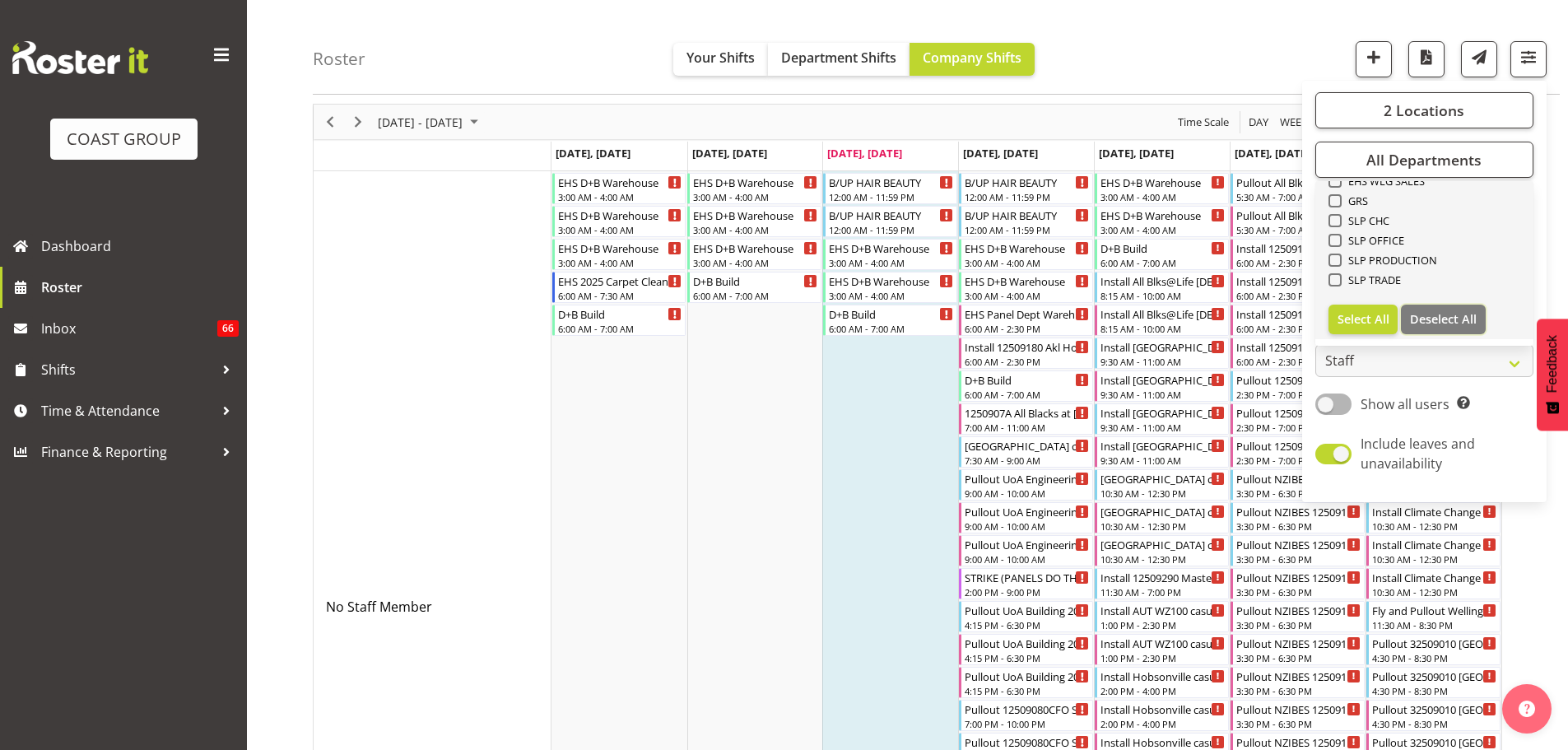
checkbox input "false"
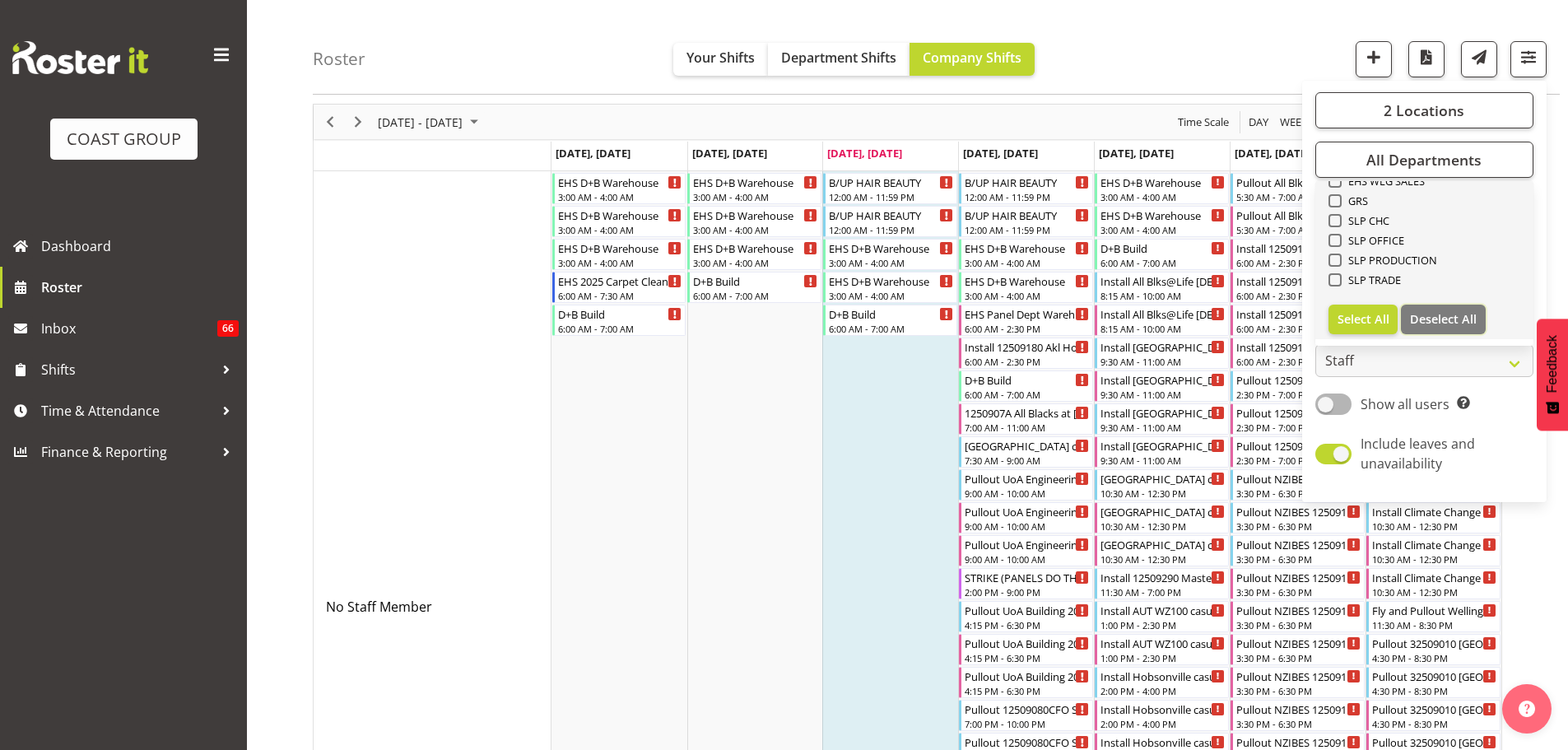
checkbox input "false"
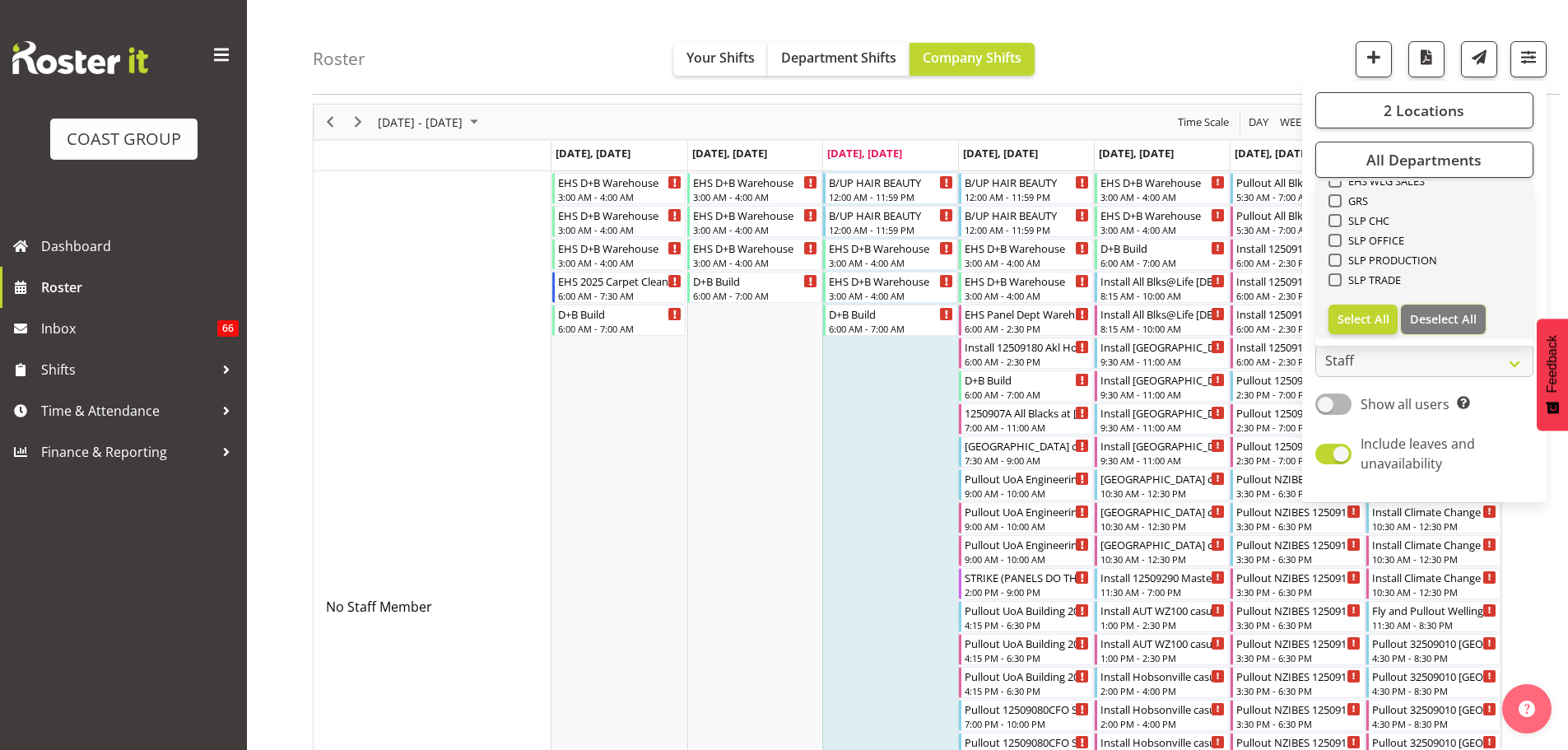
checkbox input "false"
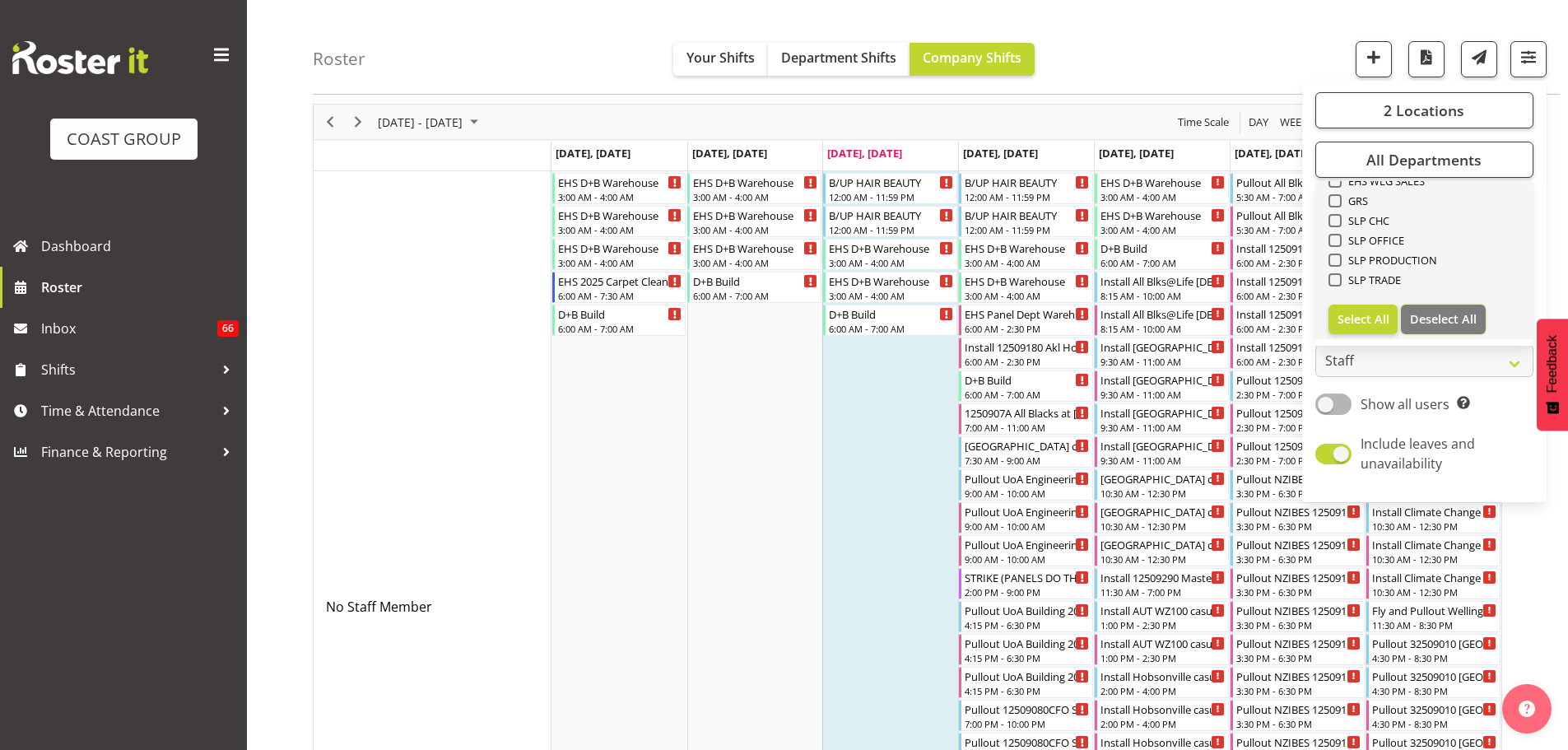
checkbox input "false"
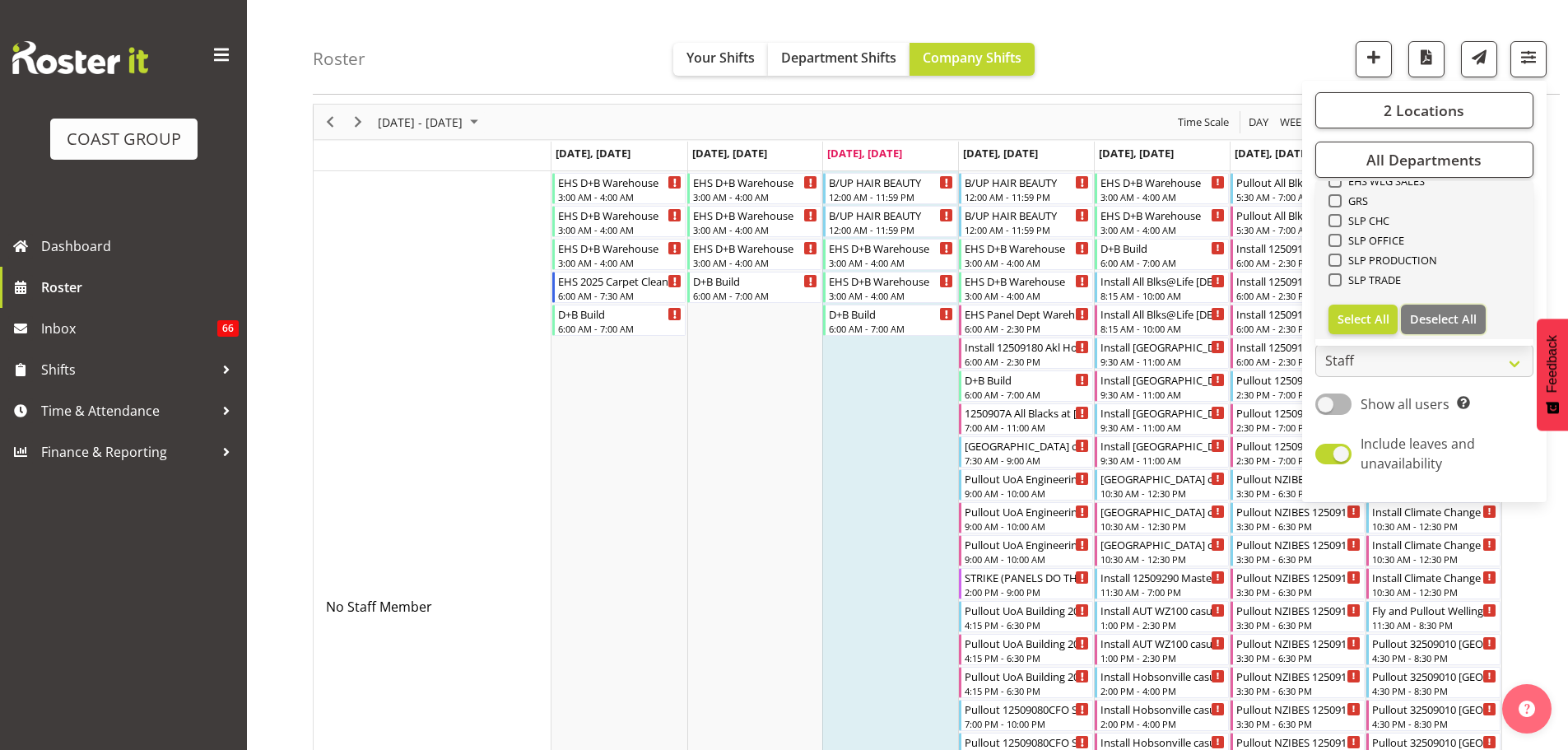
checkbox input "false"
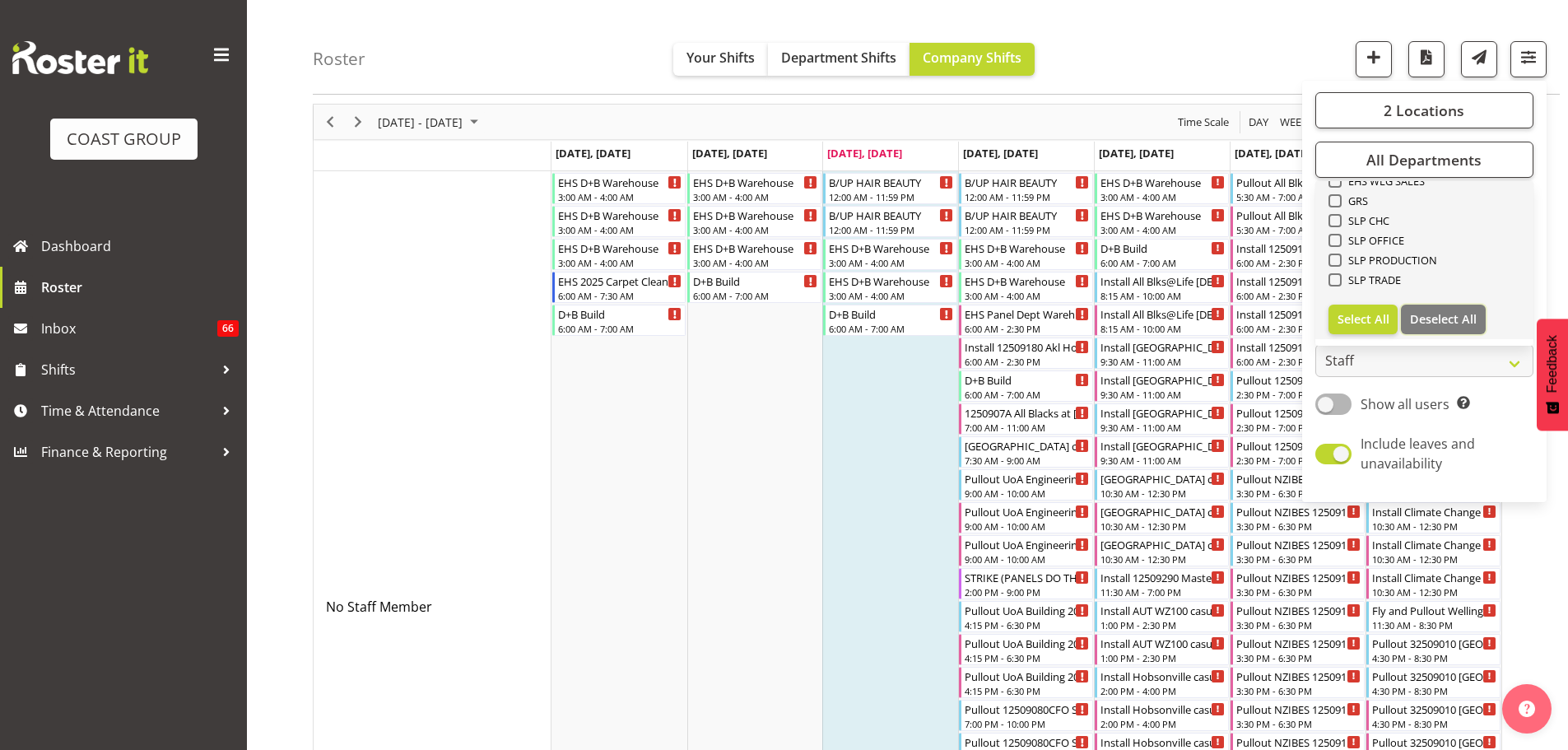
checkbox input "false"
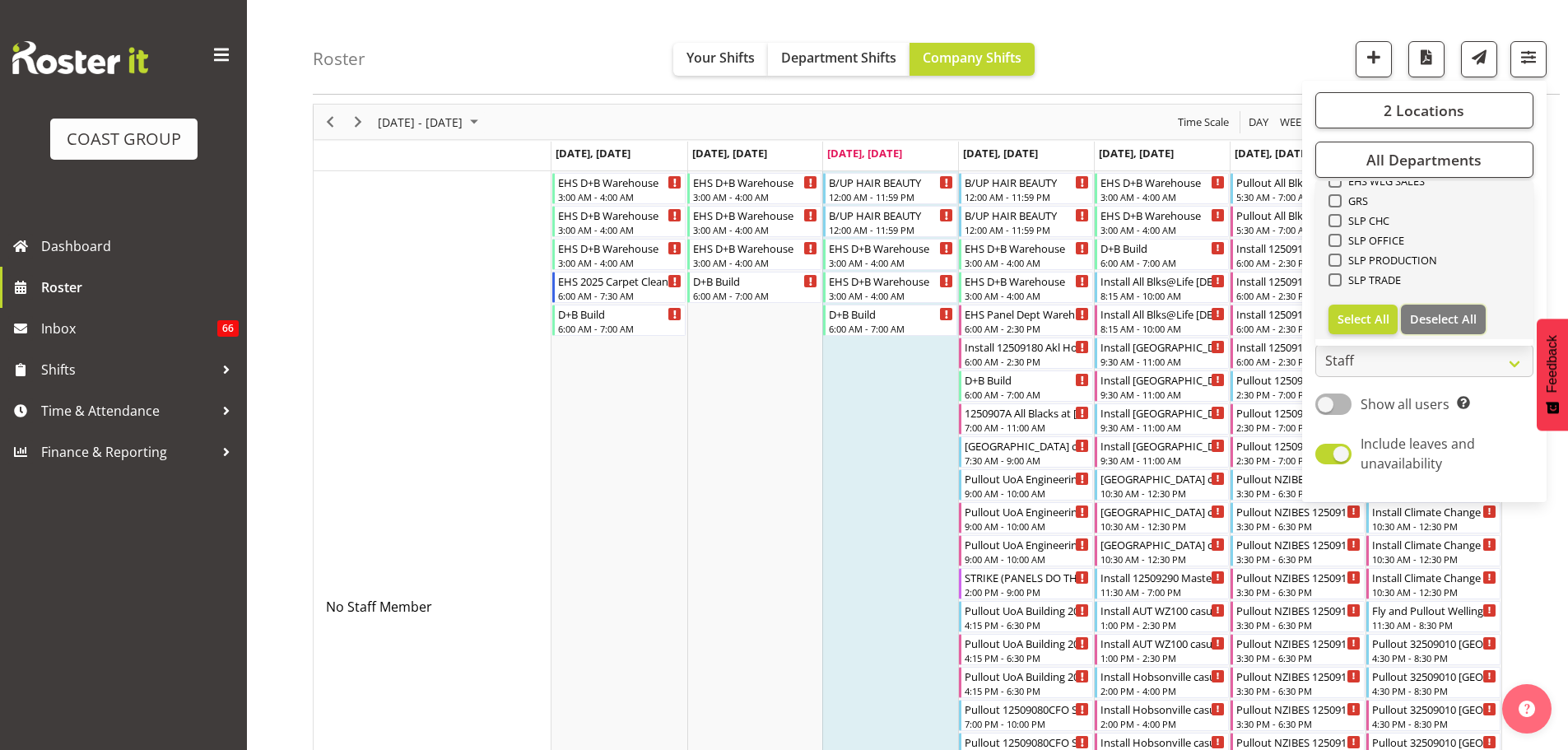
checkbox input "false"
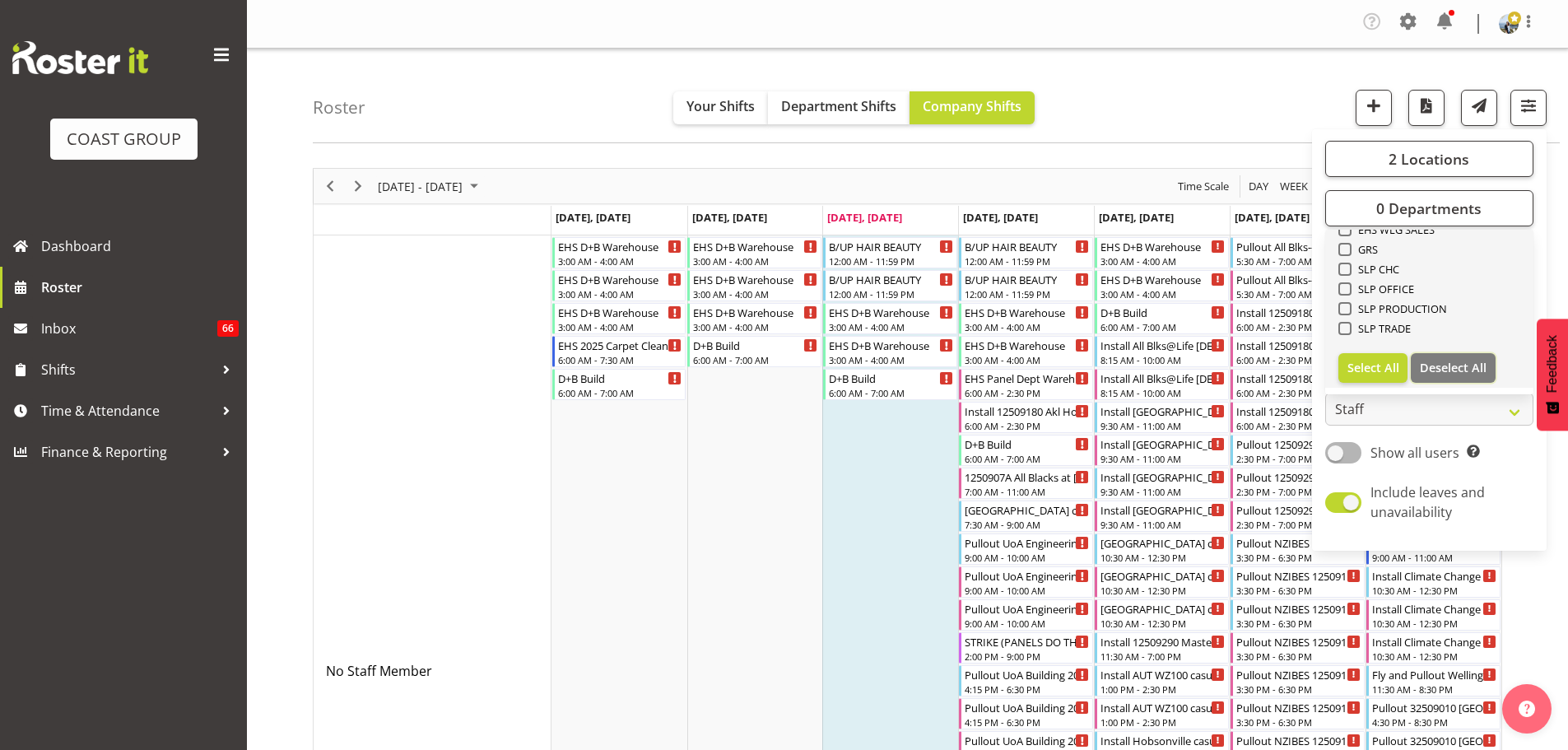
scroll to position [385, 0]
click at [1416, 262] on span "EHS AKL CARPET" at bounding box center [1395, 259] width 88 height 13
click at [1349, 262] on input "EHS AKL CARPET" at bounding box center [1343, 259] width 11 height 11
checkbox input "true"
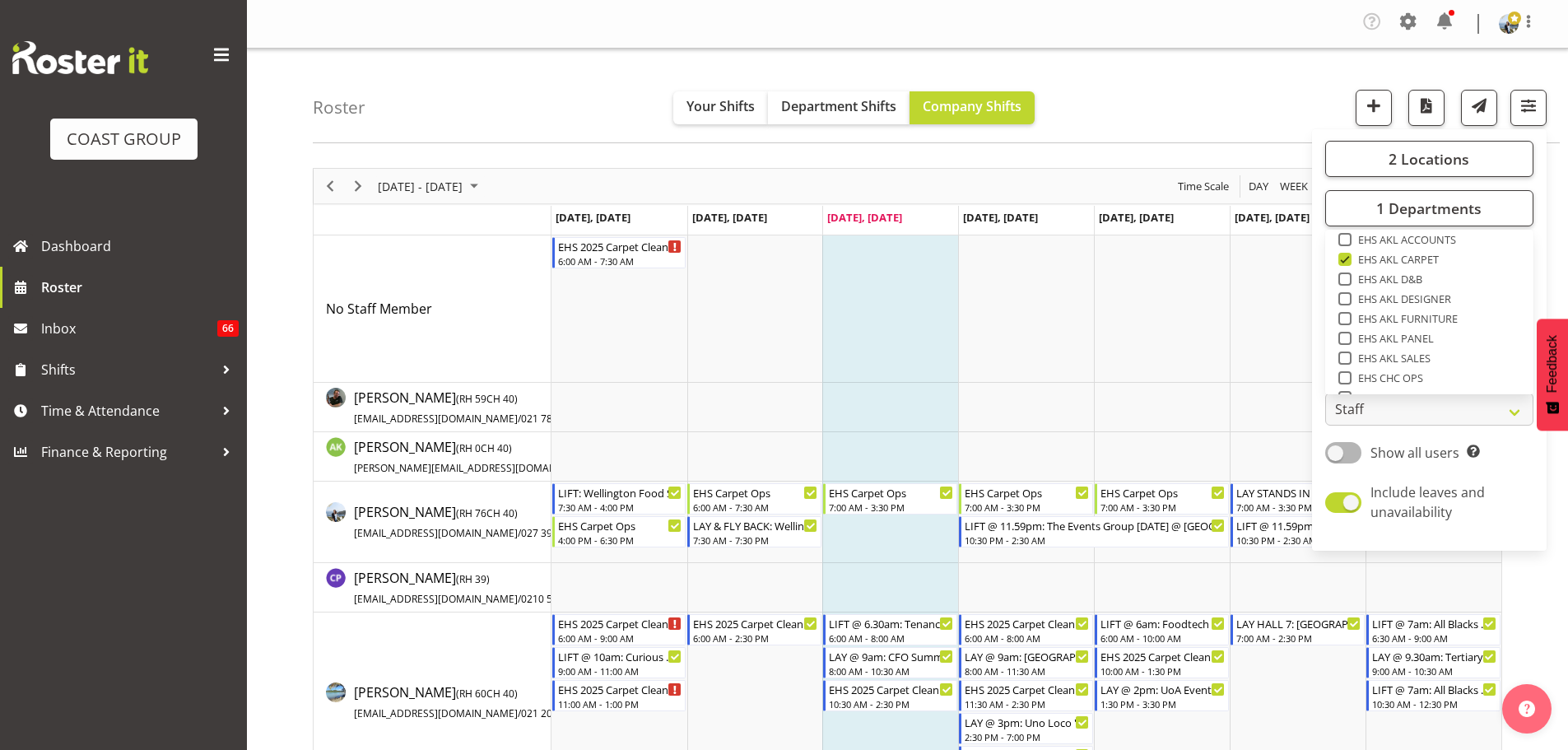
click at [1137, 118] on div "Roster Your Shifts Department Shifts Company Shifts 2 Locations Clear CARLTON E…" at bounding box center [936, 96] width 1247 height 94
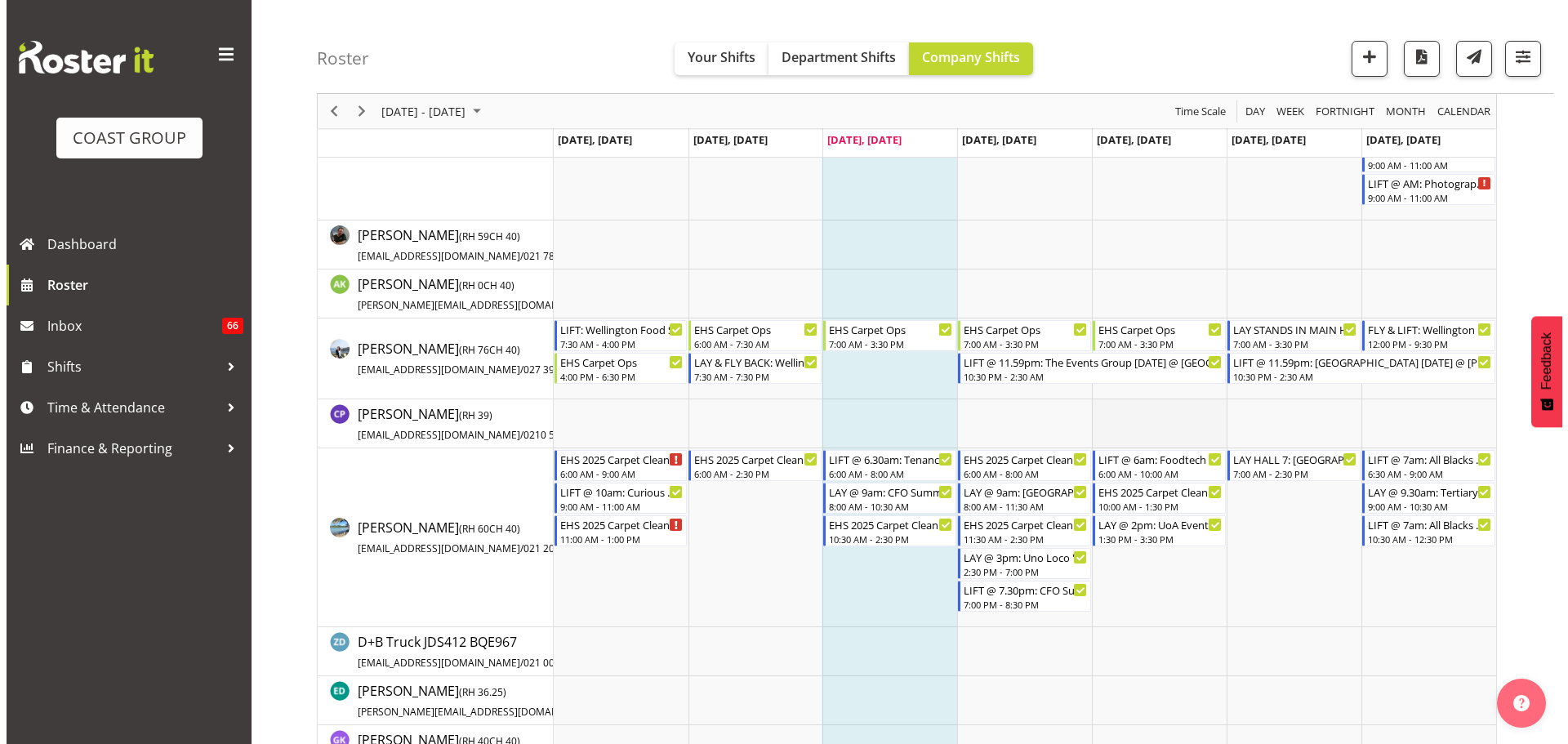
scroll to position [163, 0]
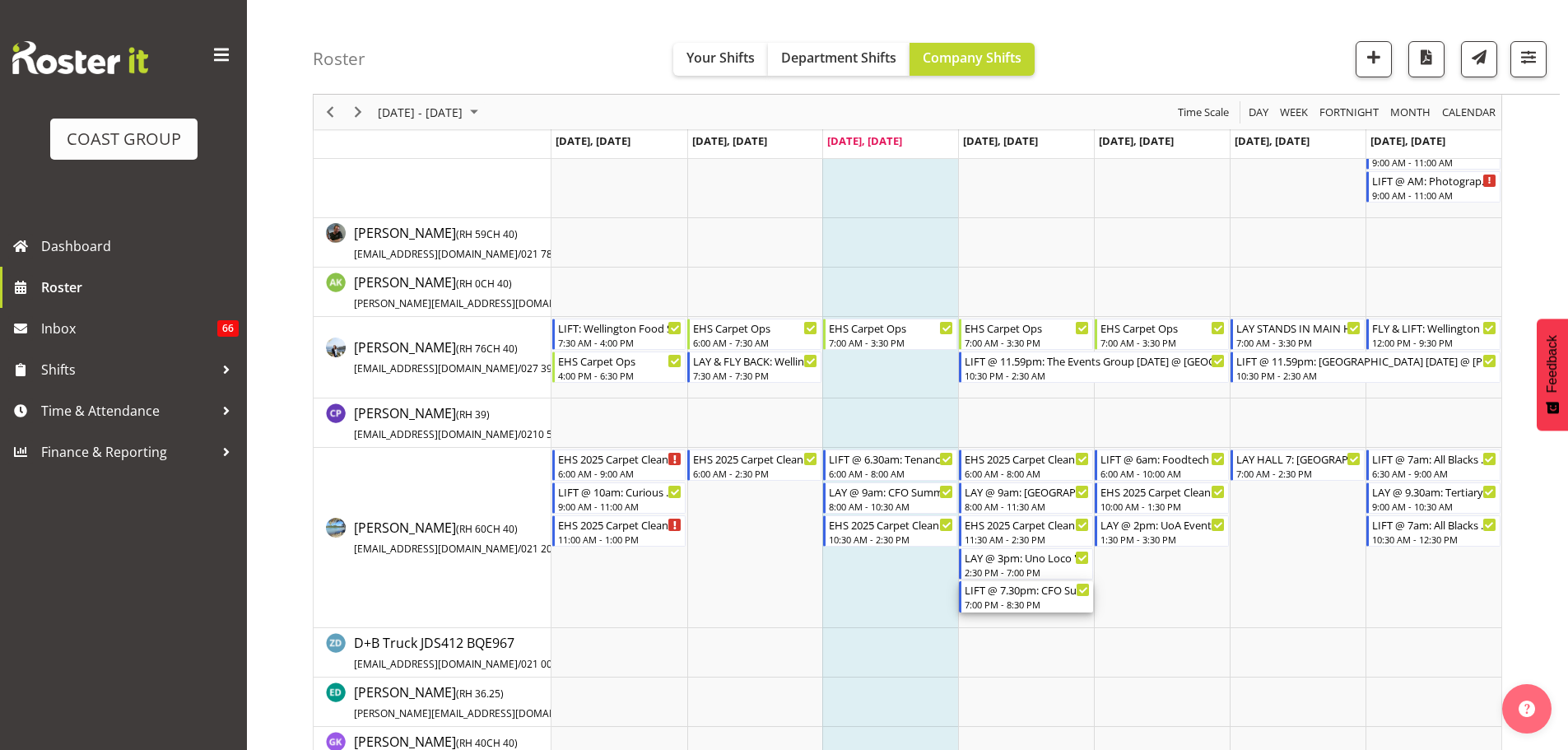
click at [1044, 599] on div "7:00 PM - 8:30 PM" at bounding box center [1027, 604] width 125 height 13
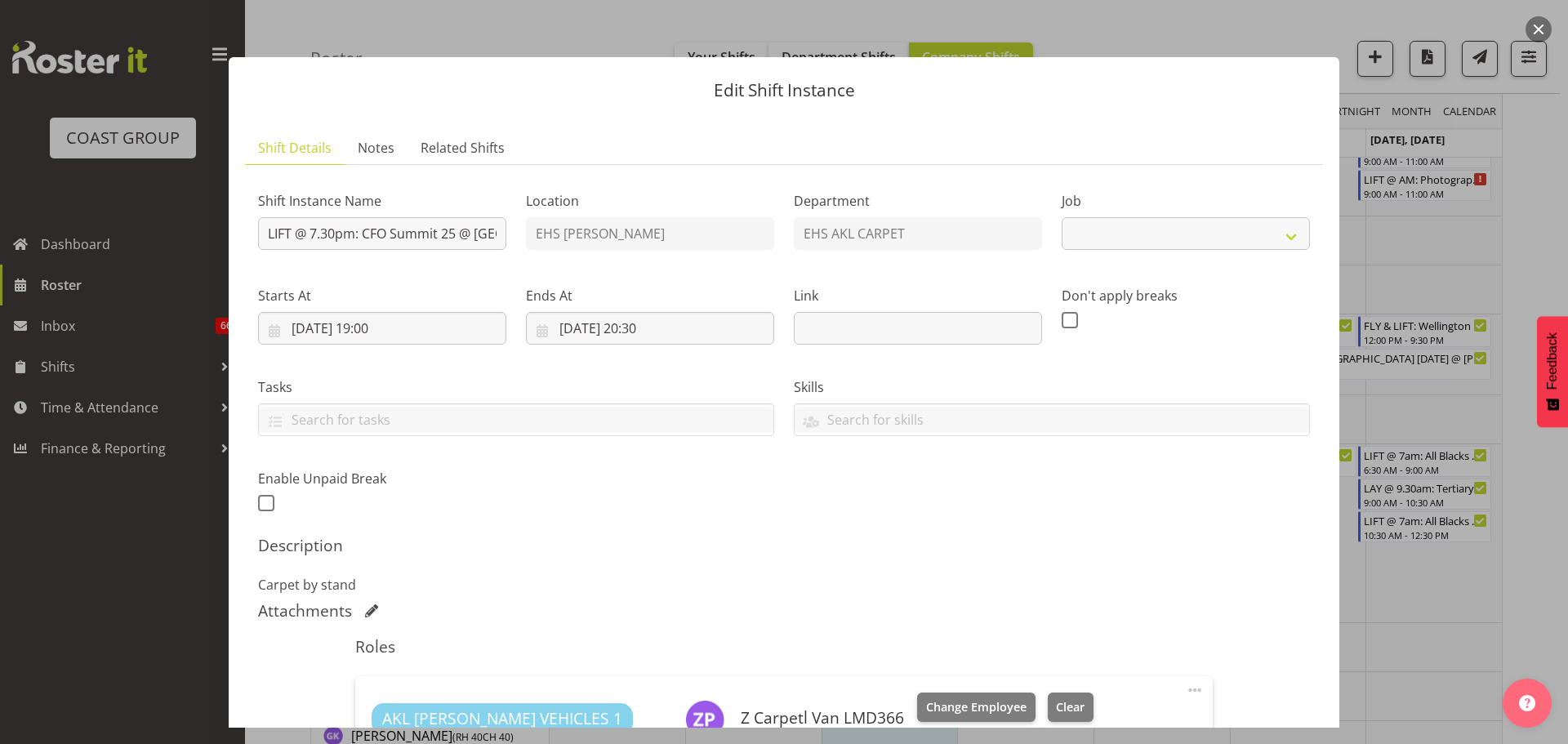
select select "9445"
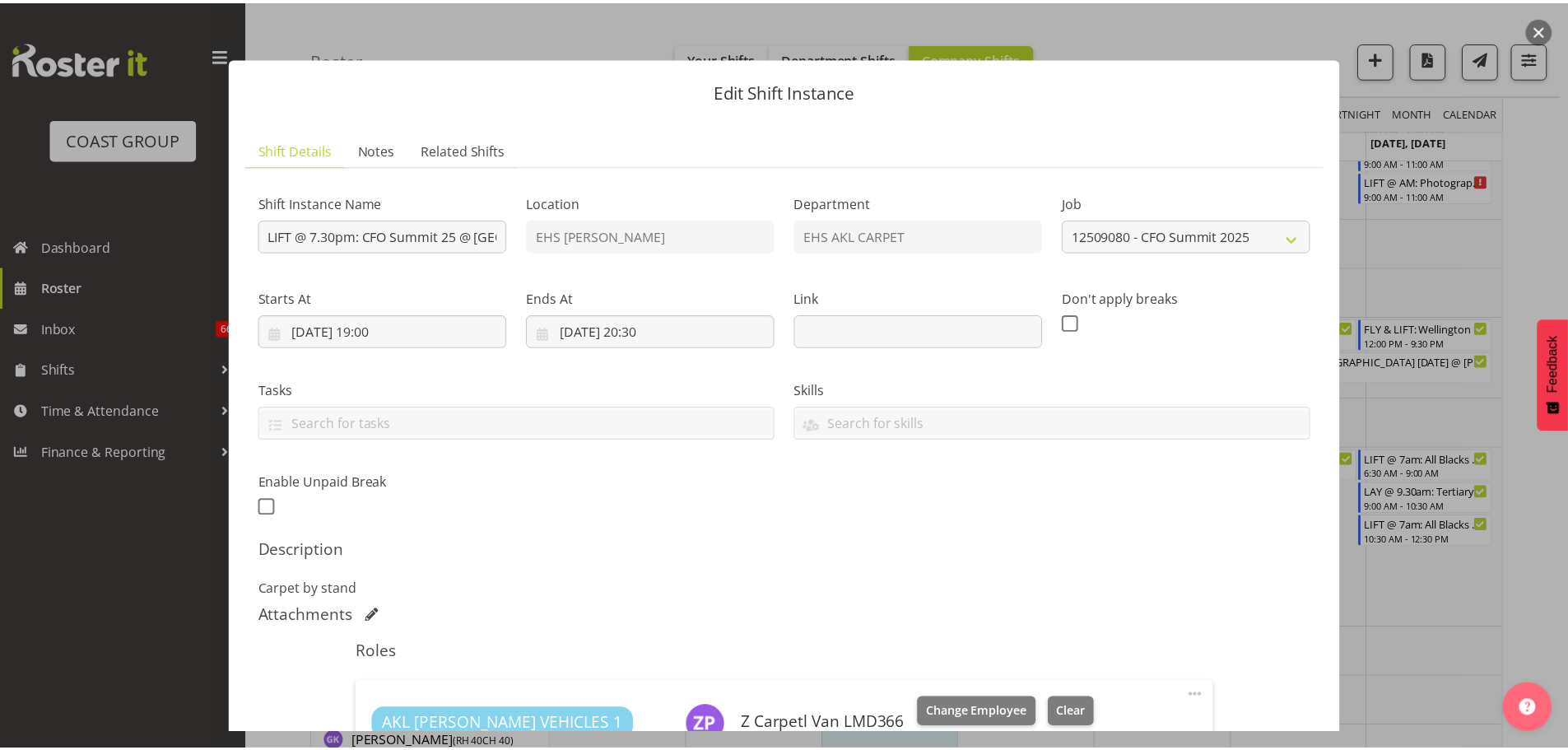
scroll to position [412, 0]
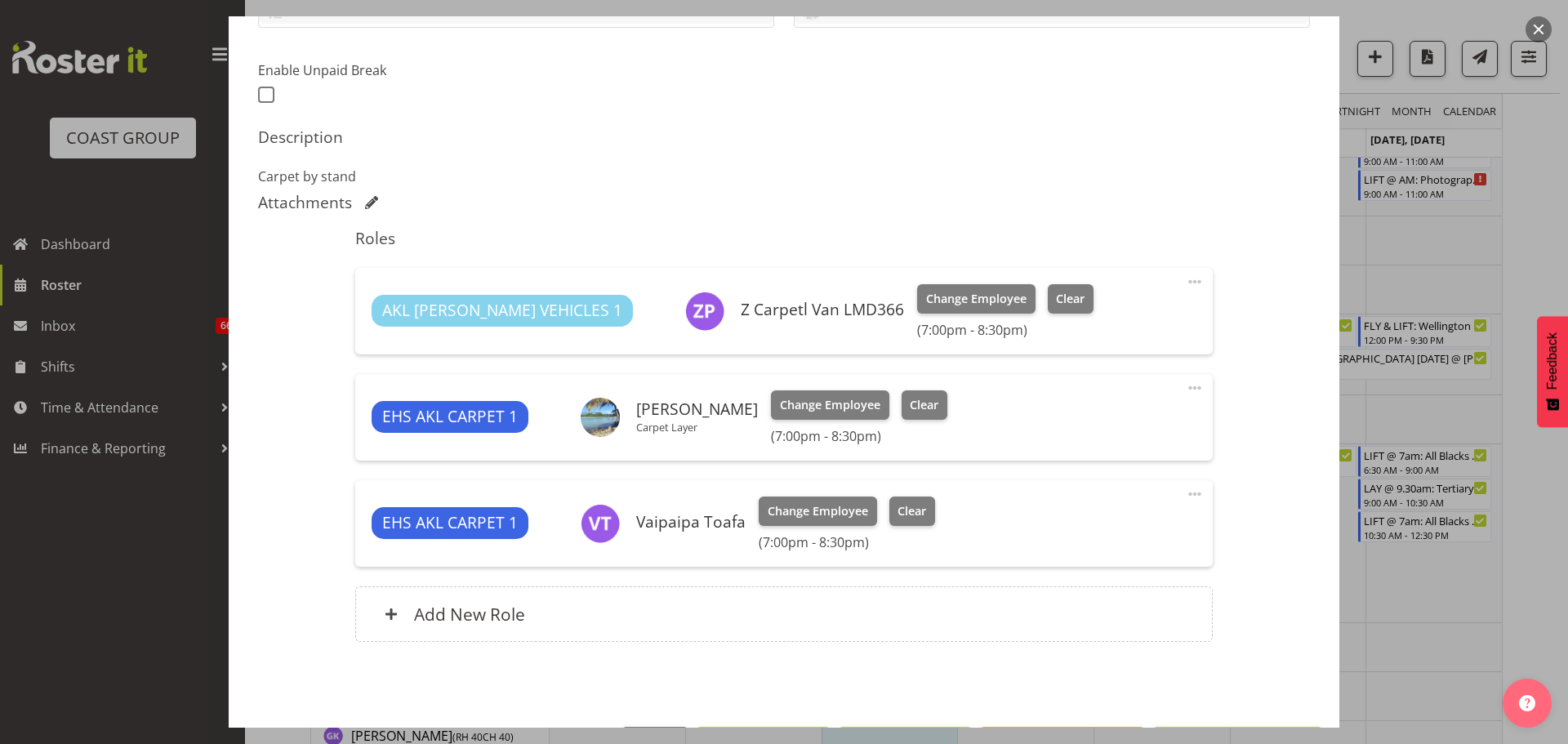
click at [1465, 585] on div at bounding box center [784, 372] width 1568 height 744
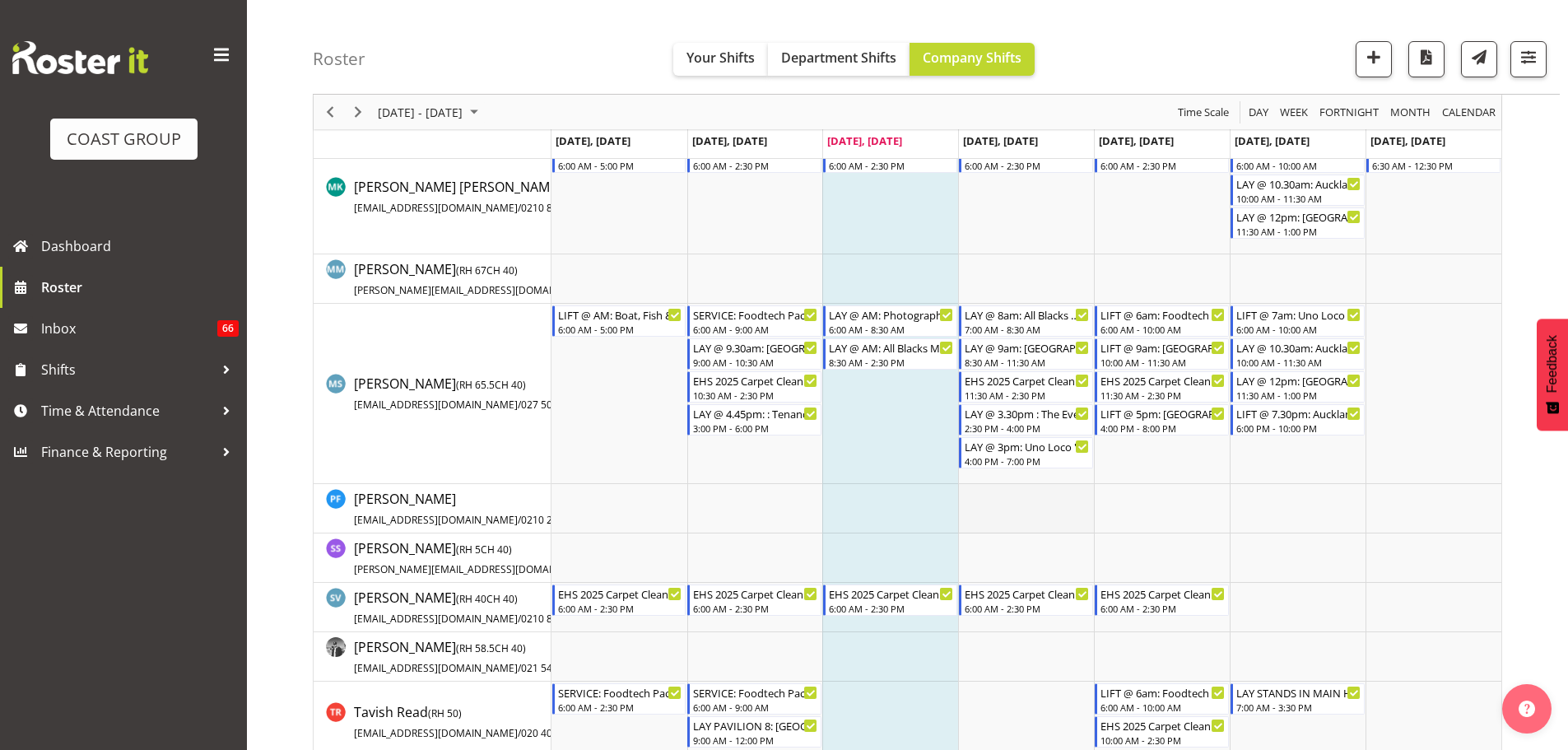
scroll to position [1070, 0]
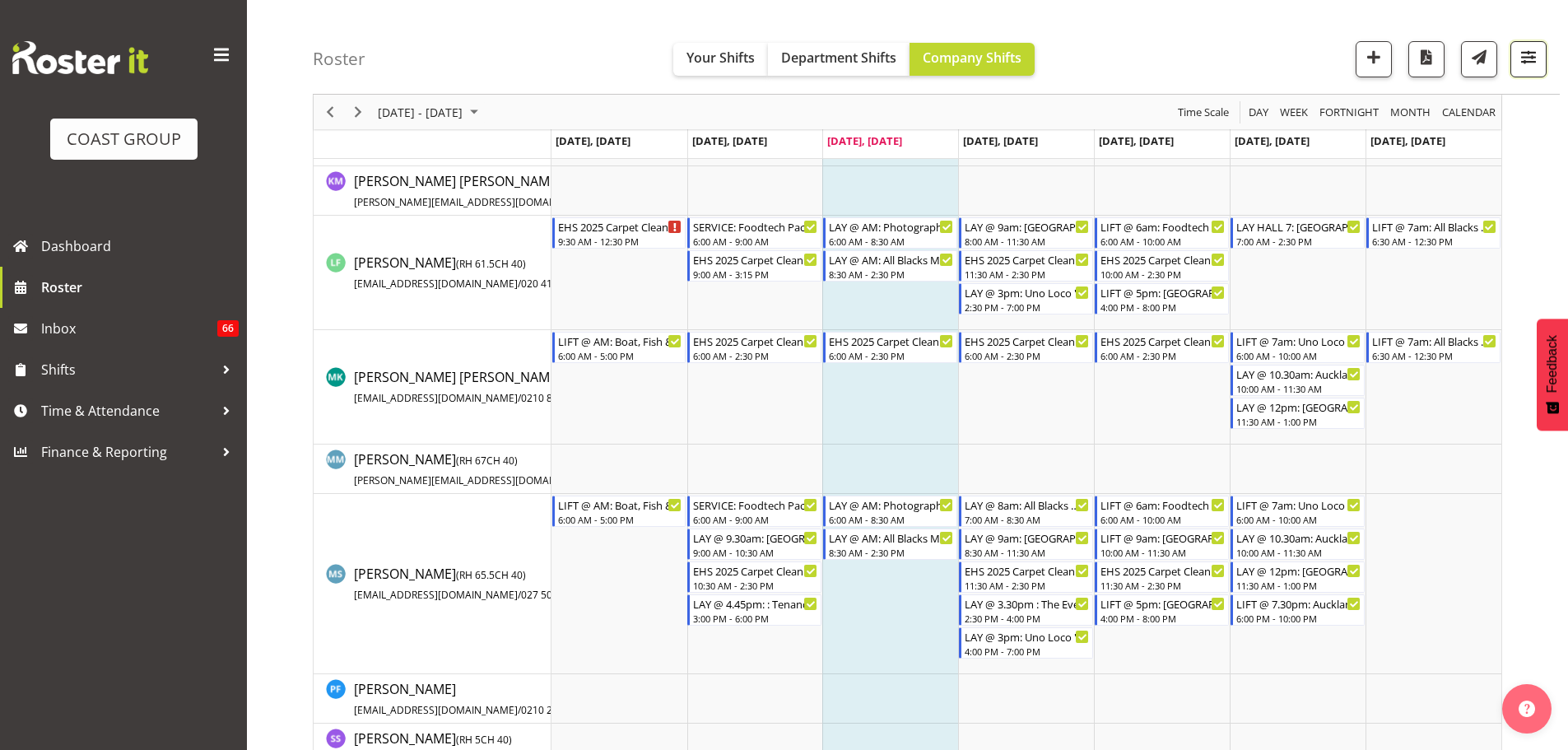
click at [1541, 57] on button "button" at bounding box center [1528, 59] width 37 height 37
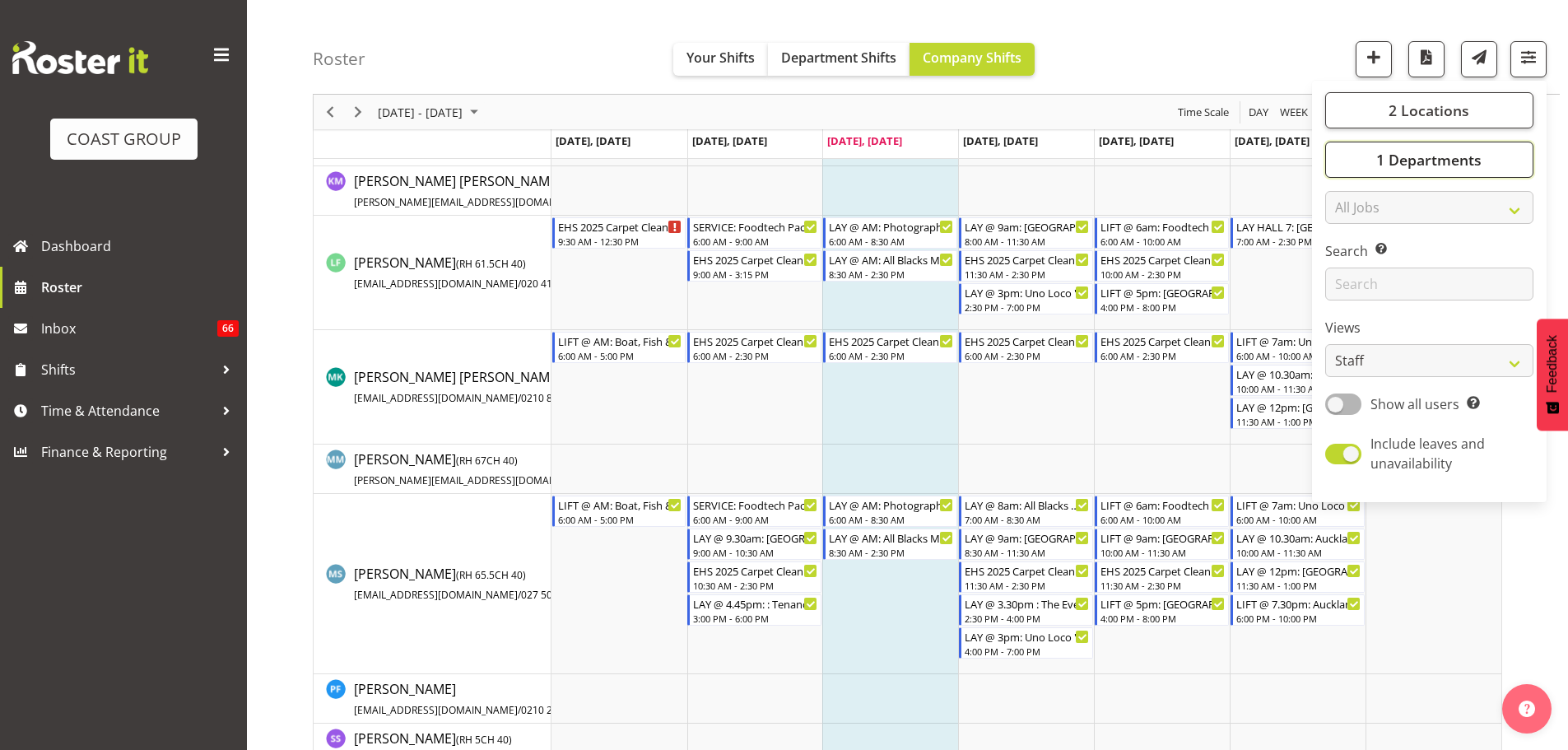
click at [1501, 159] on button "1 Departments" at bounding box center [1430, 159] width 208 height 37
click at [1417, 287] on span "EHS AKL PANEL" at bounding box center [1392, 289] width 83 height 13
click at [1349, 287] on input "EHS AKL PANEL" at bounding box center [1343, 290] width 11 height 11
checkbox input "true"
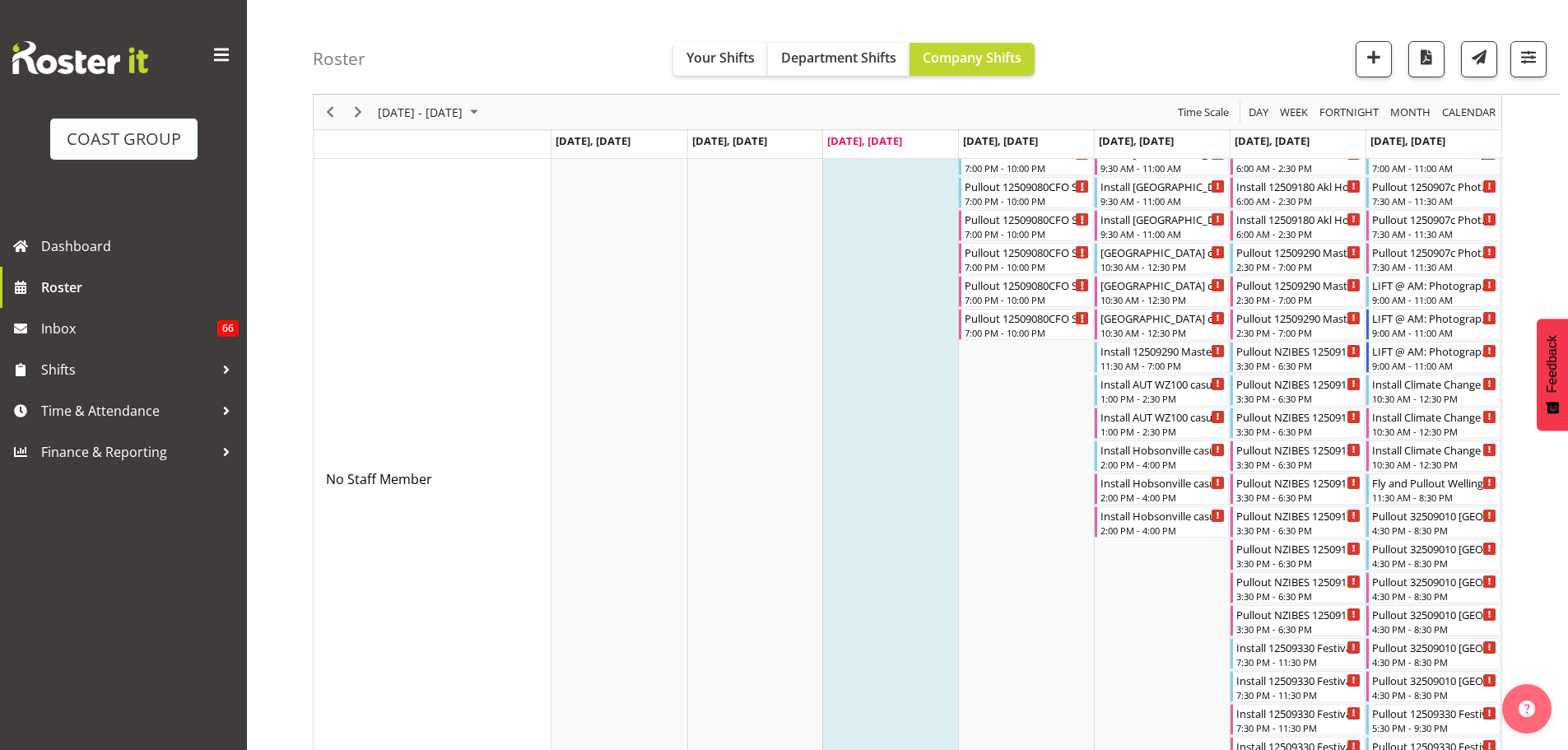
scroll to position [493, 0]
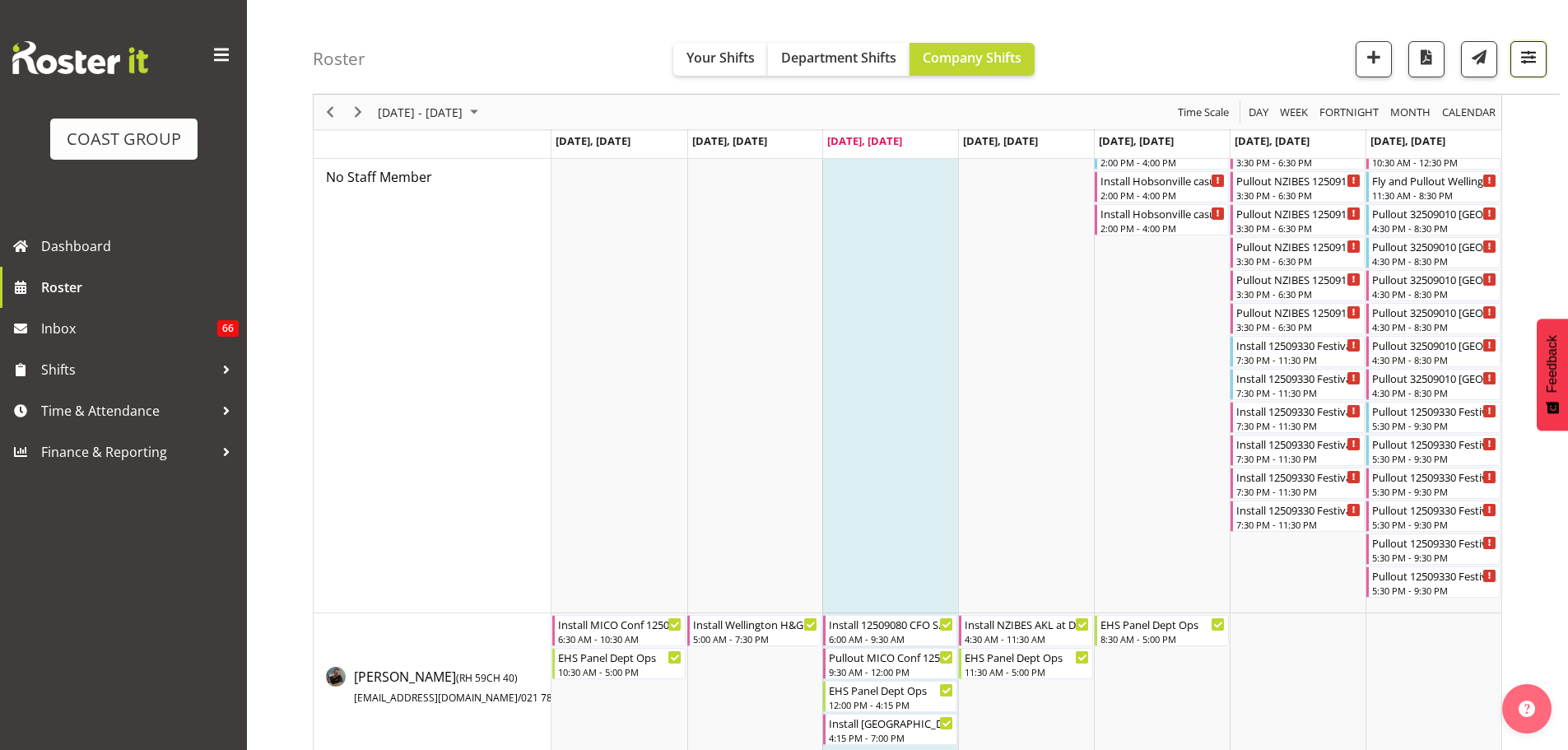
click at [1531, 49] on span "button" at bounding box center [1529, 57] width 21 height 21
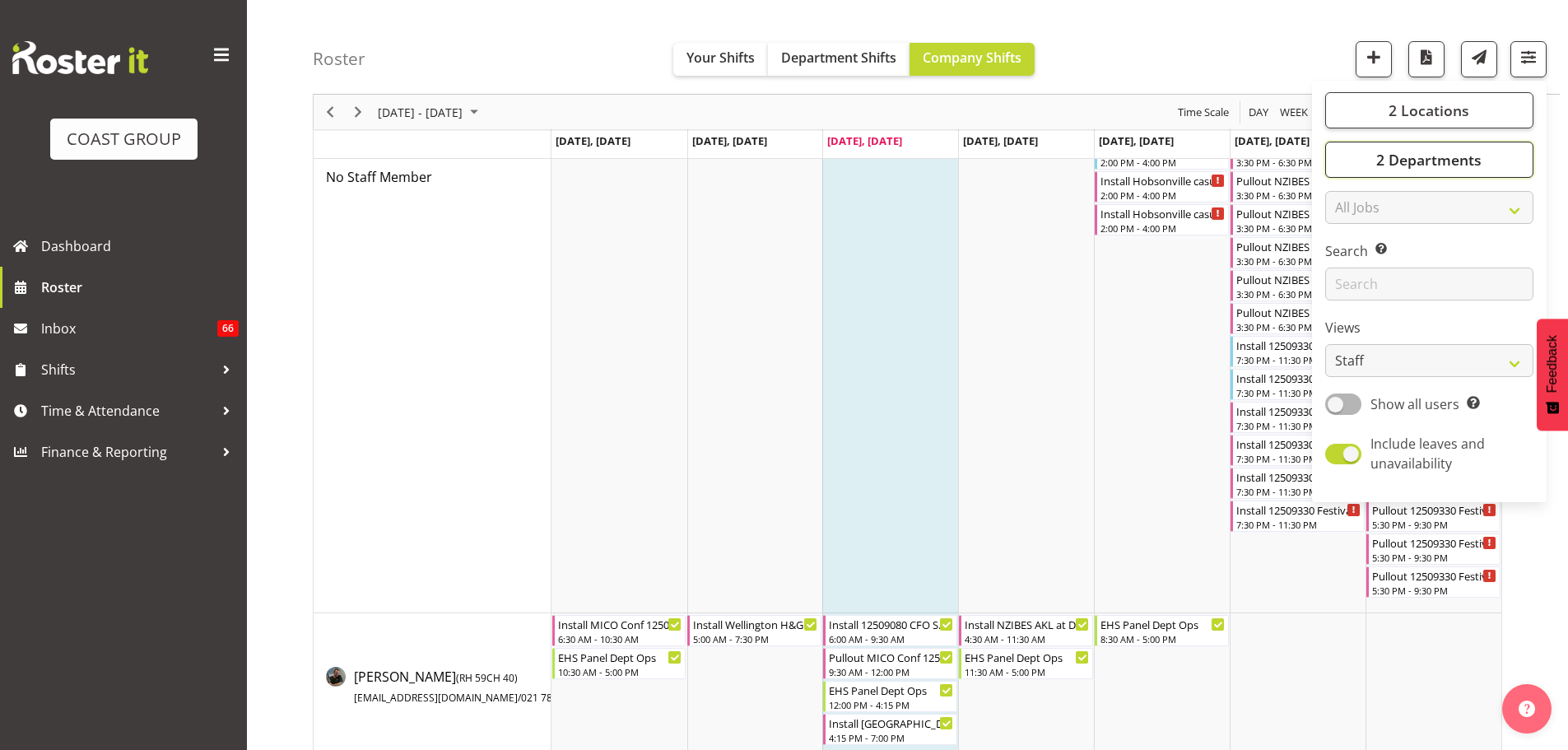
click at [1468, 150] on span "2 Departments" at bounding box center [1429, 159] width 105 height 20
click at [363, 113] on span "Next" at bounding box center [358, 112] width 20 height 20
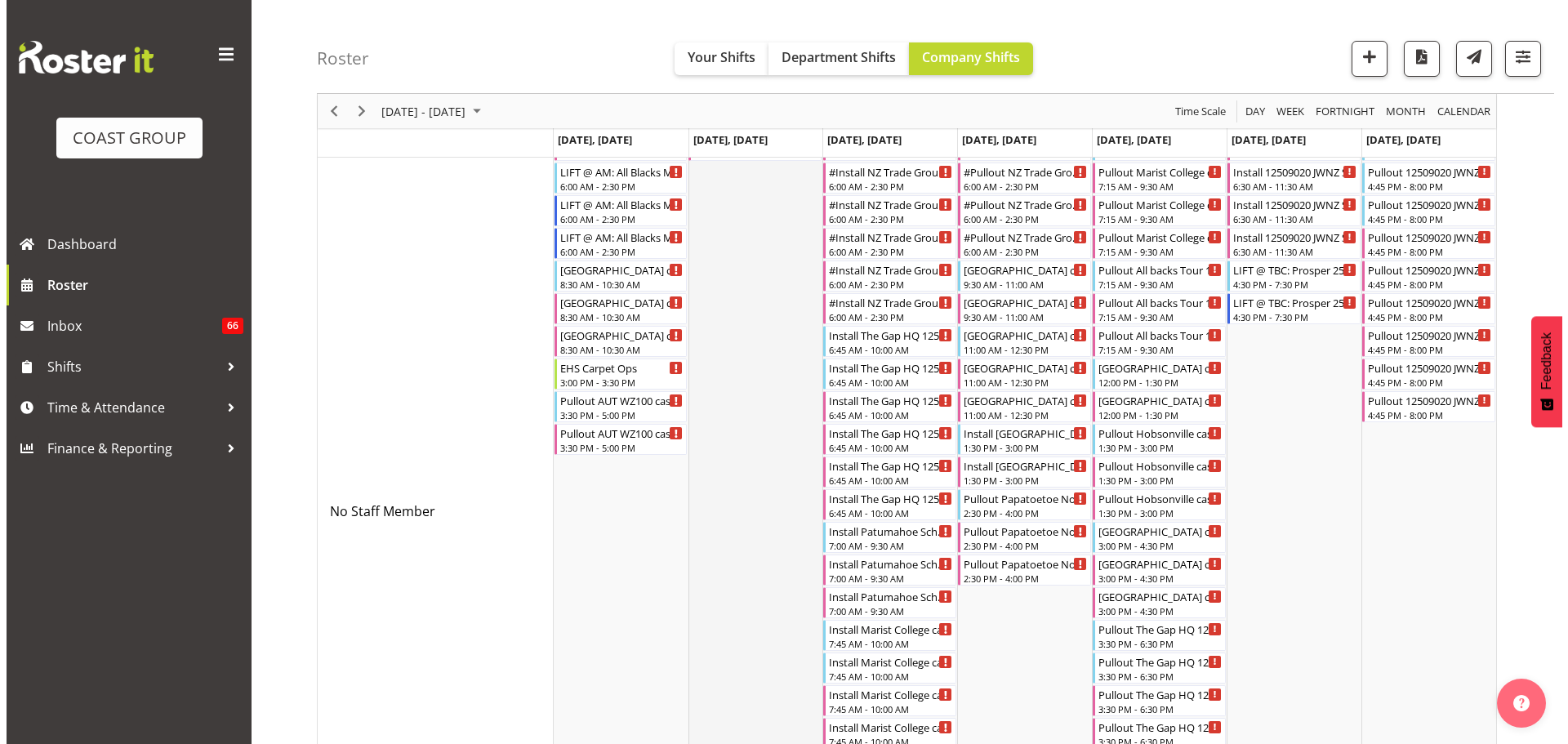
scroll to position [129, 0]
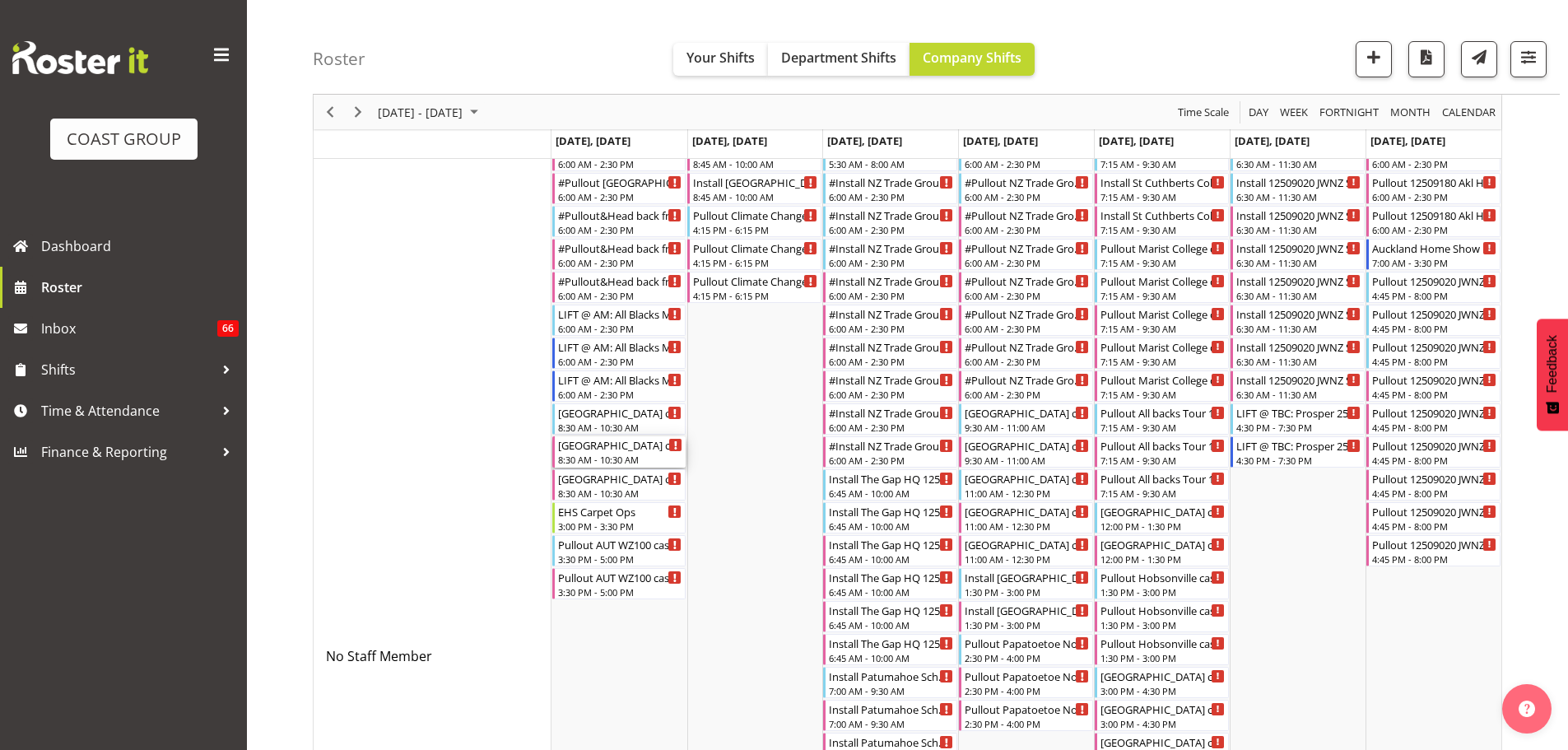
click at [606, 452] on div "[GEOGRAPHIC_DATA] casual. In at 9am." at bounding box center [620, 444] width 125 height 16
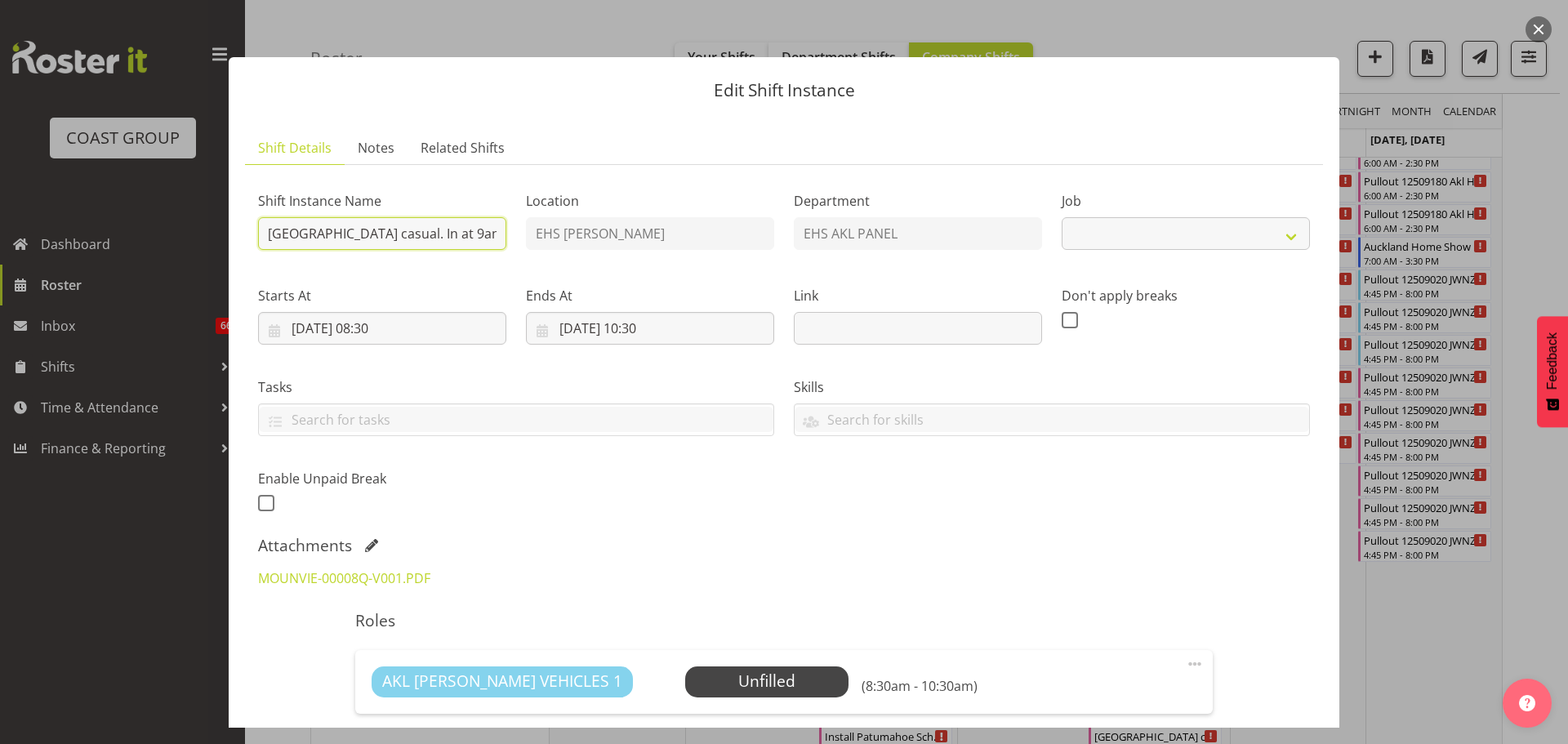
click at [395, 231] on input "[GEOGRAPHIC_DATA] casual. In at 9am." at bounding box center [382, 233] width 248 height 33
select select "8653"
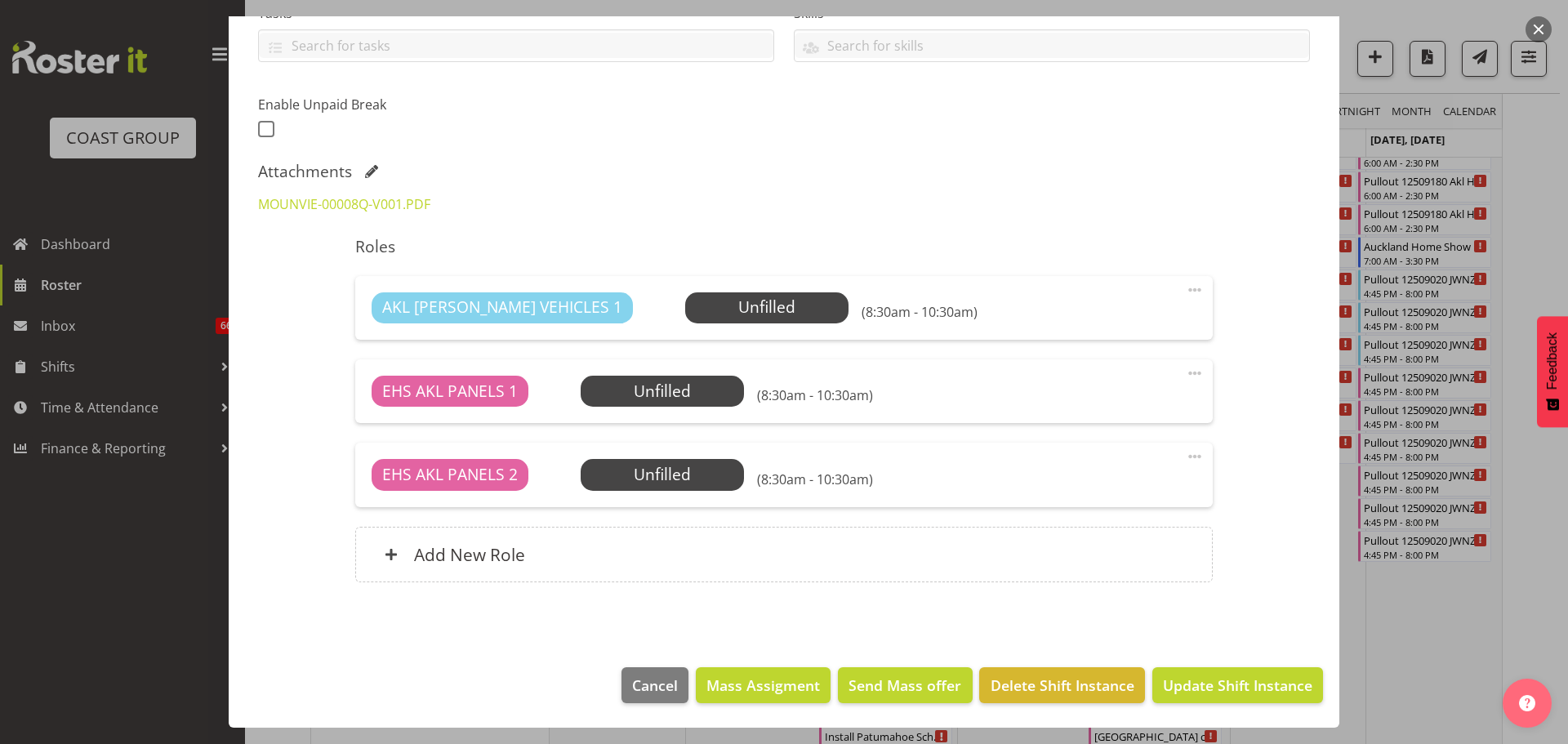
click at [1435, 599] on div at bounding box center [784, 372] width 1568 height 744
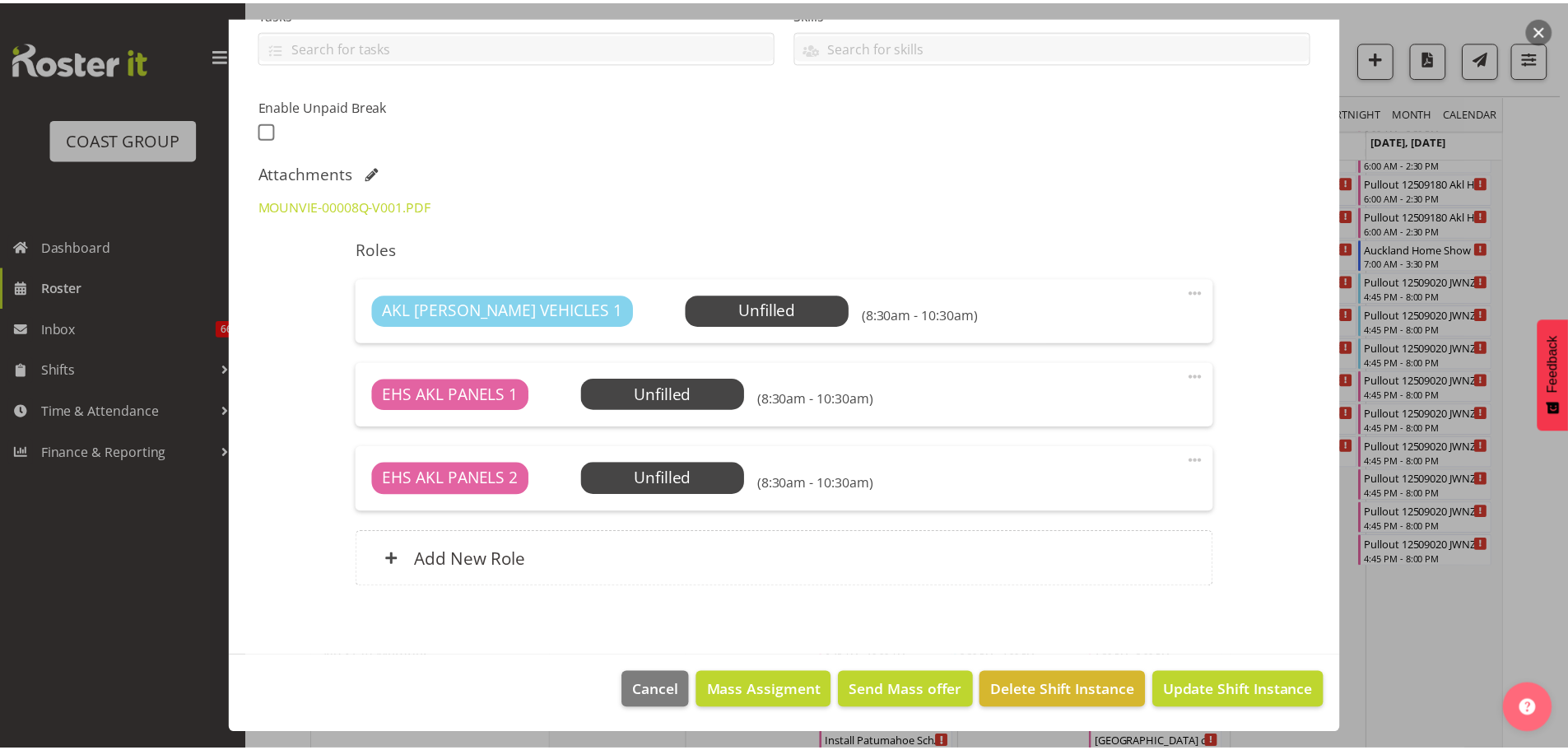
scroll to position [0, 0]
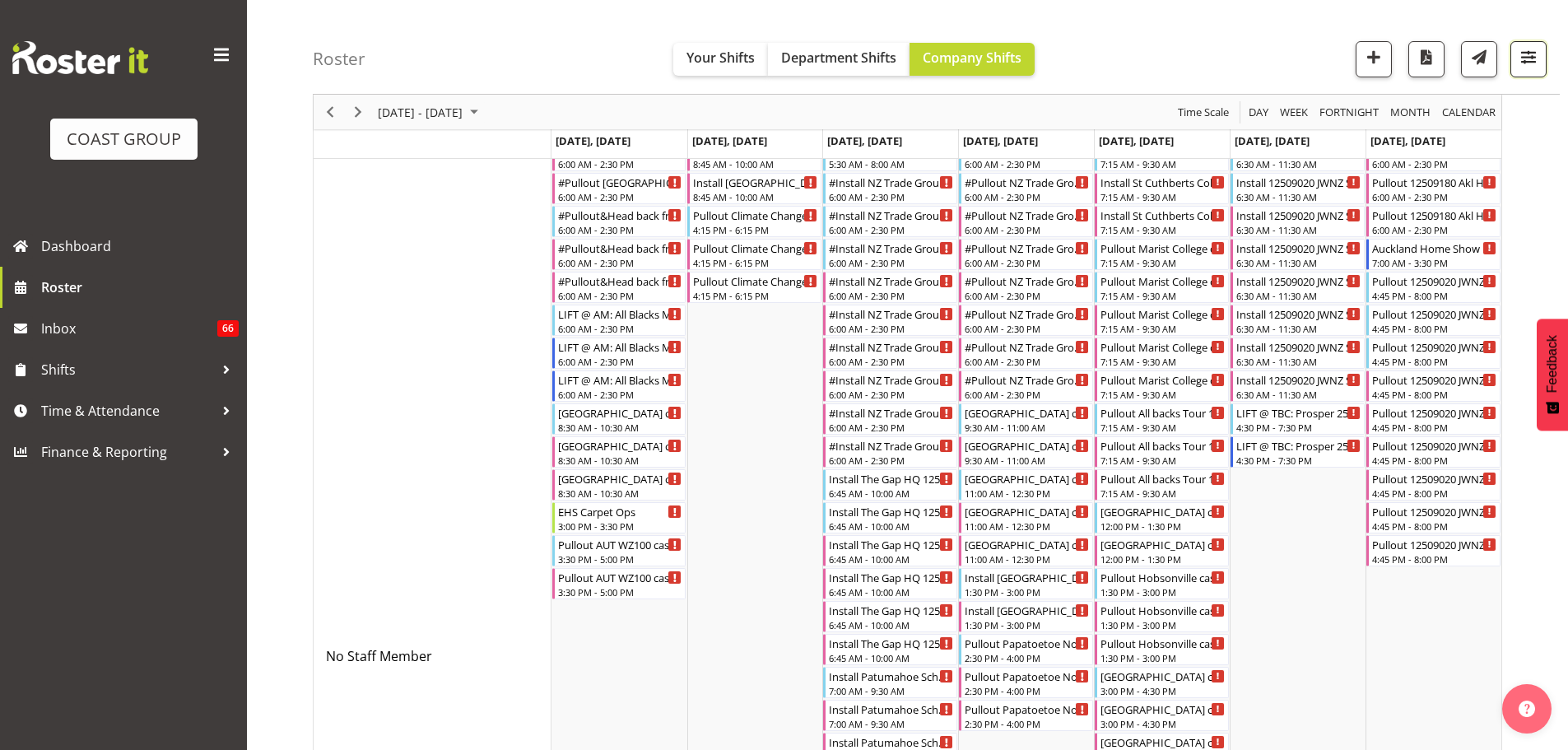
click at [1539, 61] on span "button" at bounding box center [1529, 57] width 21 height 21
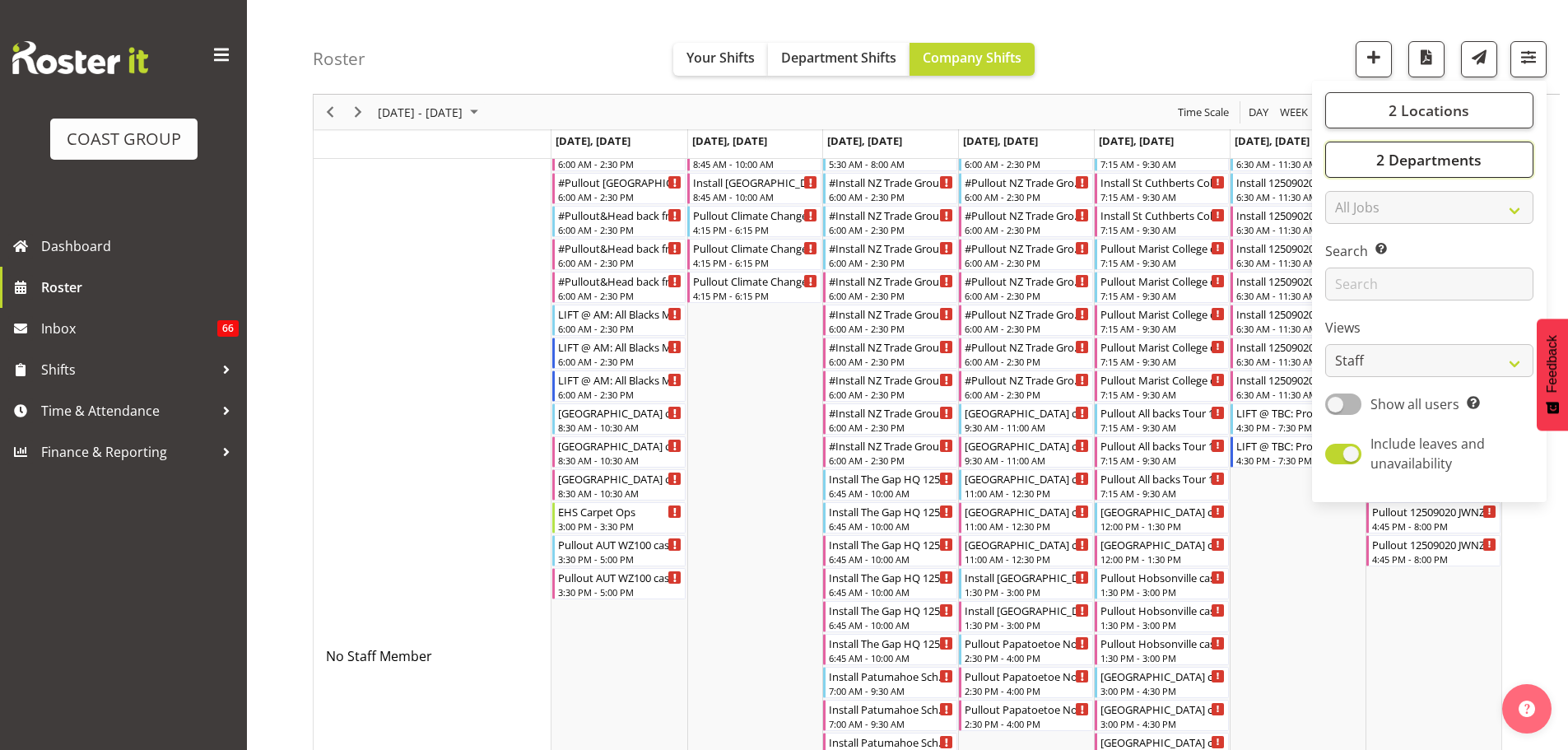
click at [1418, 158] on span "2 Departments" at bounding box center [1429, 159] width 105 height 20
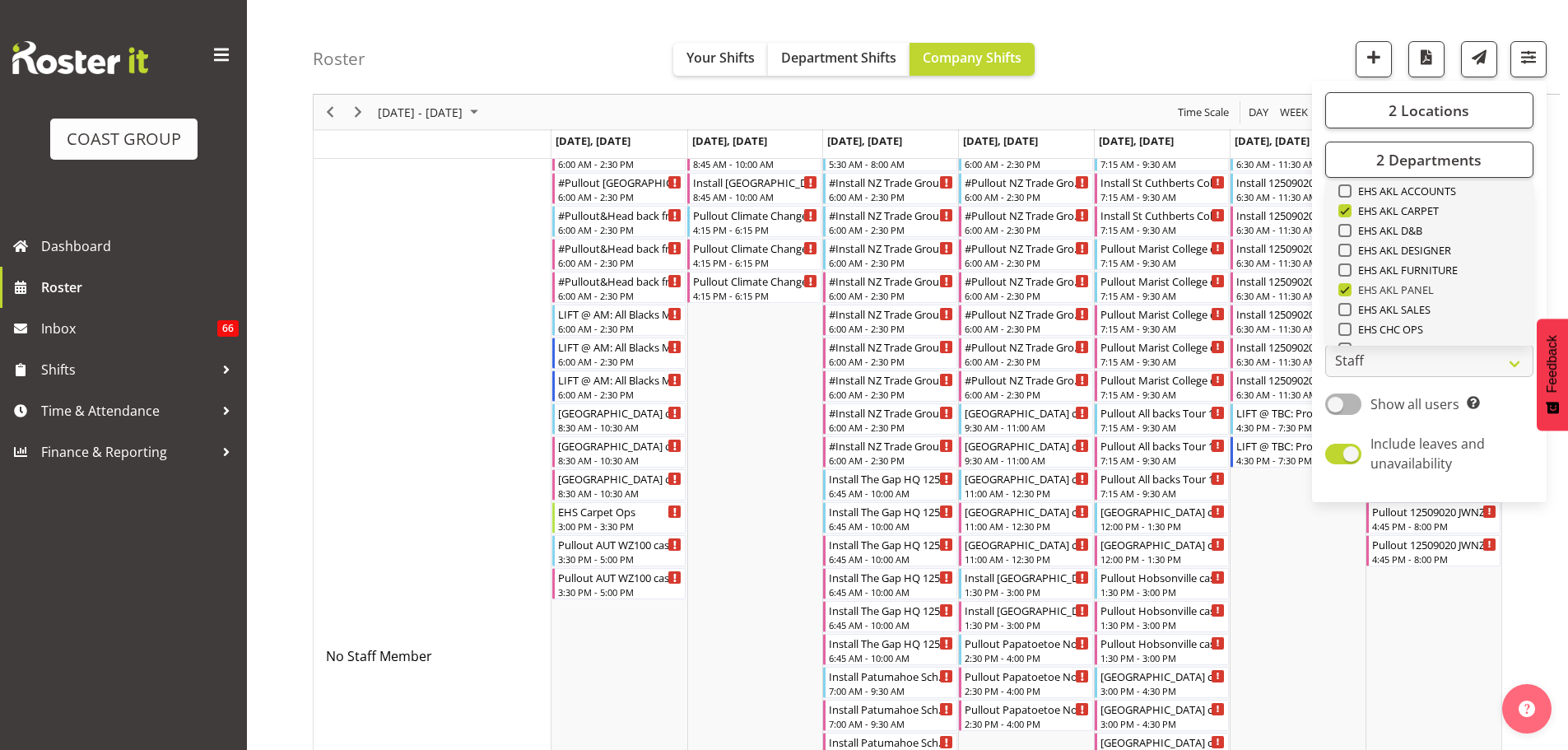
click at [1409, 286] on span "EHS AKL PANEL" at bounding box center [1392, 289] width 83 height 13
click at [1349, 286] on input "EHS AKL PANEL" at bounding box center [1343, 290] width 11 height 11
checkbox input "false"
